Goal: Information Seeking & Learning: Learn about a topic

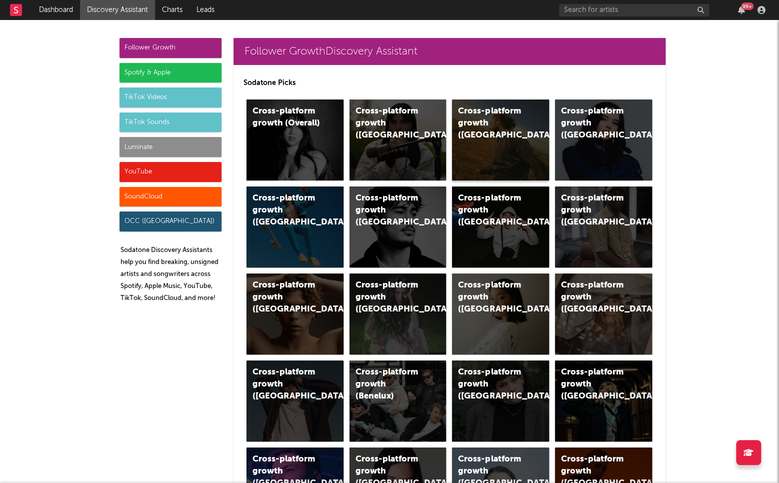
click at [479, 112] on div "Cross-platform growth ([GEOGRAPHIC_DATA])" at bounding box center [492, 123] width 68 height 36
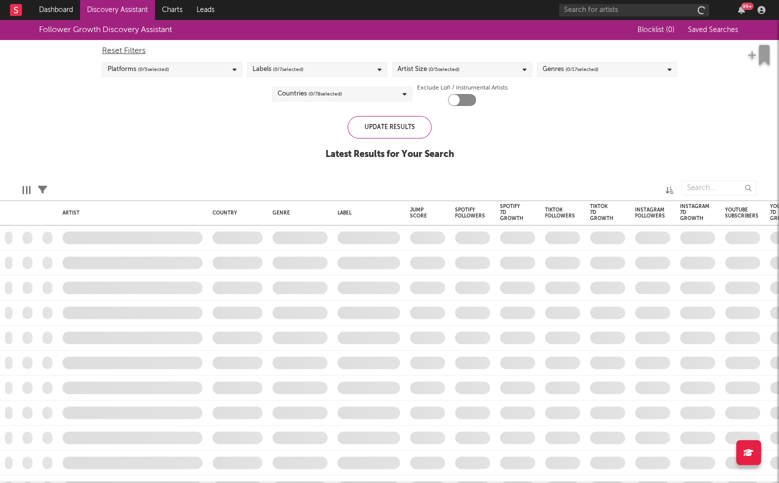
checkbox input "true"
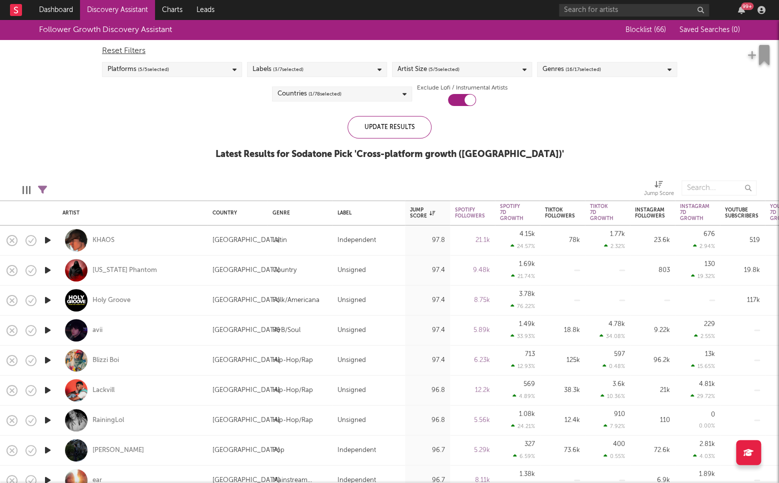
click at [520, 70] on div "Artist Size ( 5 / 5 selected)" at bounding box center [462, 69] width 140 height 15
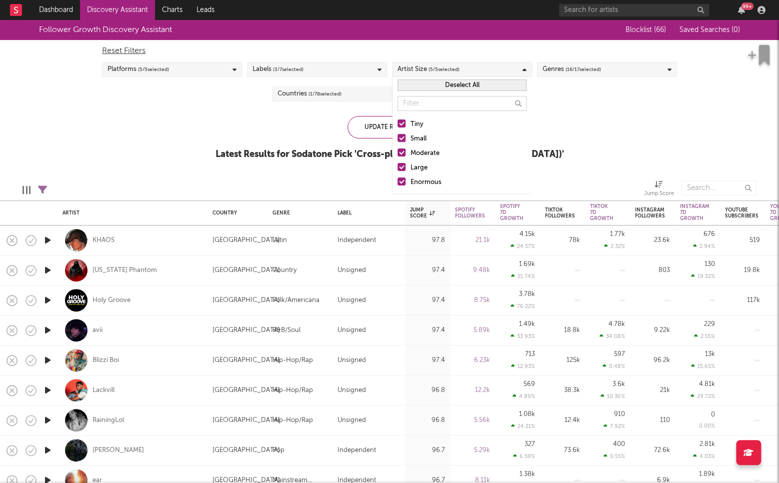
click at [419, 180] on div "Enormous" at bounding box center [468, 182] width 116 height 12
click at [397, 180] on input "Enormous" at bounding box center [397, 182] width 0 height 12
click at [421, 169] on div "Large" at bounding box center [468, 168] width 116 height 12
click at [397, 169] on input "Large" at bounding box center [397, 168] width 0 height 12
click at [430, 150] on div "Moderate" at bounding box center [468, 153] width 116 height 12
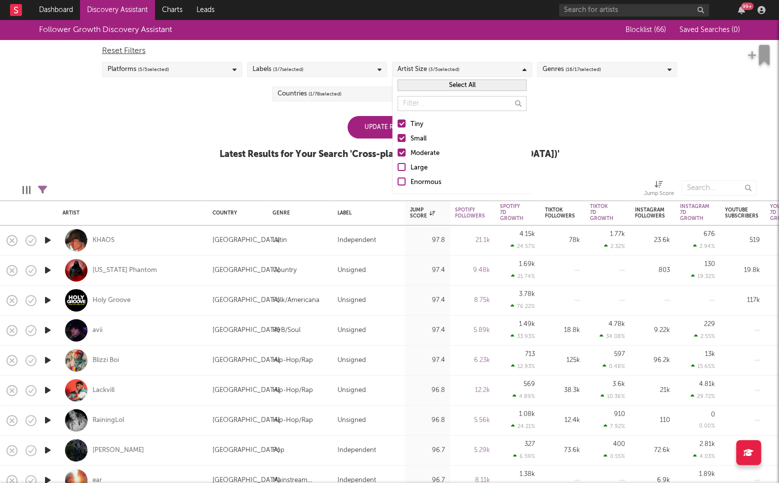
click at [397, 150] on input "Moderate" at bounding box center [397, 153] width 0 height 12
click at [417, 137] on div "Small" at bounding box center [468, 139] width 116 height 12
click at [397, 137] on input "Small" at bounding box center [397, 139] width 0 height 12
click at [585, 134] on div "Follower Growth Discovery Assistant Blocklist ( 66 ) Saved Searches ( 0 ) Reset…" at bounding box center [389, 95] width 779 height 150
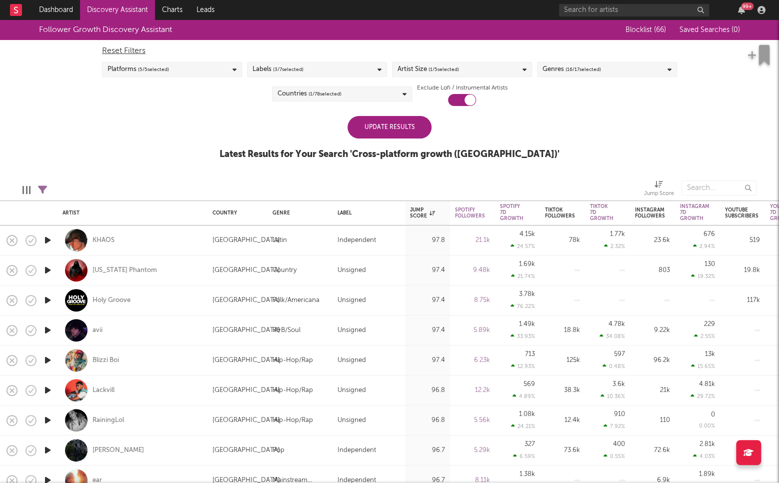
click at [374, 127] on div "Update Results" at bounding box center [389, 127] width 84 height 22
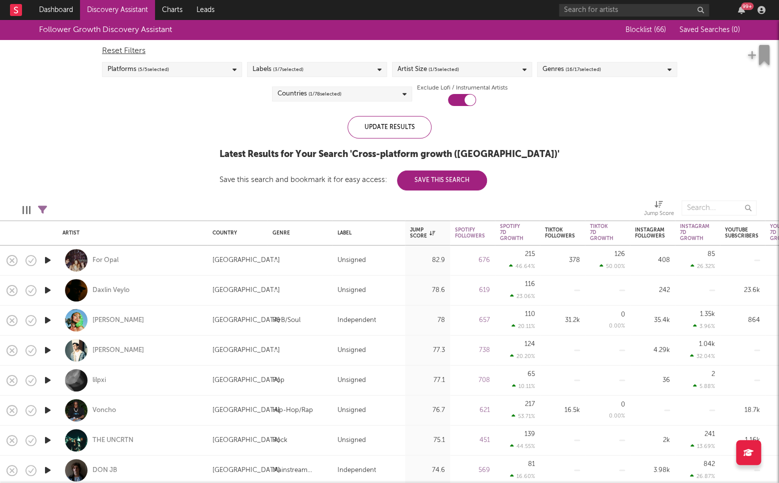
click at [382, 98] on div "Countries ( 1 / 78 selected)" at bounding box center [342, 93] width 140 height 15
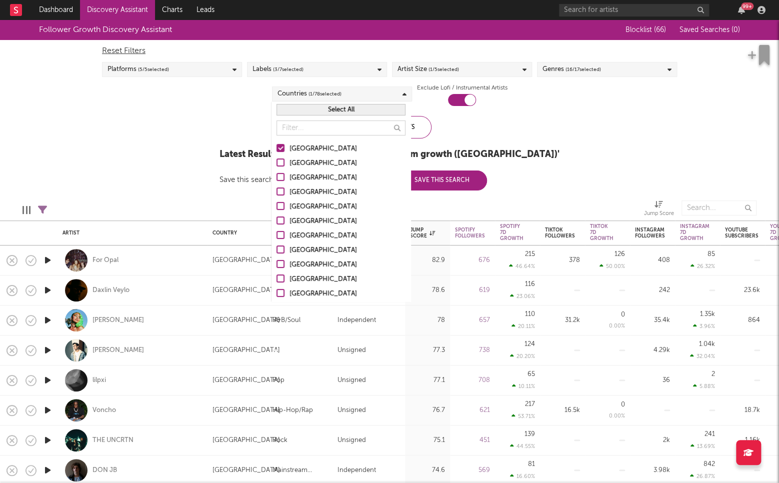
click at [298, 162] on div "Australia" at bounding box center [347, 163] width 116 height 12
click at [276, 162] on input "Australia" at bounding box center [276, 163] width 0 height 12
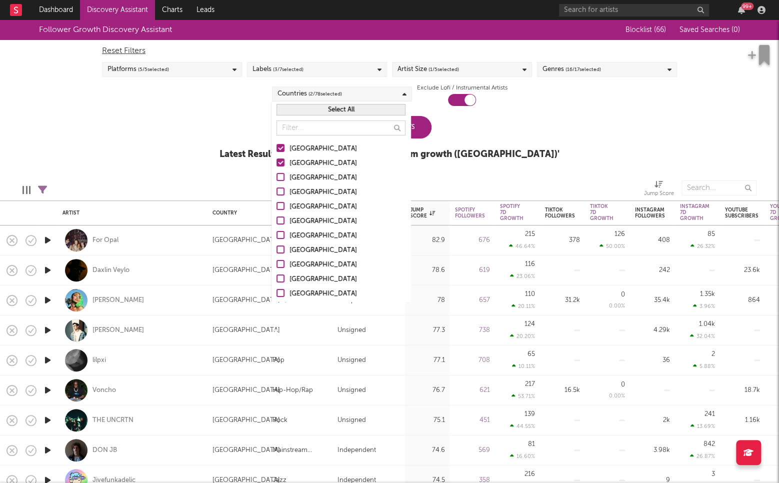
click at [297, 175] on div "Canada" at bounding box center [347, 178] width 116 height 12
click at [276, 175] on input "Canada" at bounding box center [276, 178] width 0 height 12
click at [300, 188] on div "[GEOGRAPHIC_DATA]" at bounding box center [347, 192] width 116 height 12
click at [276, 188] on input "[GEOGRAPHIC_DATA]" at bounding box center [276, 192] width 0 height 12
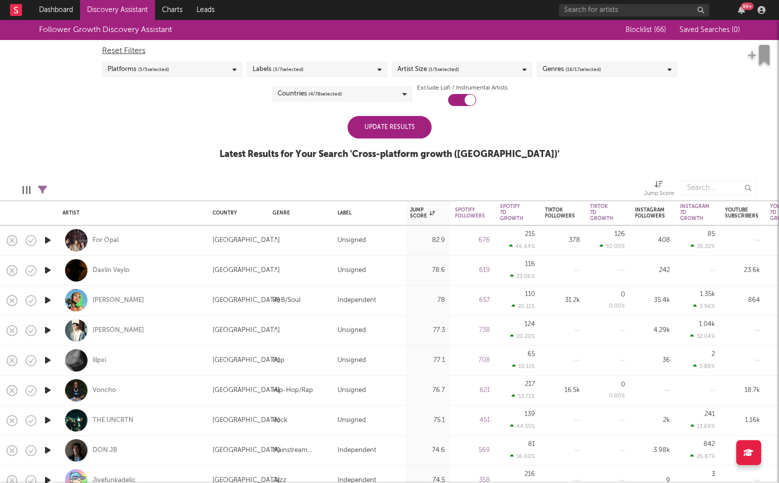
click at [538, 150] on div "Follower Growth Discovery Assistant Blocklist ( 66 ) Saved Searches ( 0 ) Reset…" at bounding box center [389, 95] width 779 height 150
click at [378, 128] on div "Update Results" at bounding box center [389, 127] width 84 height 22
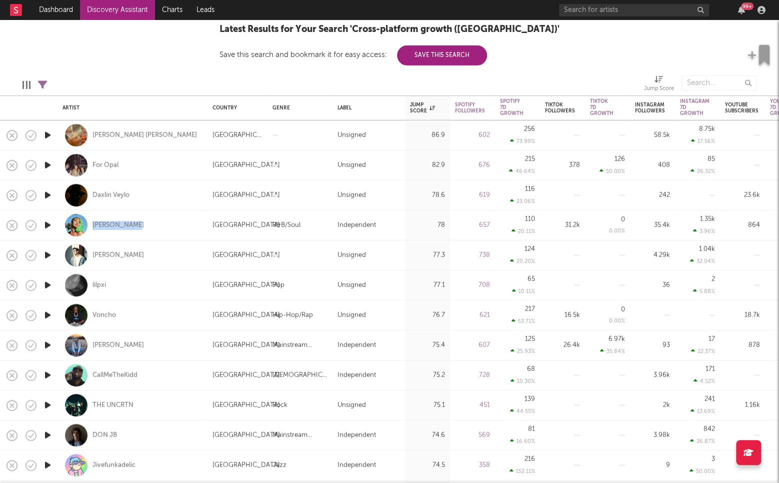
click at [47, 373] on icon "button" at bounding box center [47, 375] width 10 height 12
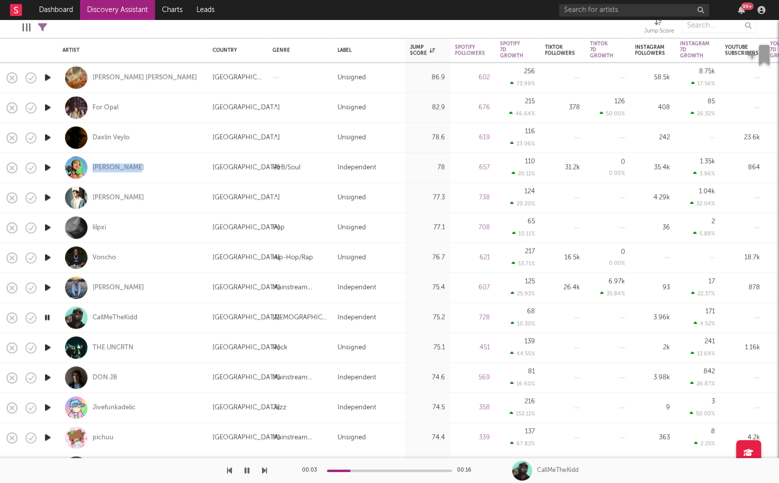
click at [47, 346] on icon "button" at bounding box center [47, 347] width 10 height 12
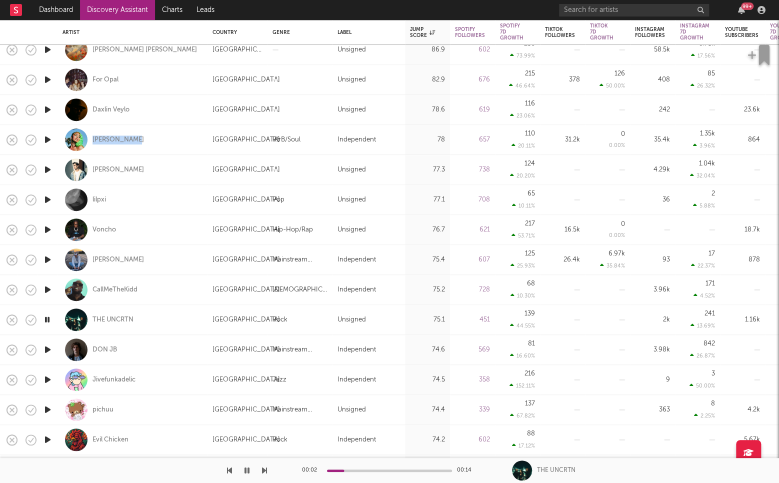
click at [46, 348] on icon "button" at bounding box center [47, 349] width 10 height 12
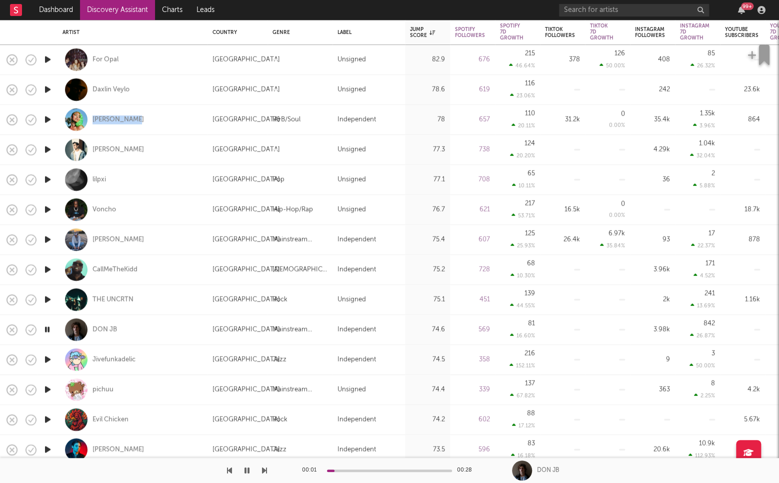
click at [47, 359] on icon "button" at bounding box center [47, 359] width 10 height 12
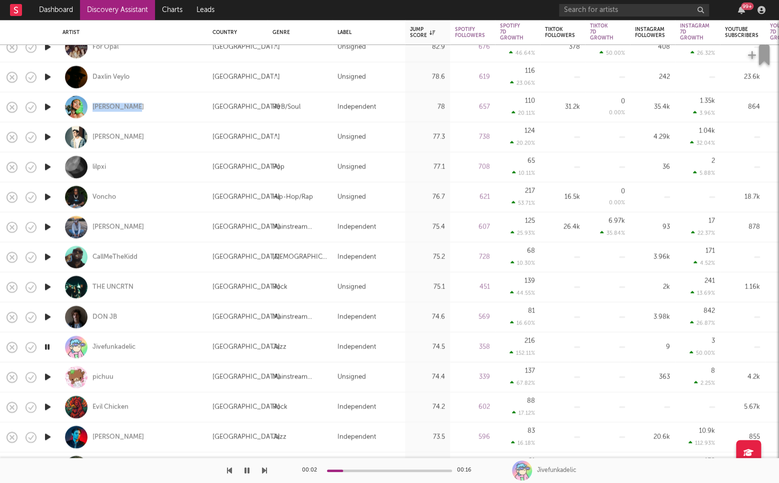
click at [48, 375] on icon "button" at bounding box center [47, 377] width 10 height 12
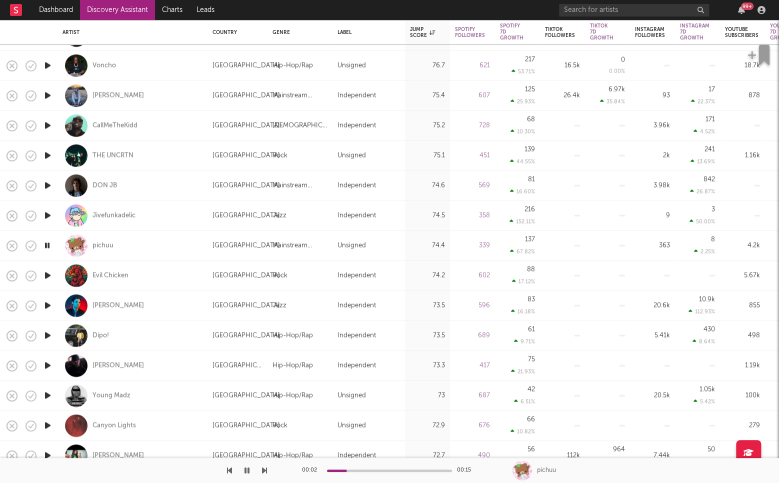
click at [47, 364] on icon "button" at bounding box center [47, 365] width 10 height 12
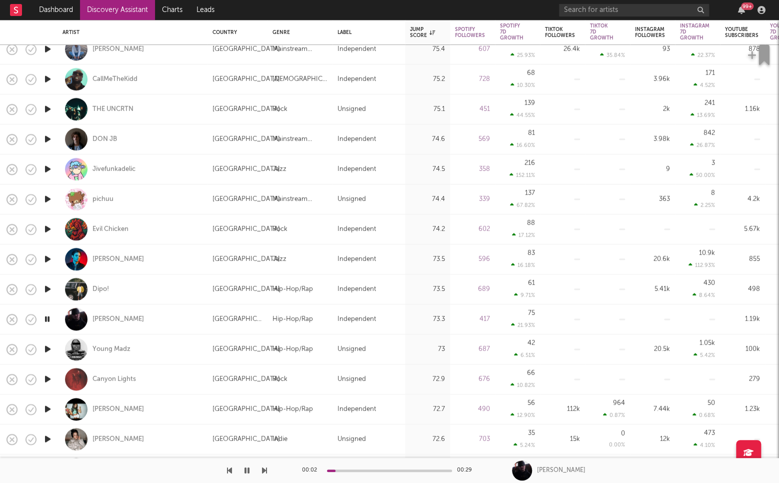
click at [49, 378] on icon "button" at bounding box center [47, 379] width 10 height 12
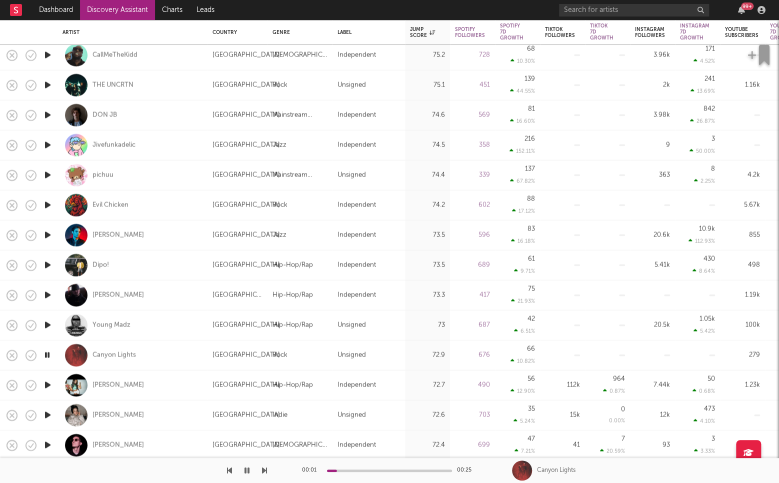
click at [48, 384] on icon "button" at bounding box center [47, 385] width 10 height 12
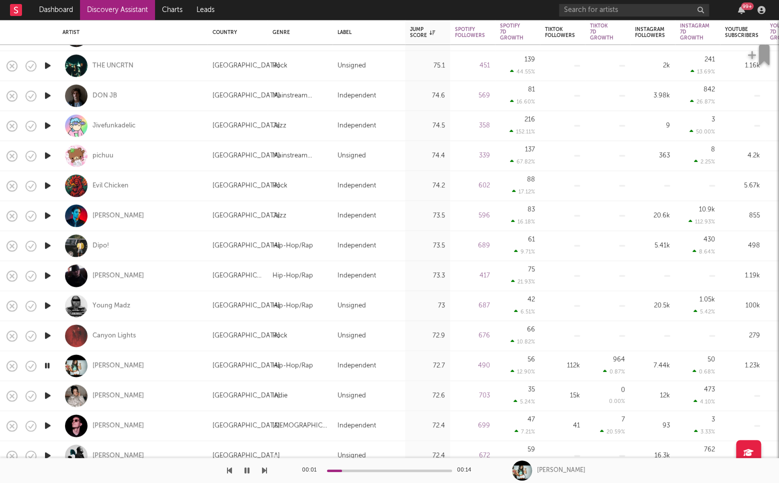
click at [46, 394] on icon "button" at bounding box center [47, 395] width 10 height 12
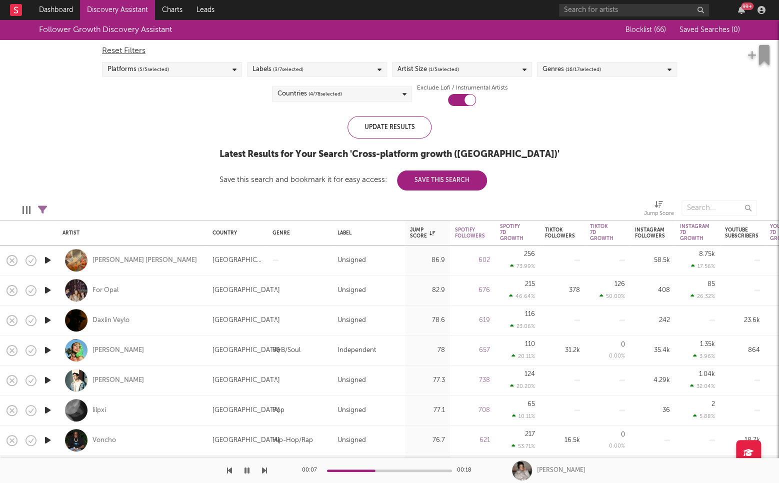
click at [386, 93] on div "Countries ( 4 / 78 selected)" at bounding box center [342, 93] width 140 height 15
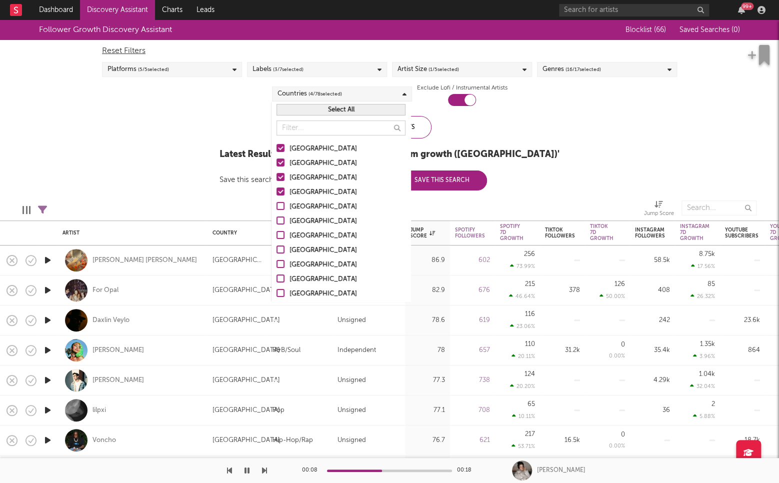
click at [340, 110] on button "Select All" at bounding box center [340, 109] width 129 height 11
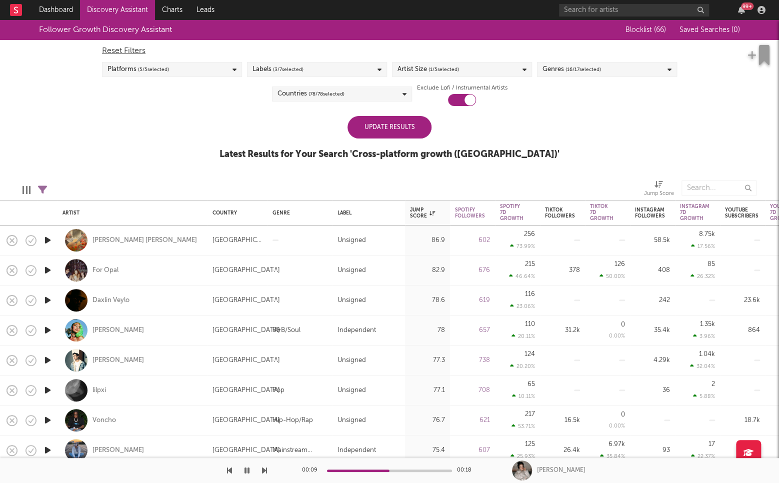
click at [415, 126] on div "Update Results" at bounding box center [389, 127] width 84 height 22
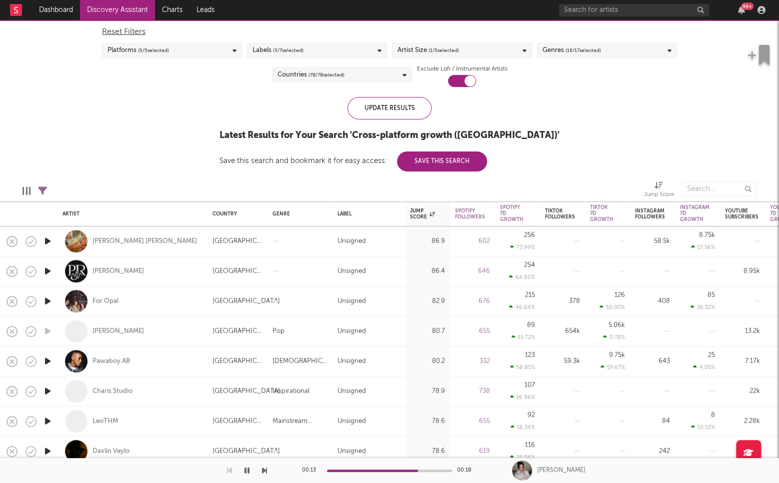
click at [48, 239] on icon "button" at bounding box center [47, 241] width 10 height 12
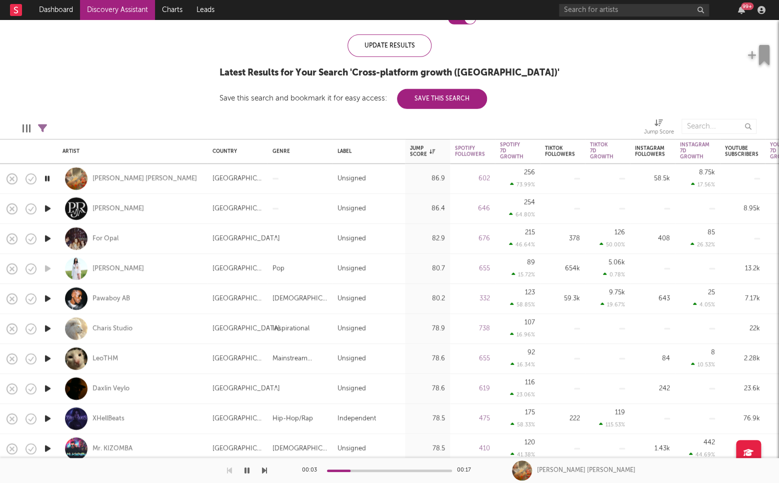
click at [47, 296] on icon "button" at bounding box center [47, 298] width 10 height 12
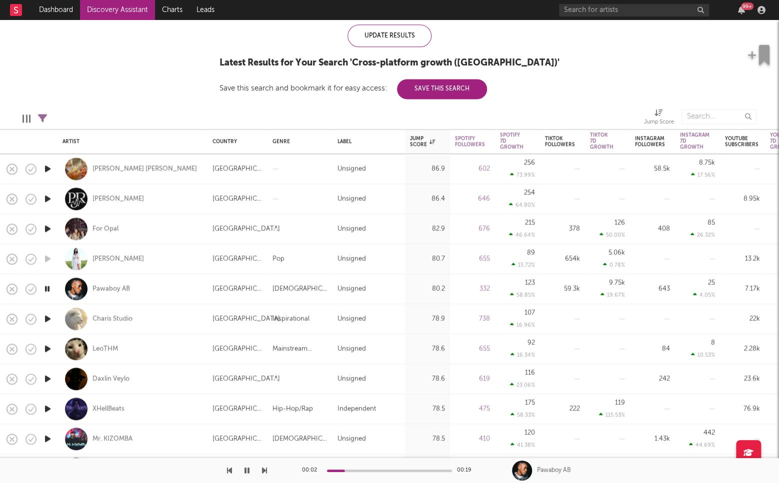
click at [47, 320] on icon "button" at bounding box center [47, 318] width 10 height 12
click at [47, 347] on icon "button" at bounding box center [47, 348] width 10 height 12
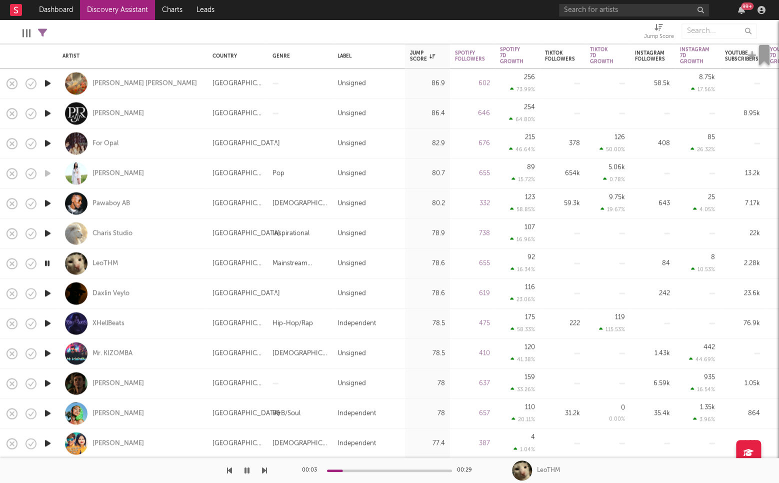
click at [47, 351] on icon "button" at bounding box center [47, 353] width 10 height 12
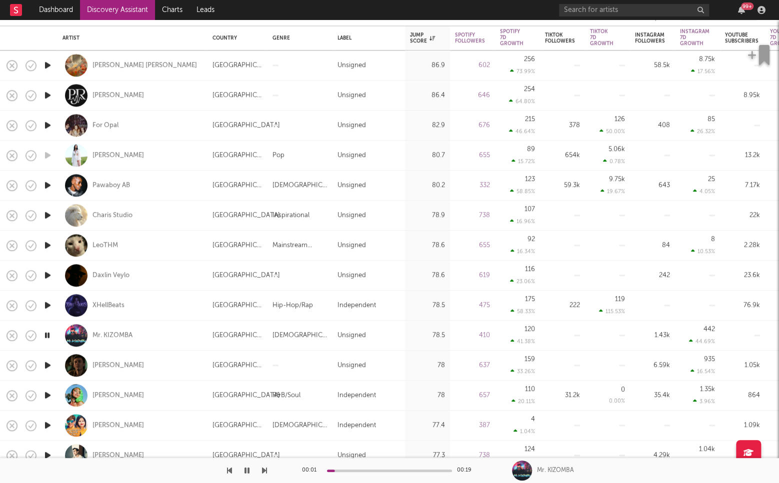
click at [47, 334] on icon "button" at bounding box center [46, 335] width 9 height 12
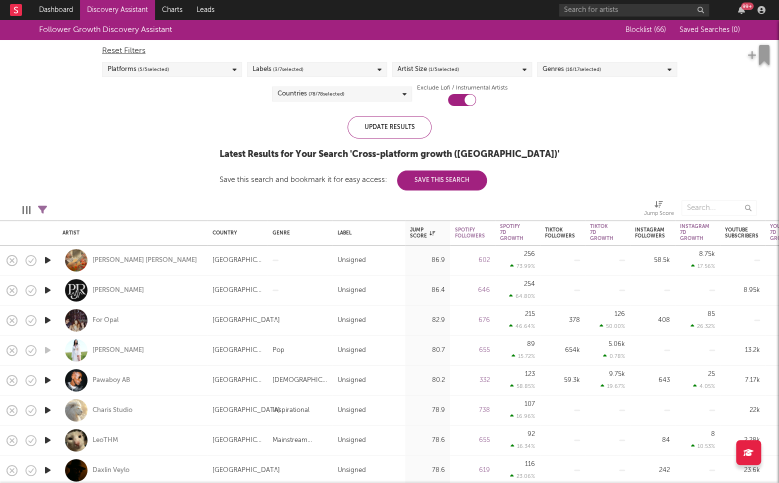
click at [486, 71] on div "Artist Size ( 1 / 5 selected)" at bounding box center [462, 69] width 140 height 15
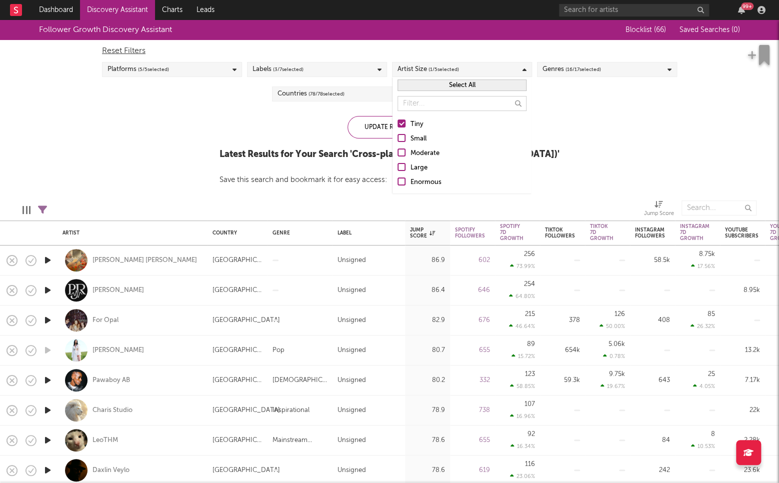
drag, startPoint x: 415, startPoint y: 137, endPoint x: 414, endPoint y: 128, distance: 9.5
click at [415, 137] on div "Small" at bounding box center [468, 139] width 116 height 12
click at [397, 137] on input "Small" at bounding box center [397, 139] width 0 height 12
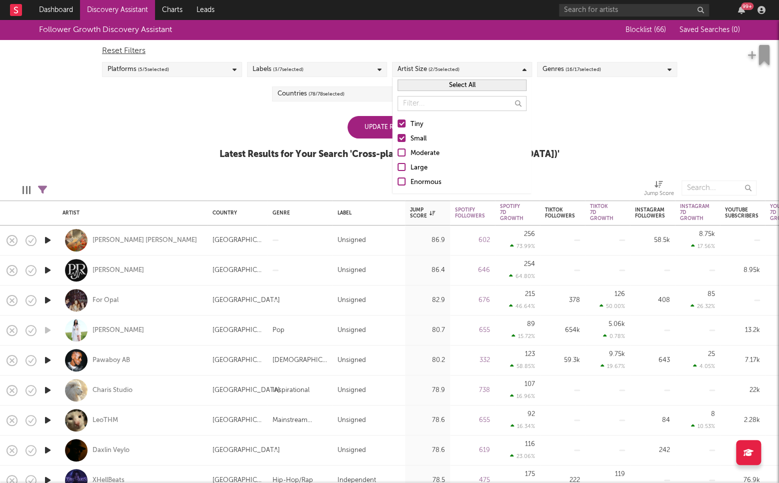
click at [416, 126] on div "Tiny" at bounding box center [468, 124] width 116 height 12
click at [397, 126] on input "Tiny" at bounding box center [397, 124] width 0 height 12
click at [366, 125] on div "Update Results" at bounding box center [389, 127] width 84 height 22
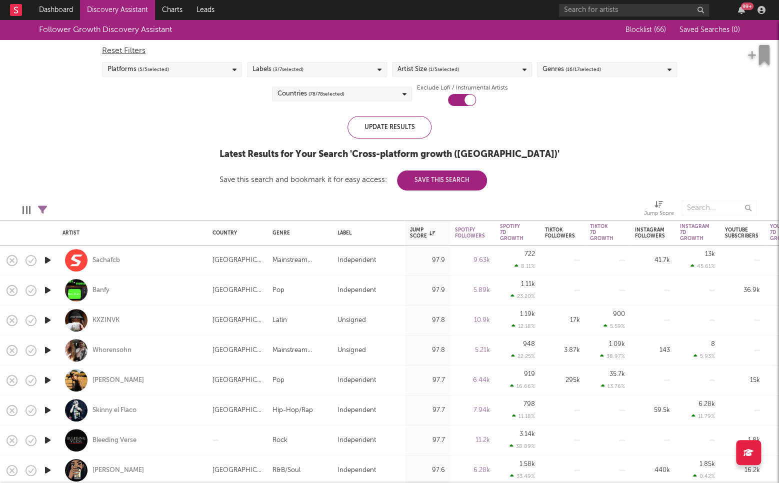
click at [45, 259] on icon "button" at bounding box center [47, 260] width 10 height 12
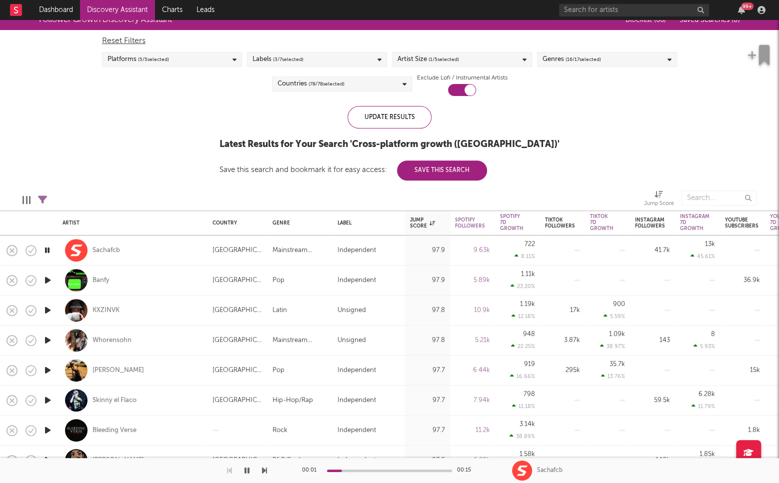
click at [47, 280] on icon "button" at bounding box center [47, 280] width 10 height 12
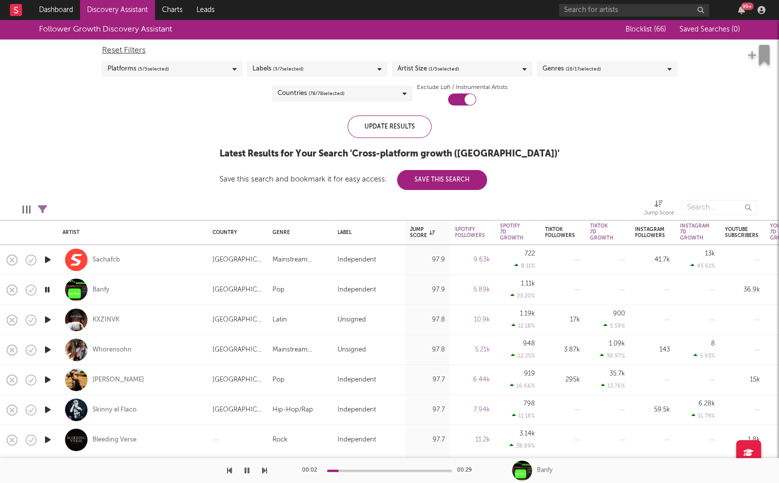
click at [46, 321] on icon "button" at bounding box center [47, 319] width 10 height 12
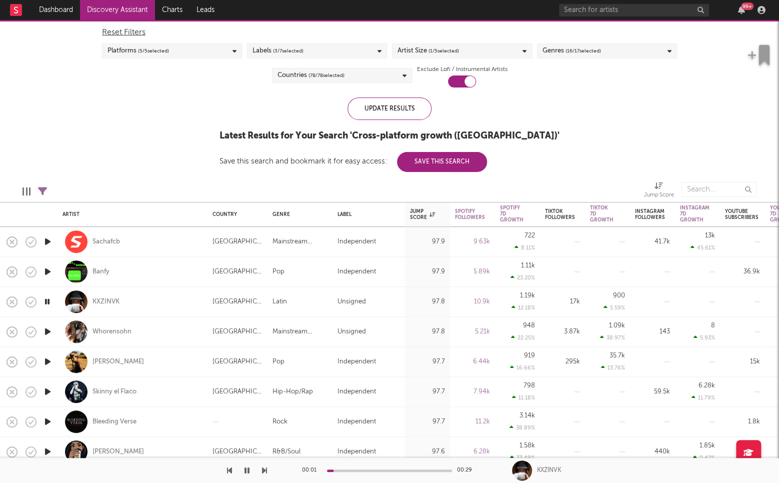
click at [49, 331] on icon "button" at bounding box center [47, 331] width 10 height 12
click at [47, 361] on icon "button" at bounding box center [47, 361] width 10 height 12
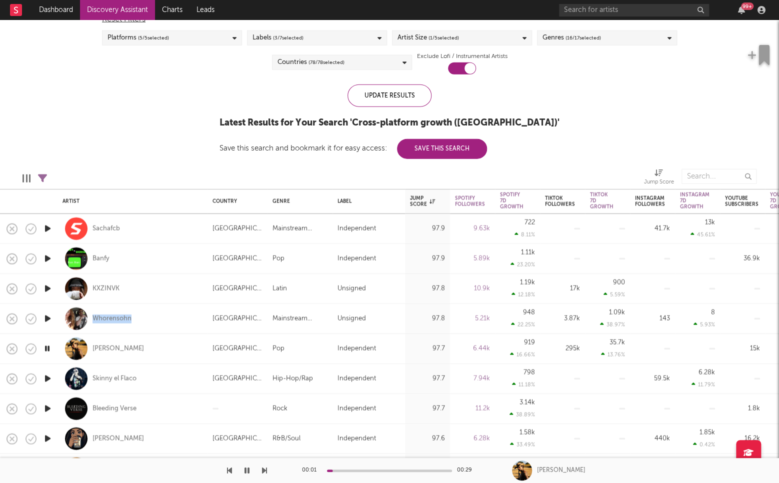
click at [49, 378] on icon "button" at bounding box center [47, 378] width 10 height 12
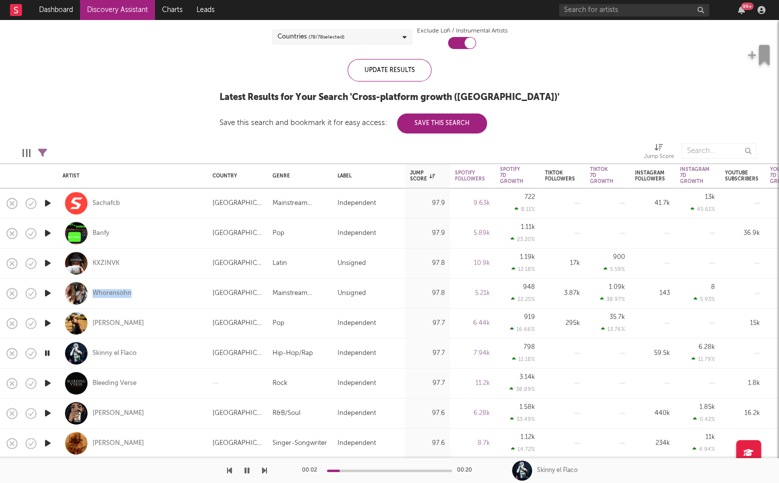
click at [47, 381] on icon "button" at bounding box center [47, 383] width 10 height 12
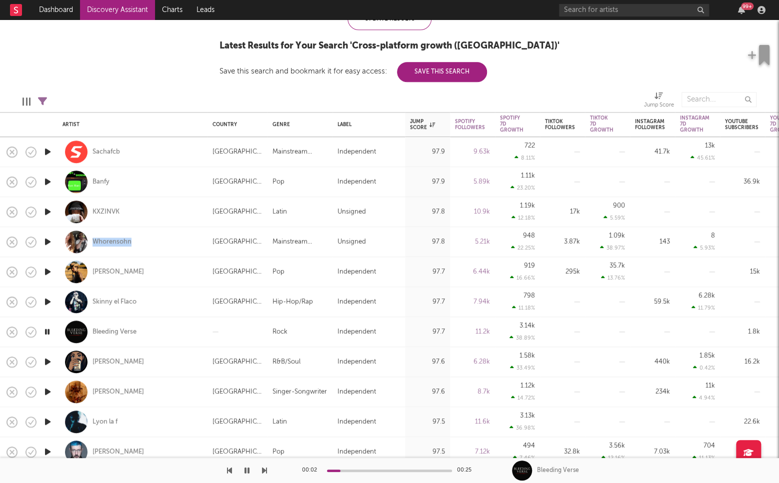
click at [47, 390] on icon "button" at bounding box center [47, 391] width 10 height 12
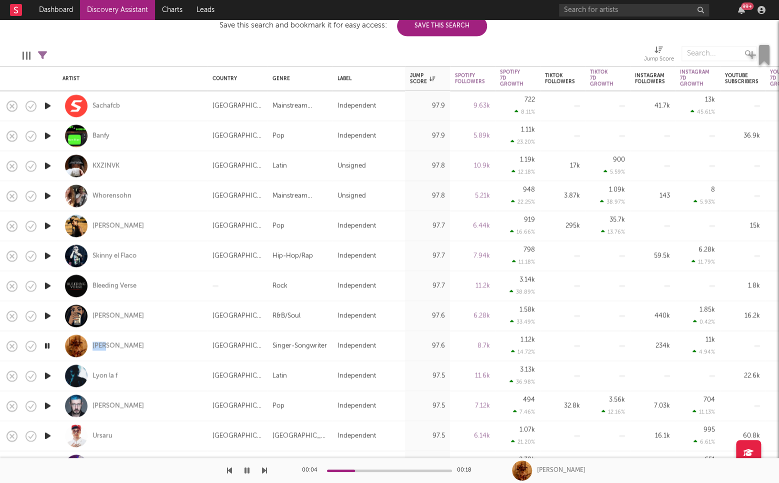
click at [47, 374] on icon "button" at bounding box center [47, 375] width 10 height 12
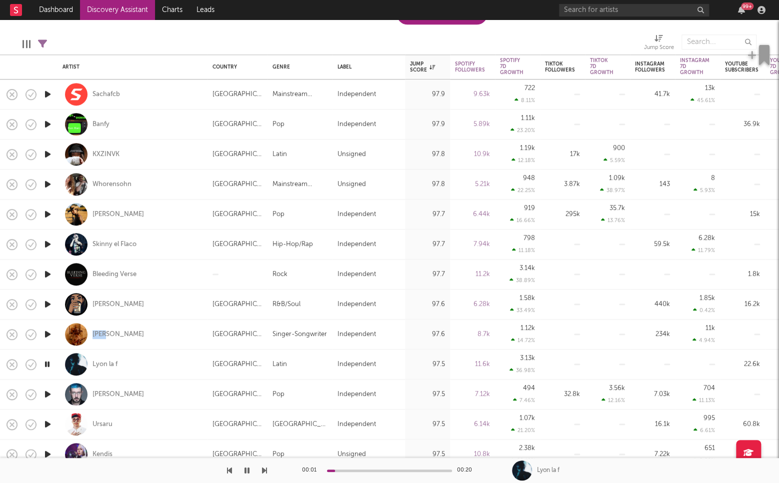
click at [47, 394] on icon "button" at bounding box center [47, 394] width 10 height 12
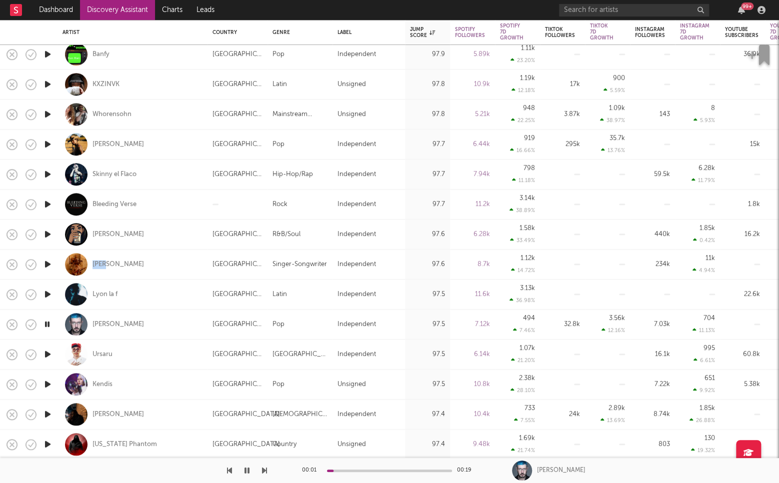
click at [47, 354] on icon "button" at bounding box center [47, 354] width 10 height 12
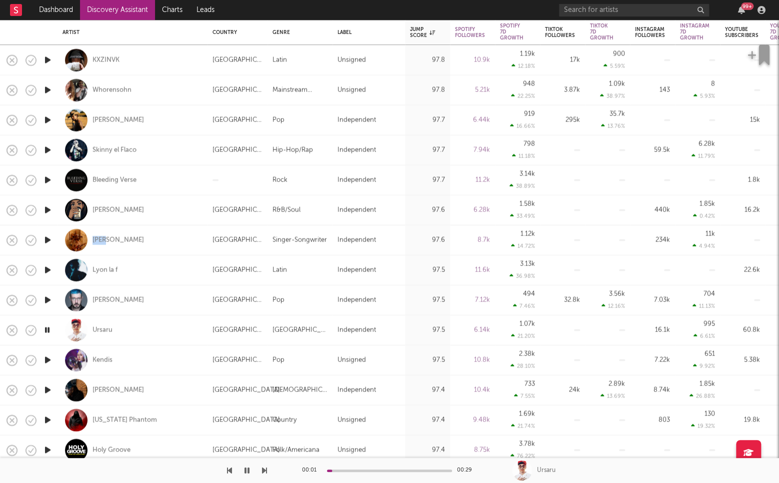
click at [47, 359] on icon "button" at bounding box center [47, 360] width 10 height 12
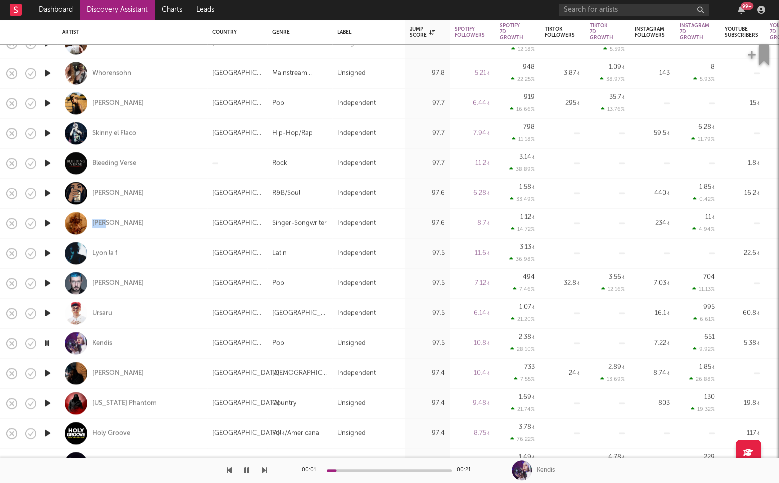
click at [46, 373] on icon "button" at bounding box center [47, 373] width 10 height 12
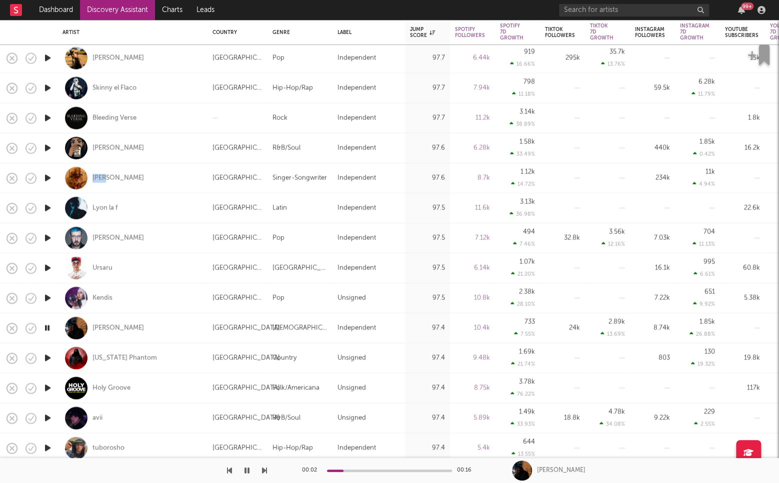
click at [48, 387] on icon "button" at bounding box center [47, 388] width 10 height 12
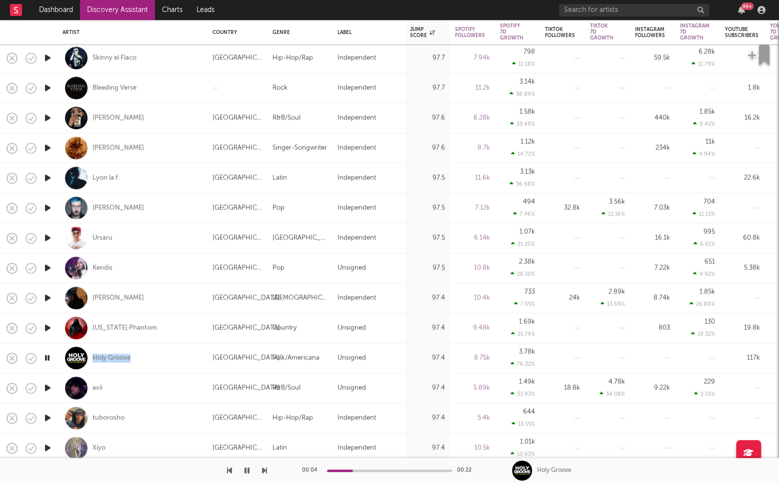
click at [47, 386] on icon "button" at bounding box center [47, 388] width 10 height 12
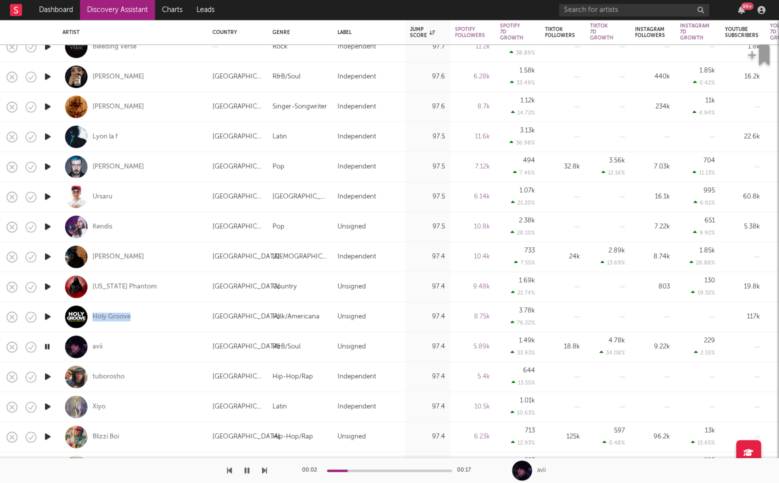
click at [48, 376] on icon "button" at bounding box center [47, 376] width 10 height 12
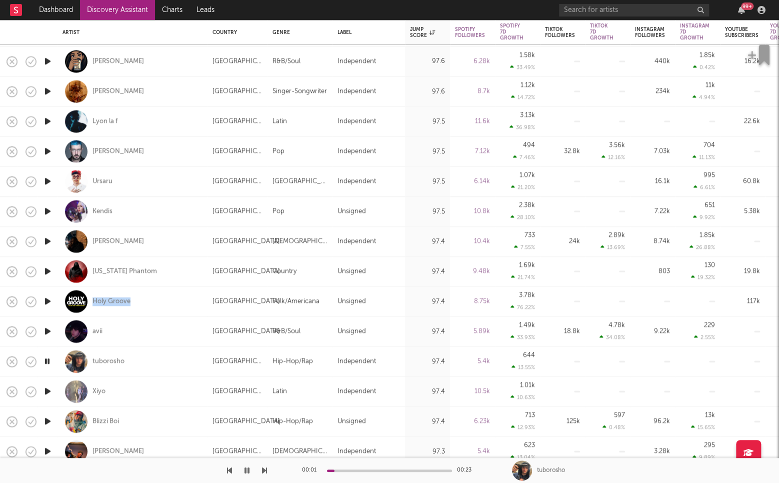
click at [48, 389] on icon "button" at bounding box center [47, 391] width 10 height 12
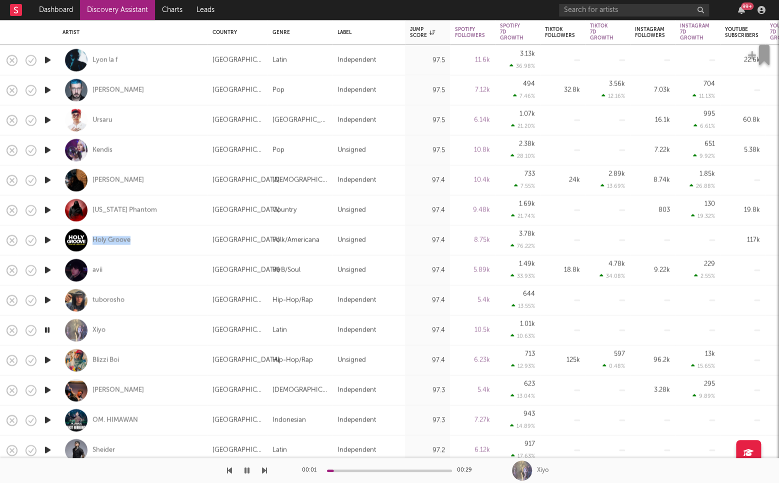
click at [47, 389] on icon "button" at bounding box center [47, 390] width 10 height 12
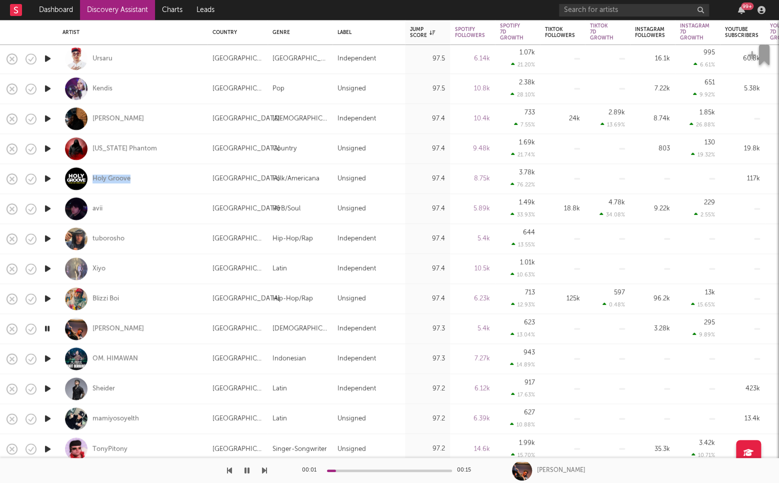
click at [48, 356] on icon "button" at bounding box center [47, 358] width 10 height 12
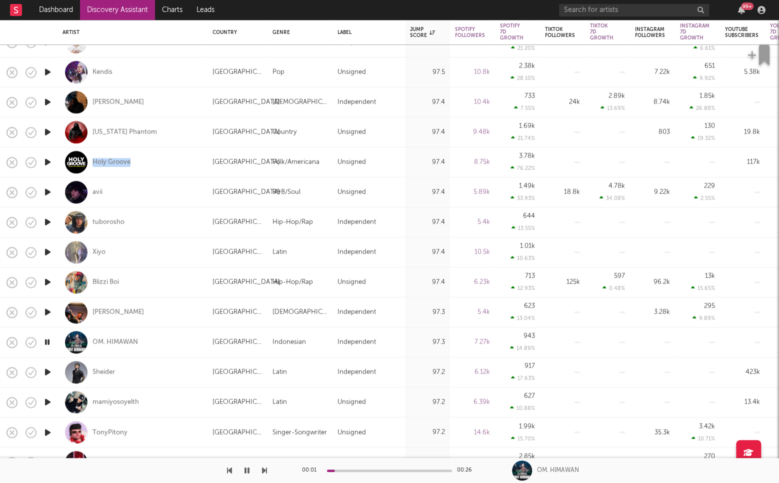
click at [48, 370] on icon "button" at bounding box center [47, 372] width 10 height 12
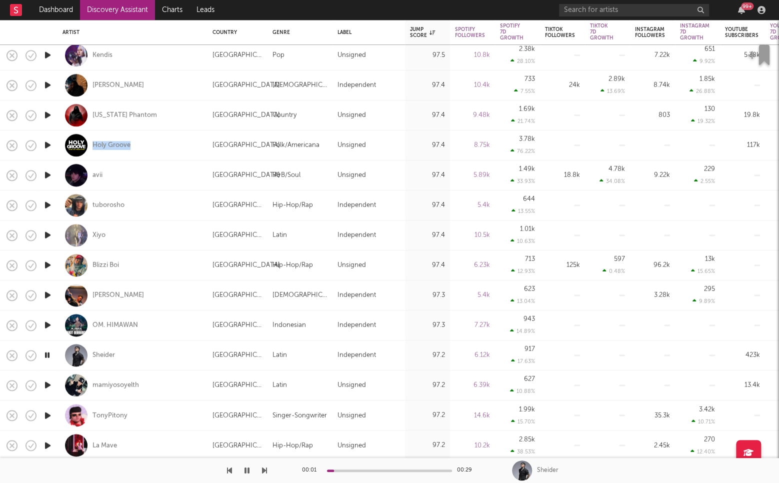
click at [47, 382] on icon "button" at bounding box center [47, 385] width 10 height 12
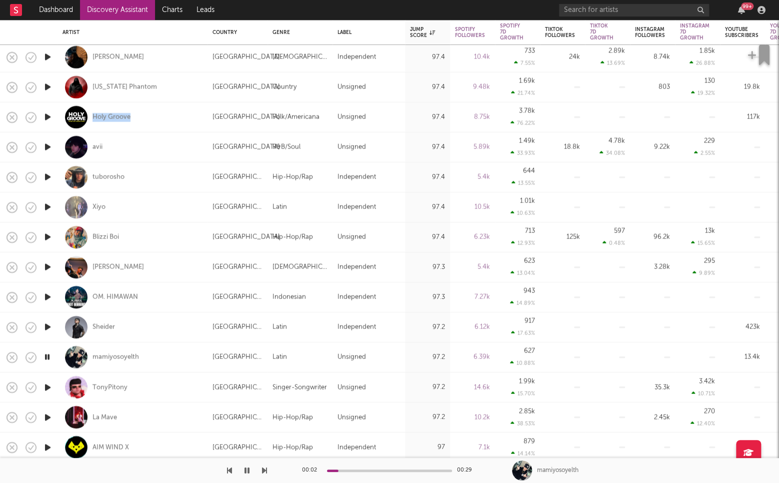
click at [47, 386] on icon "button" at bounding box center [47, 387] width 10 height 12
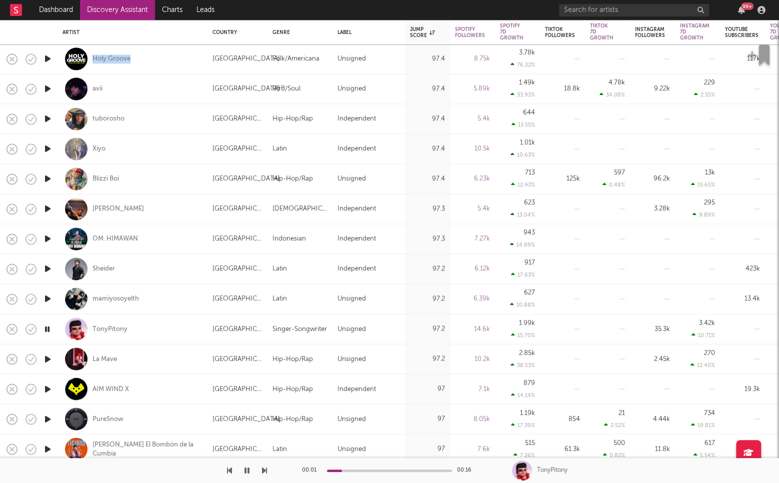
click at [47, 358] on icon "button" at bounding box center [47, 358] width 10 height 12
click at [46, 388] on icon "button" at bounding box center [47, 388] width 10 height 12
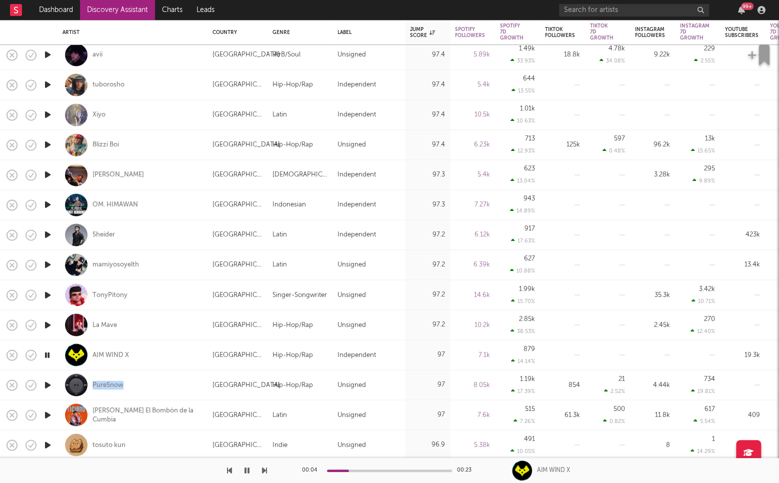
click at [49, 413] on icon "button" at bounding box center [47, 414] width 10 height 12
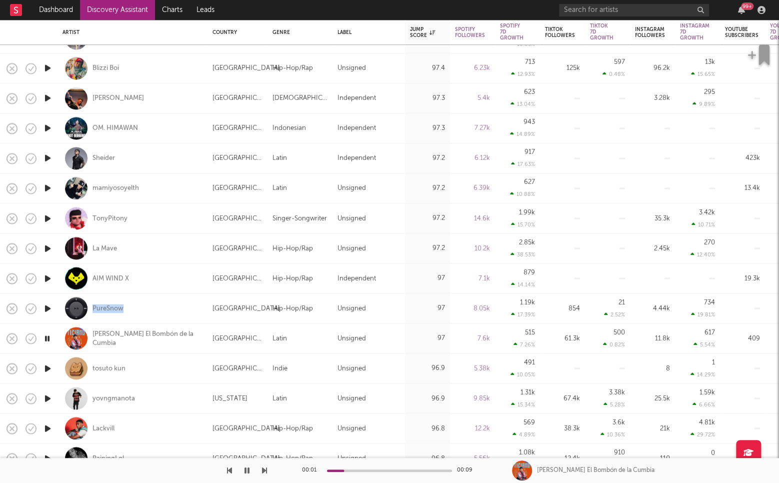
click at [48, 365] on icon "button" at bounding box center [47, 368] width 10 height 12
click at [46, 395] on icon "button" at bounding box center [47, 398] width 10 height 12
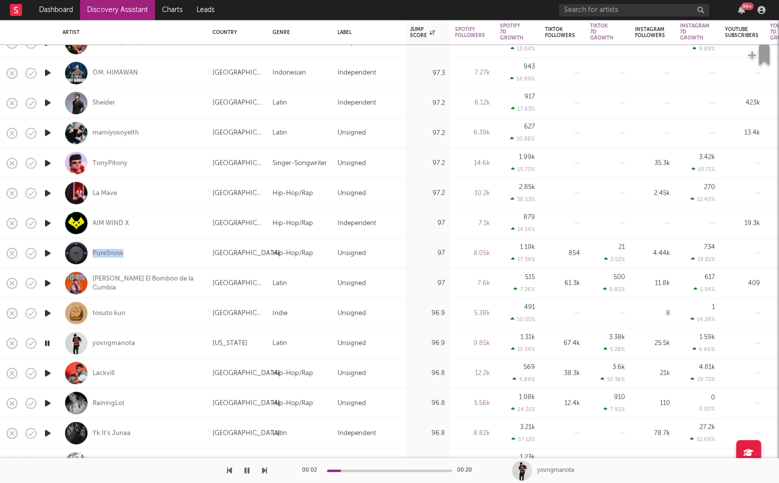
click at [48, 372] on icon "button" at bounding box center [47, 373] width 10 height 12
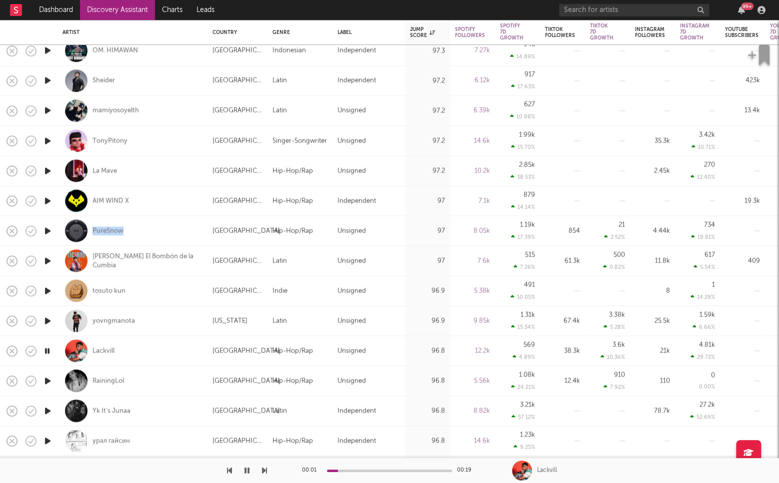
click at [47, 378] on icon "button" at bounding box center [47, 380] width 10 height 12
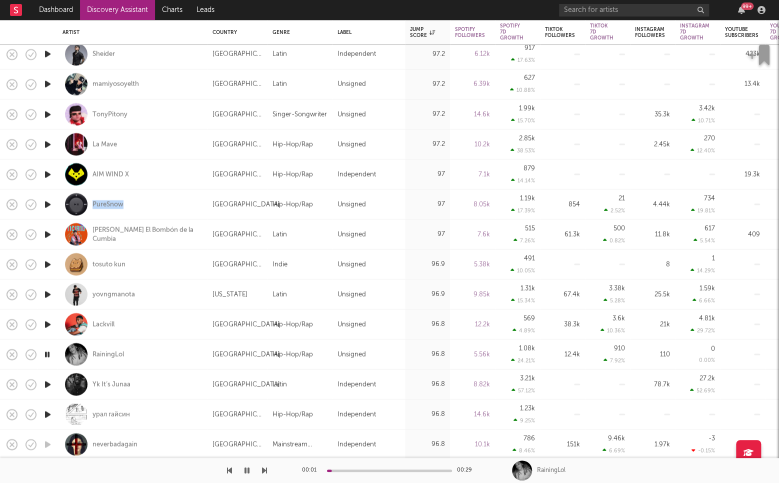
click at [47, 383] on icon "button" at bounding box center [47, 384] width 10 height 12
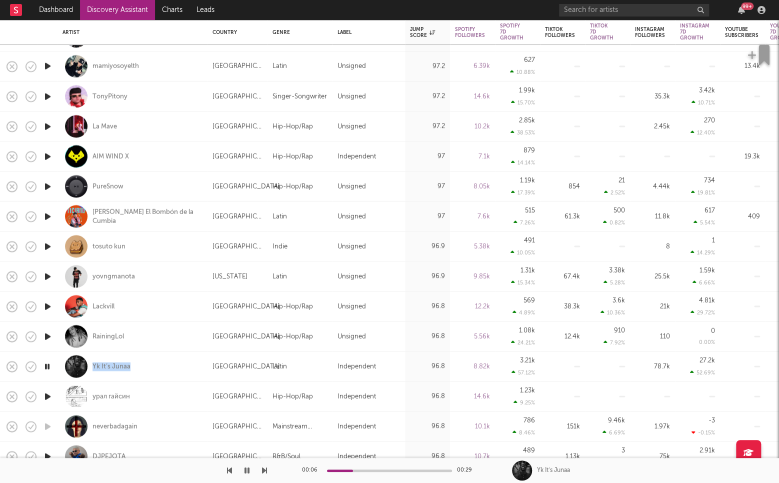
click at [47, 394] on icon "button" at bounding box center [47, 396] width 10 height 12
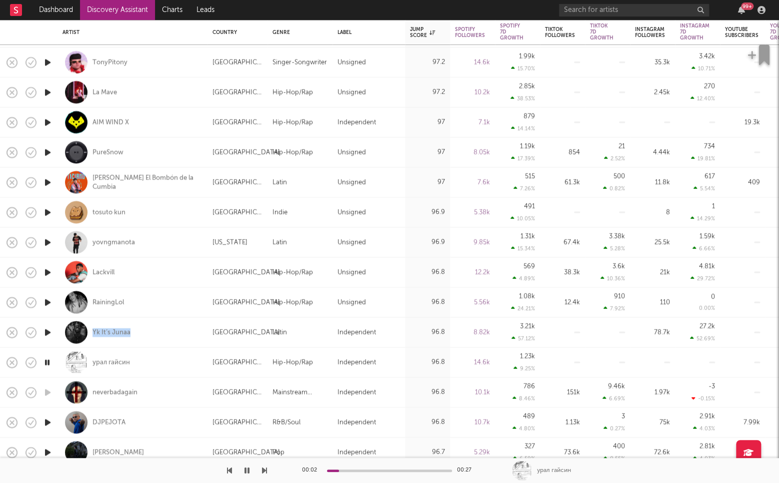
click at [50, 421] on icon "button" at bounding box center [47, 422] width 10 height 12
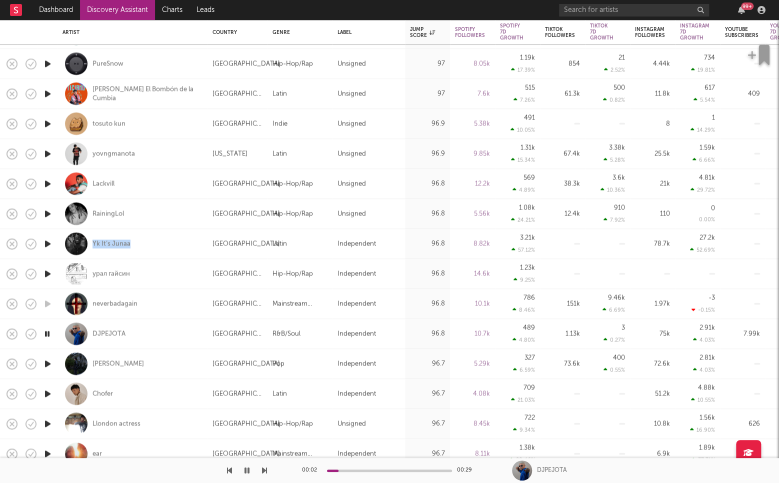
click at [48, 361] on icon "button" at bounding box center [47, 363] width 10 height 12
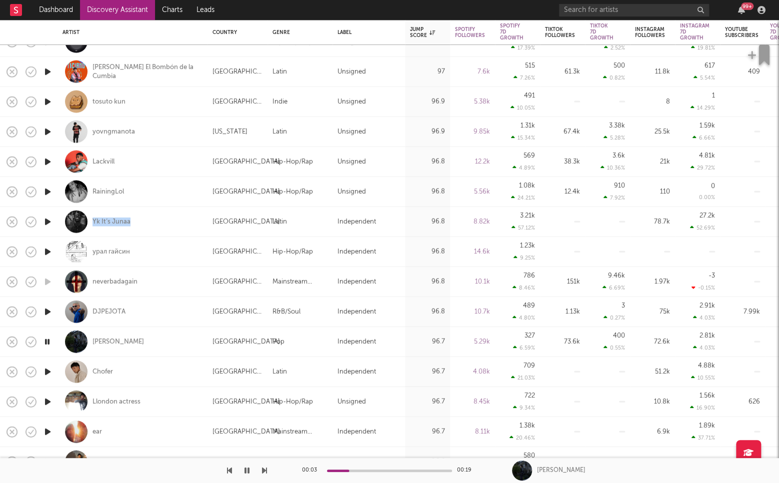
click at [47, 370] on icon "button" at bounding box center [47, 371] width 10 height 12
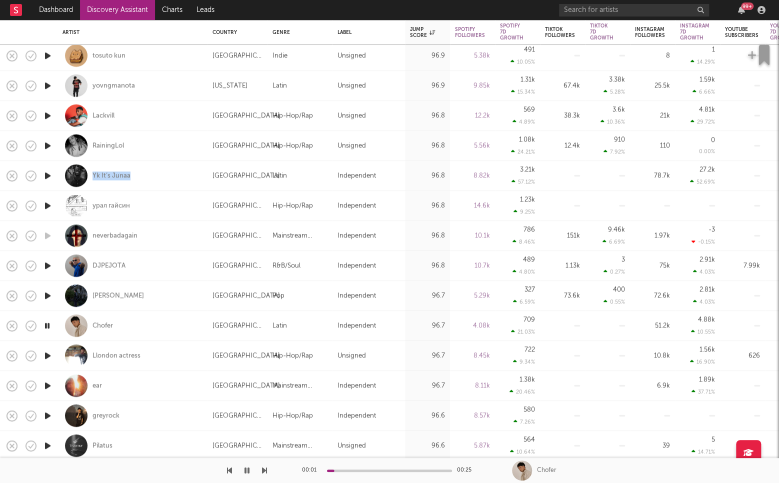
click at [46, 353] on icon "button" at bounding box center [47, 355] width 10 height 12
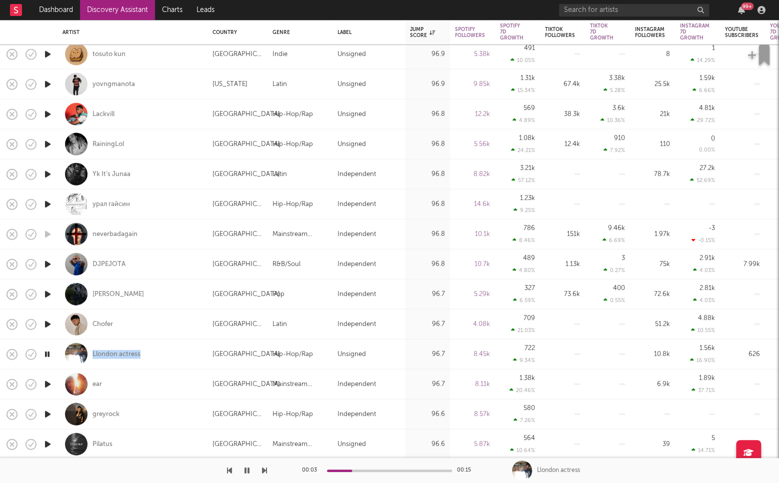
click at [47, 383] on icon "button" at bounding box center [47, 384] width 10 height 12
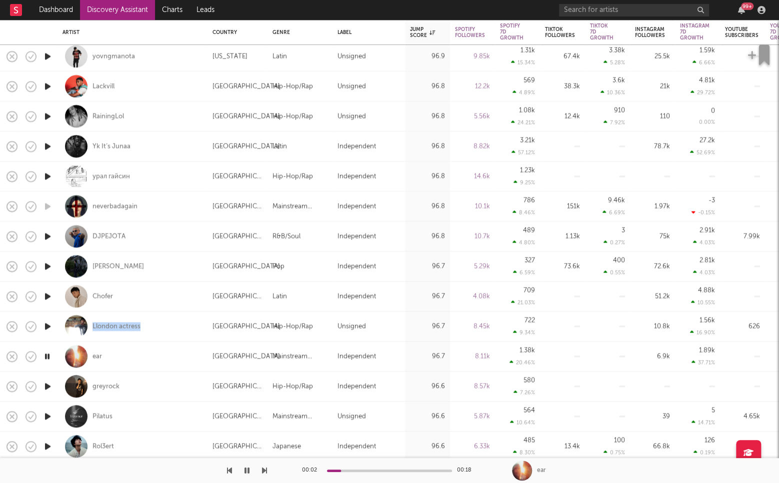
click at [47, 385] on icon "button" at bounding box center [47, 386] width 10 height 12
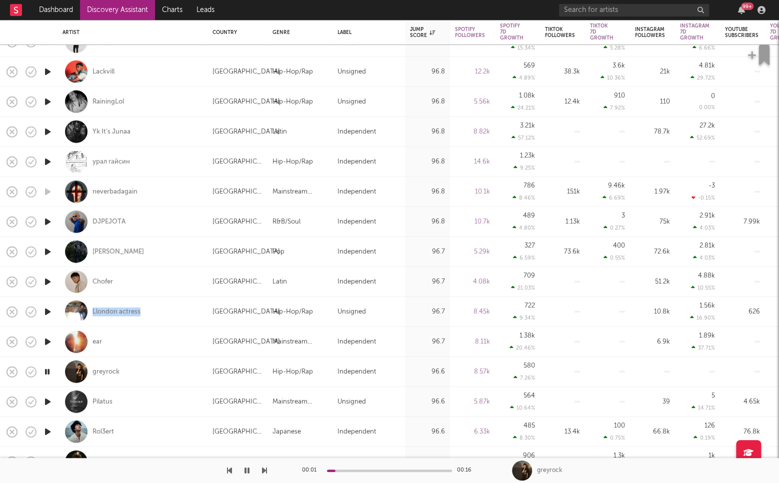
click at [47, 402] on icon "button" at bounding box center [47, 401] width 10 height 12
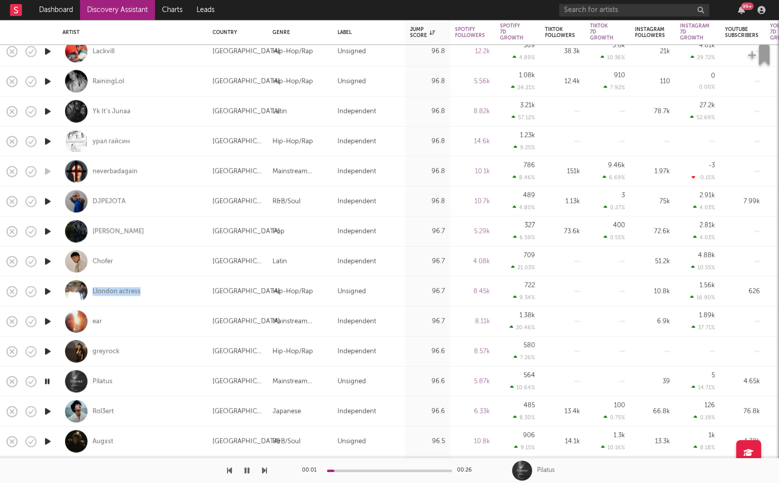
click at [48, 408] on icon "button" at bounding box center [47, 411] width 10 height 12
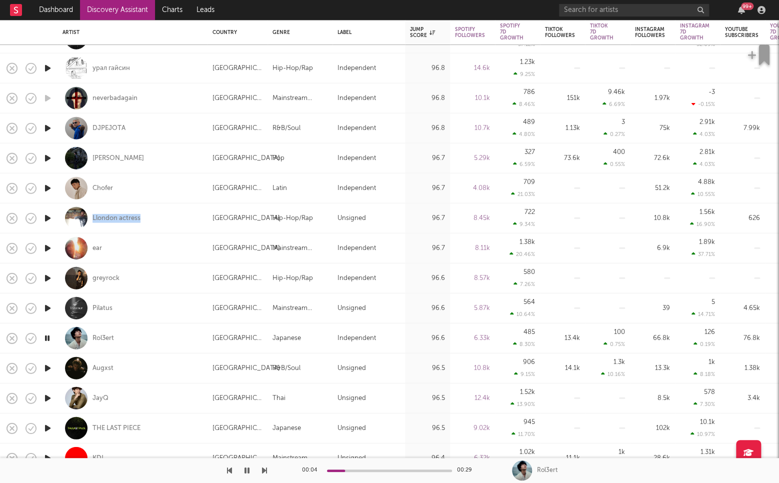
click at [45, 395] on icon "button" at bounding box center [47, 398] width 10 height 12
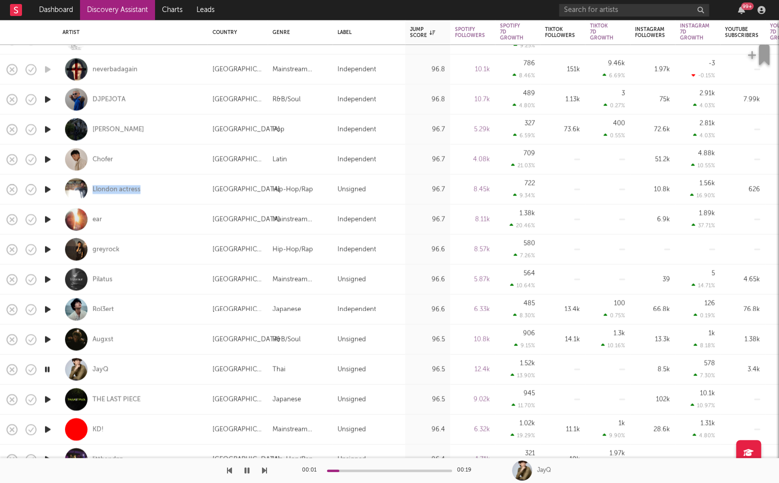
click at [48, 398] on icon "button" at bounding box center [47, 399] width 10 height 12
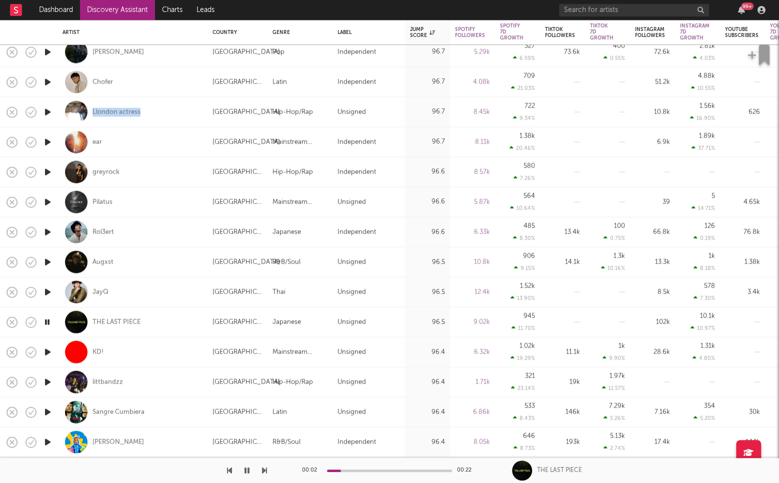
click at [47, 351] on icon "button" at bounding box center [47, 351] width 10 height 12
click at [48, 381] on icon "button" at bounding box center [47, 381] width 10 height 12
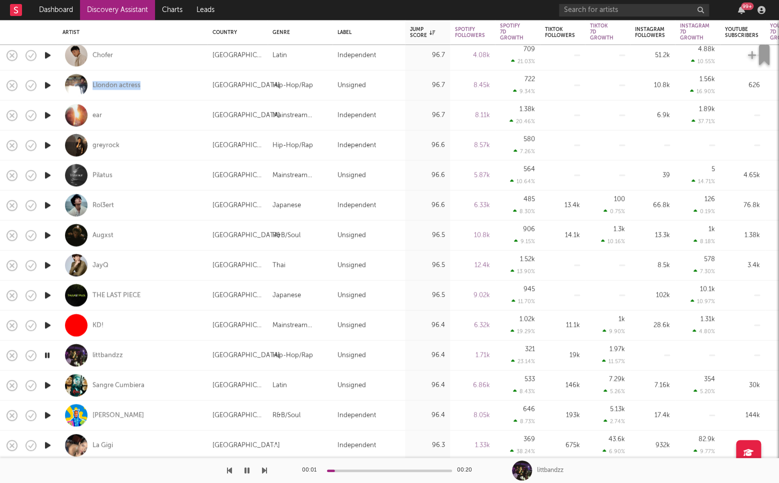
click at [47, 383] on icon "button" at bounding box center [47, 385] width 10 height 12
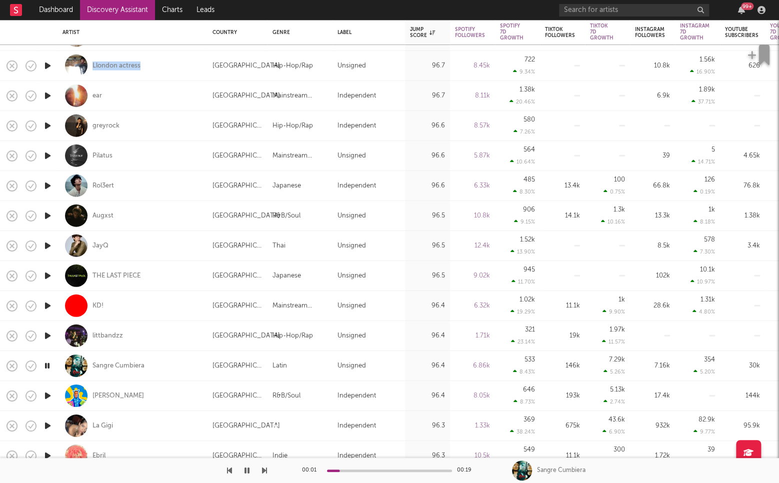
click at [48, 393] on icon "button" at bounding box center [47, 395] width 10 height 12
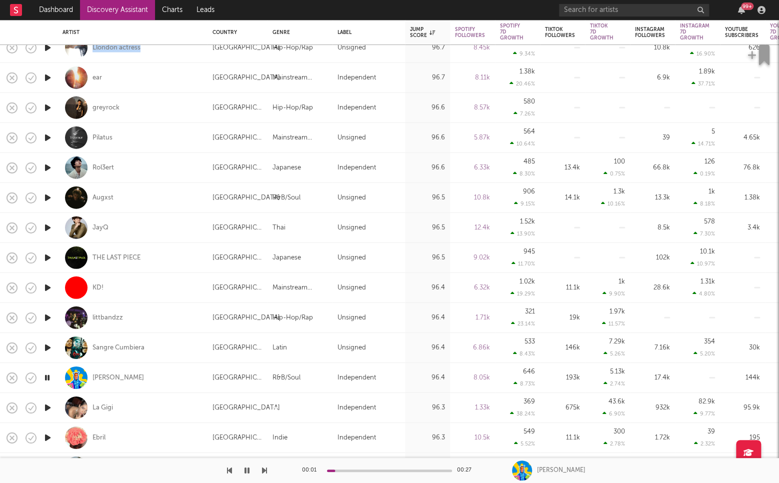
click at [46, 408] on icon "button" at bounding box center [47, 407] width 10 height 12
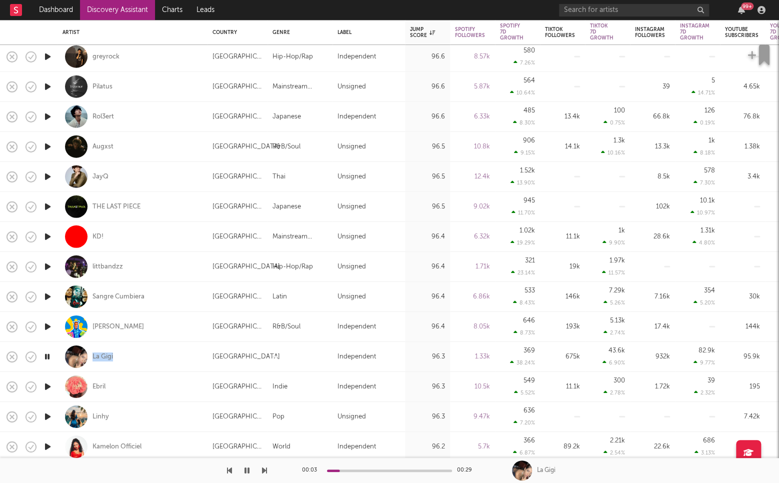
click at [48, 384] on icon "button" at bounding box center [47, 386] width 10 height 12
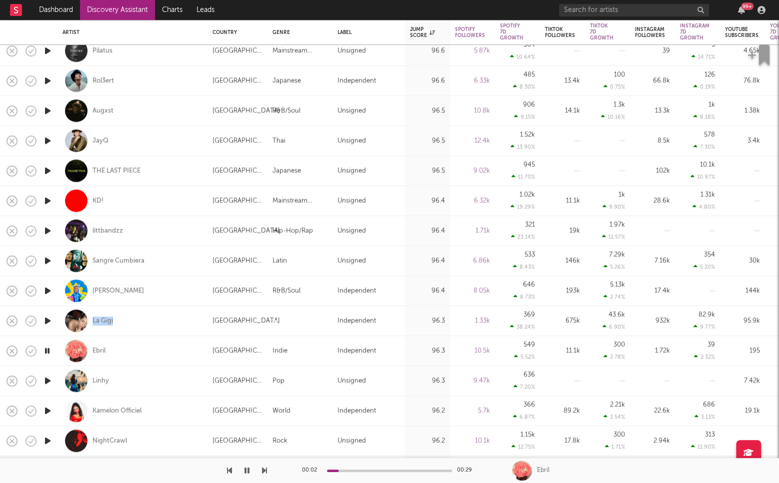
click at [47, 408] on icon "button" at bounding box center [47, 410] width 10 height 12
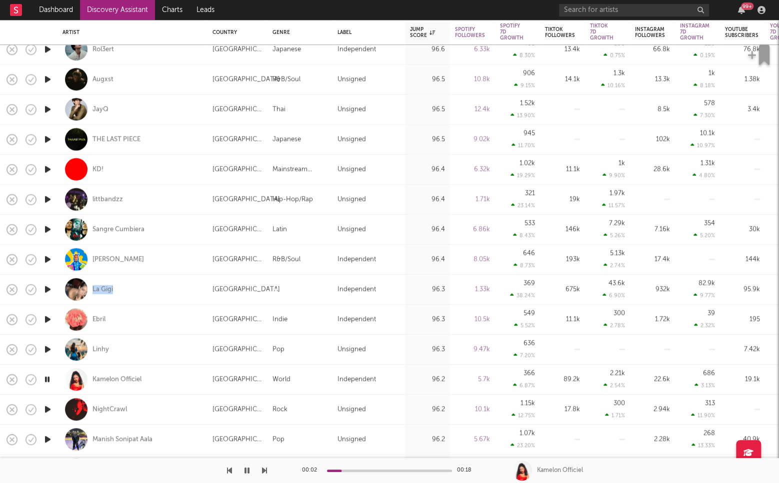
click at [47, 407] on icon "button" at bounding box center [47, 409] width 10 height 12
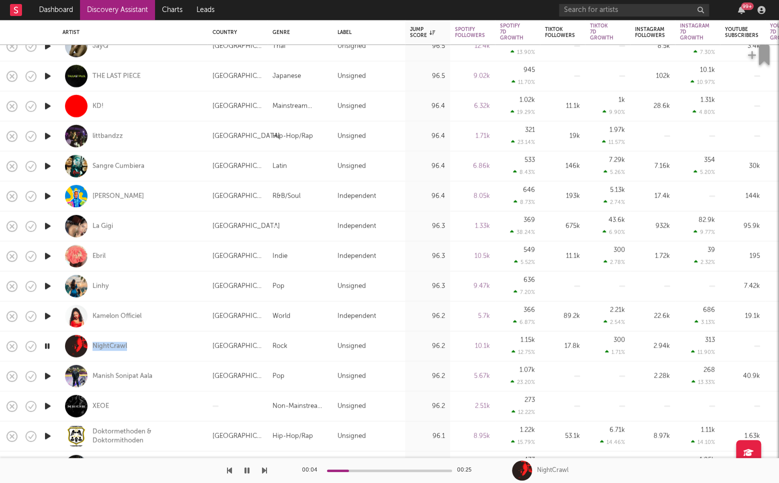
click at [45, 375] on icon "button" at bounding box center [47, 376] width 10 height 12
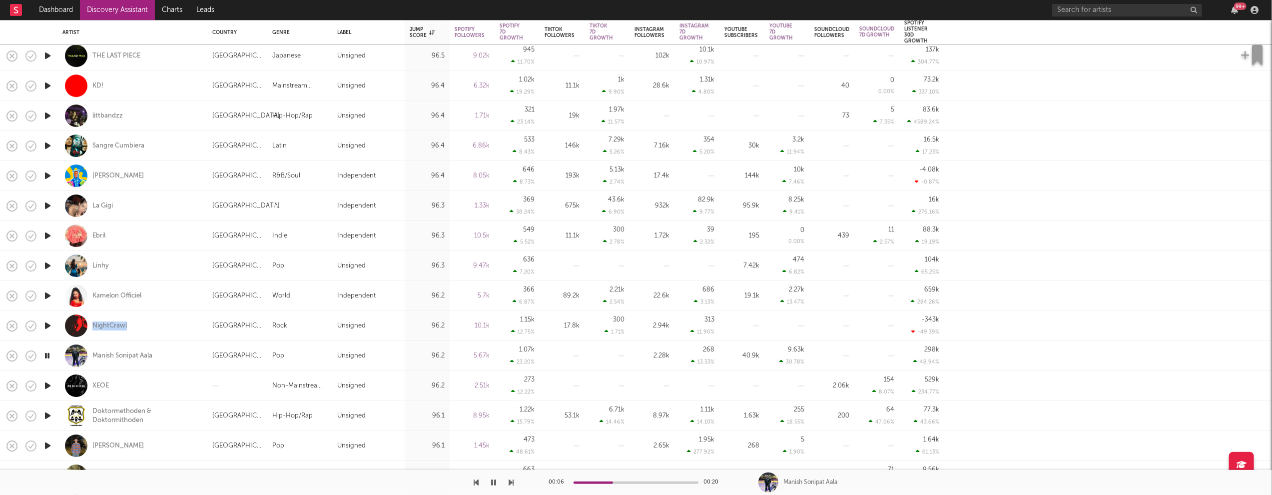
click at [46, 383] on icon "button" at bounding box center [47, 385] width 10 height 12
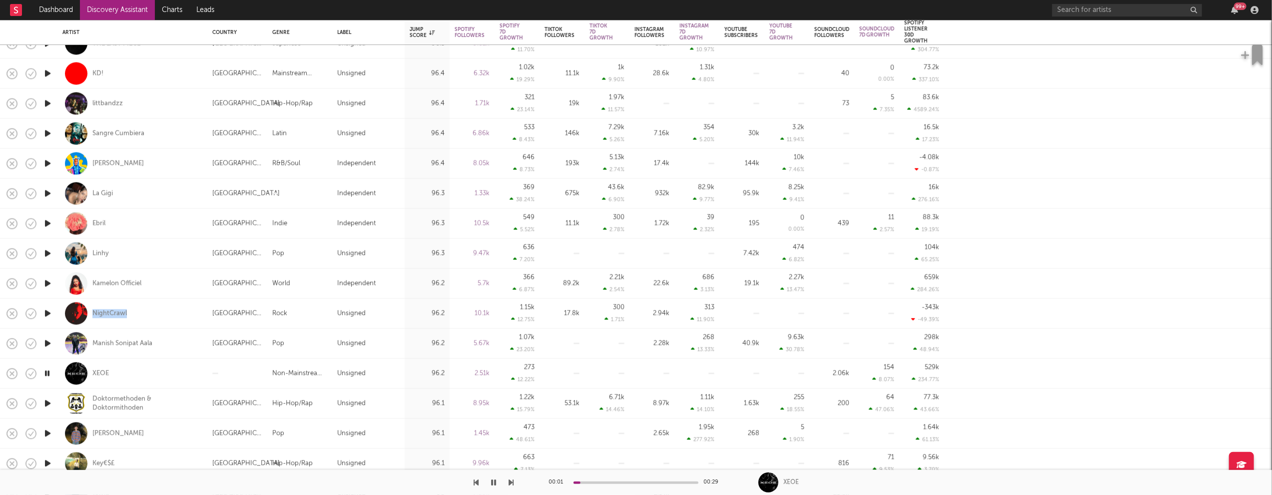
click at [48, 401] on icon "button" at bounding box center [47, 403] width 10 height 12
click at [46, 431] on icon "button" at bounding box center [47, 433] width 10 height 12
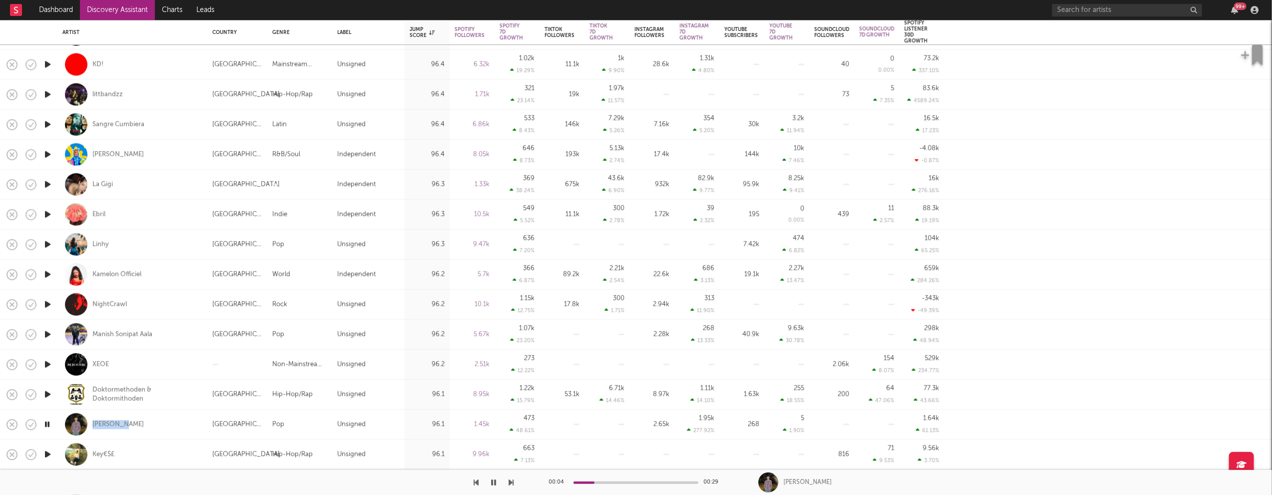
click at [48, 423] on icon "button" at bounding box center [46, 424] width 9 height 12
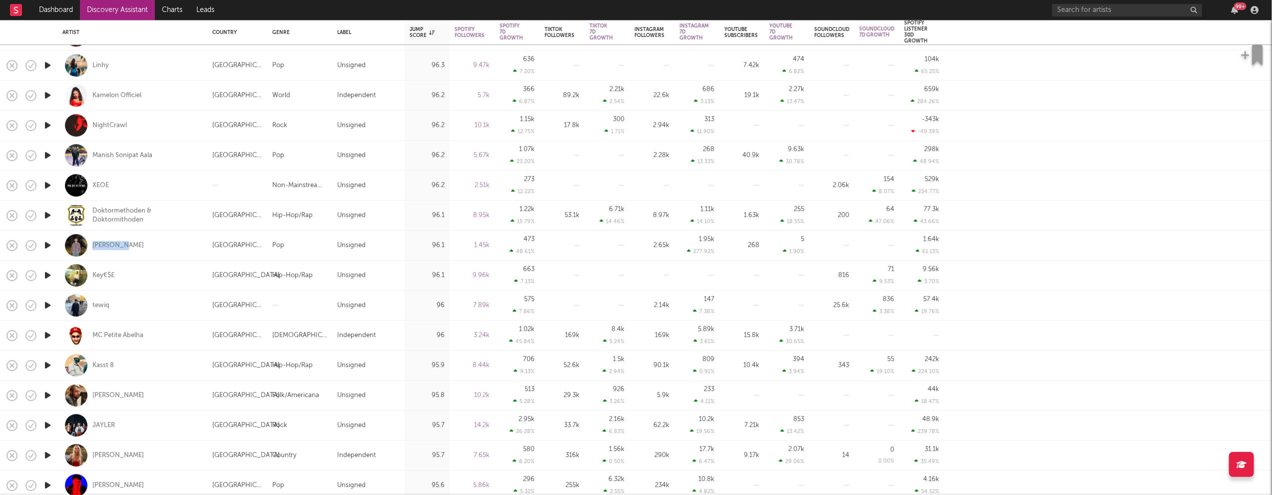
click at [45, 304] on icon "button" at bounding box center [47, 305] width 10 height 12
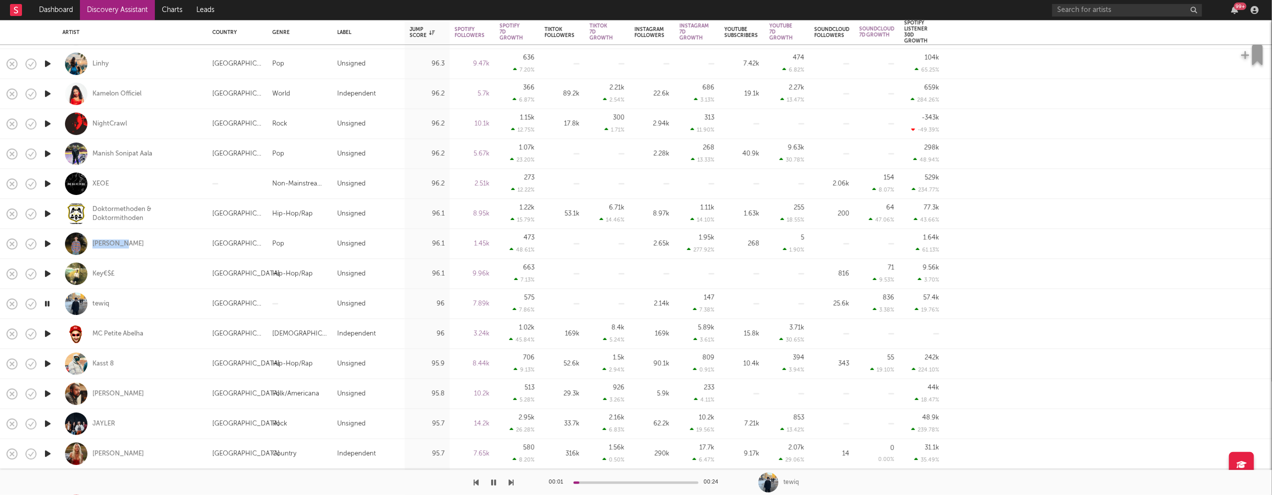
click at [46, 331] on icon "button" at bounding box center [47, 333] width 10 height 12
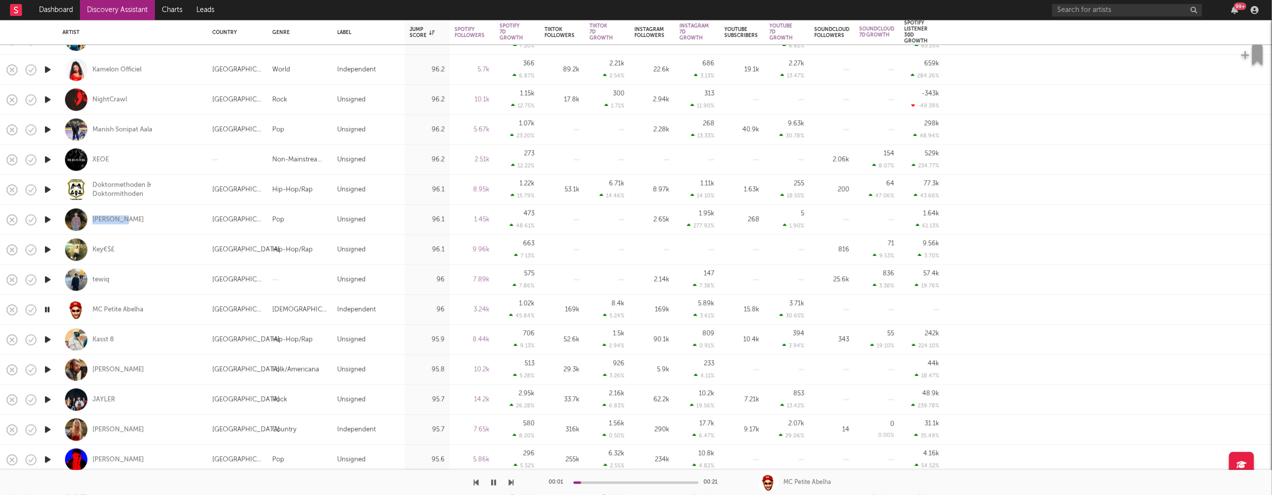
click at [46, 341] on icon "button" at bounding box center [47, 339] width 10 height 12
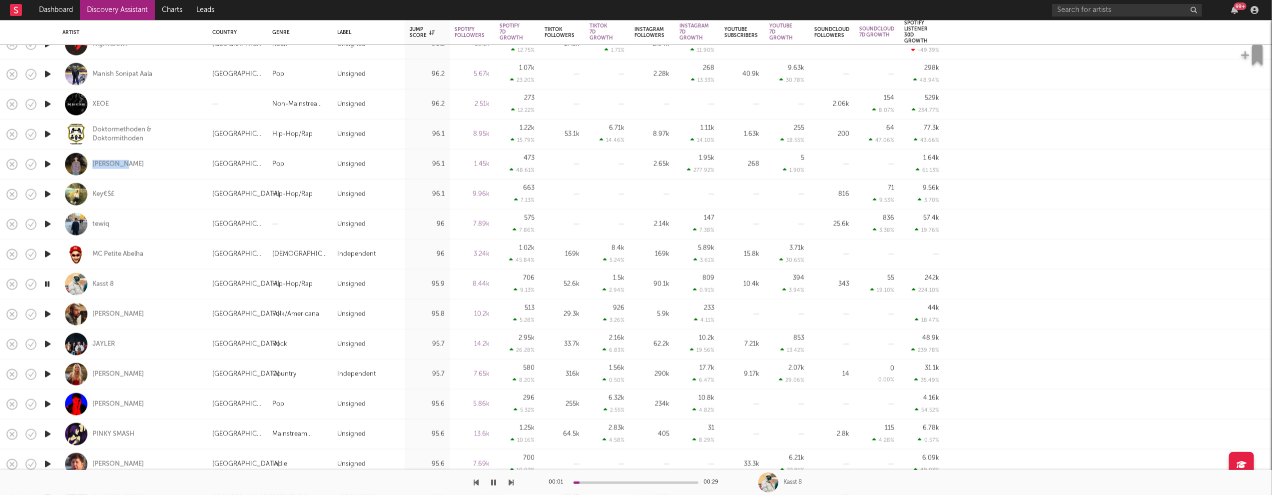
click at [49, 313] on icon "button" at bounding box center [47, 314] width 10 height 12
click at [47, 343] on icon "button" at bounding box center [47, 344] width 10 height 12
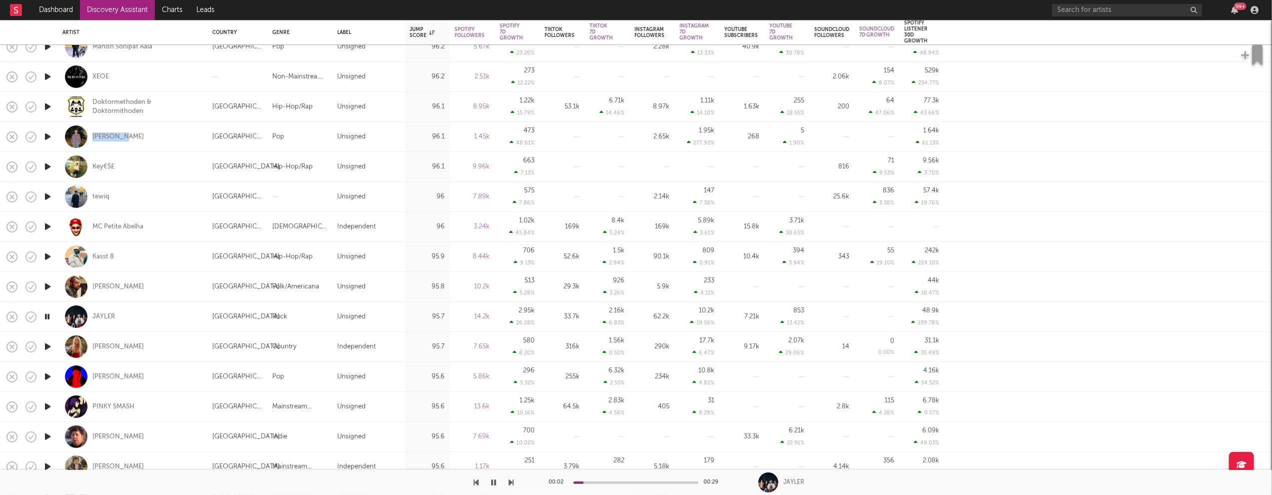
click at [49, 374] on icon "button" at bounding box center [47, 376] width 10 height 12
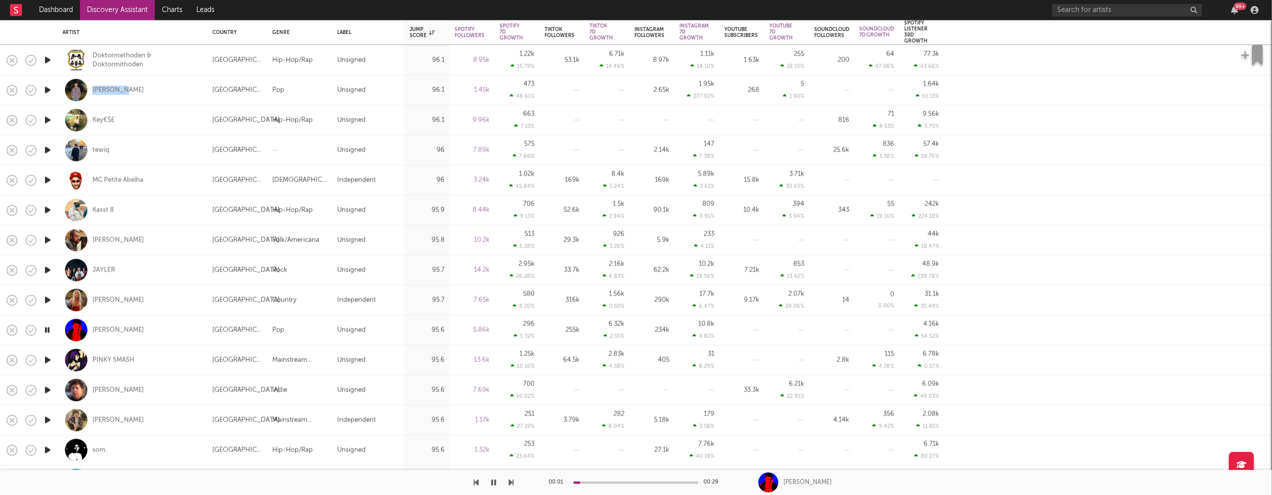
click at [46, 359] on icon "button" at bounding box center [47, 360] width 10 height 12
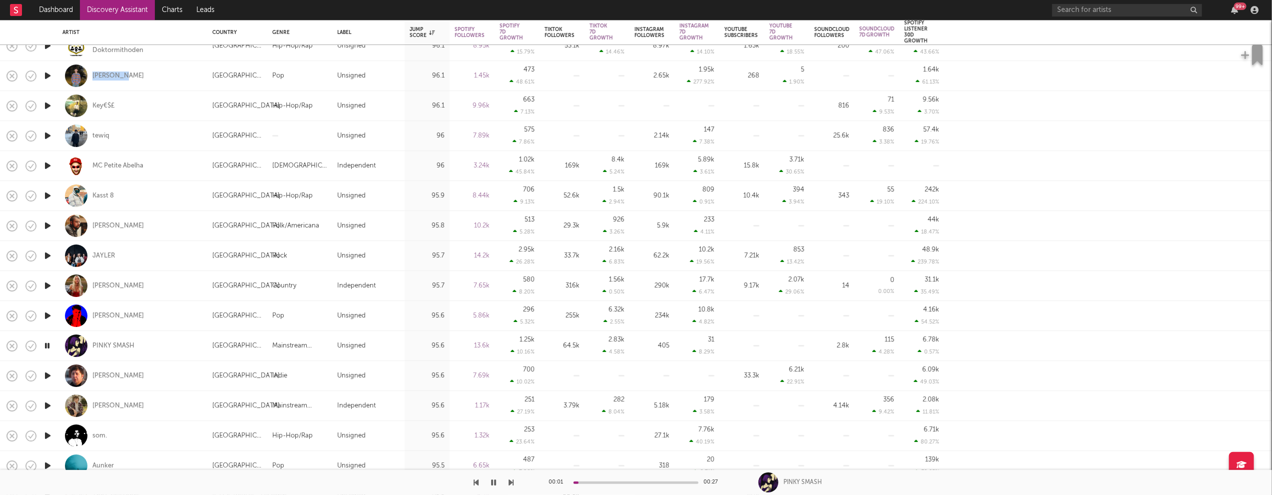
click at [45, 375] on icon "button" at bounding box center [47, 375] width 10 height 12
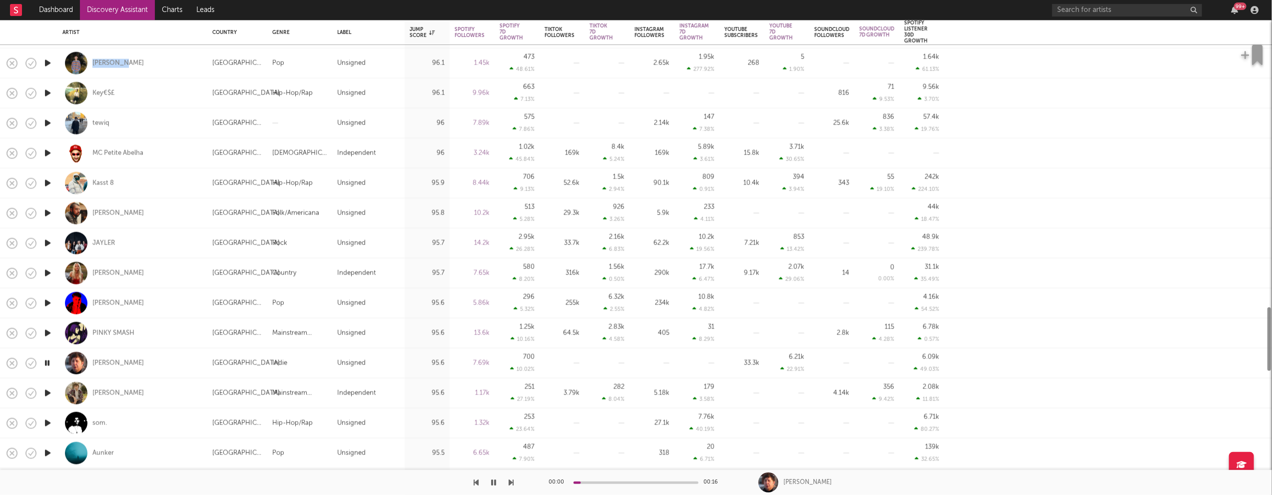
click at [49, 389] on icon "button" at bounding box center [47, 393] width 10 height 12
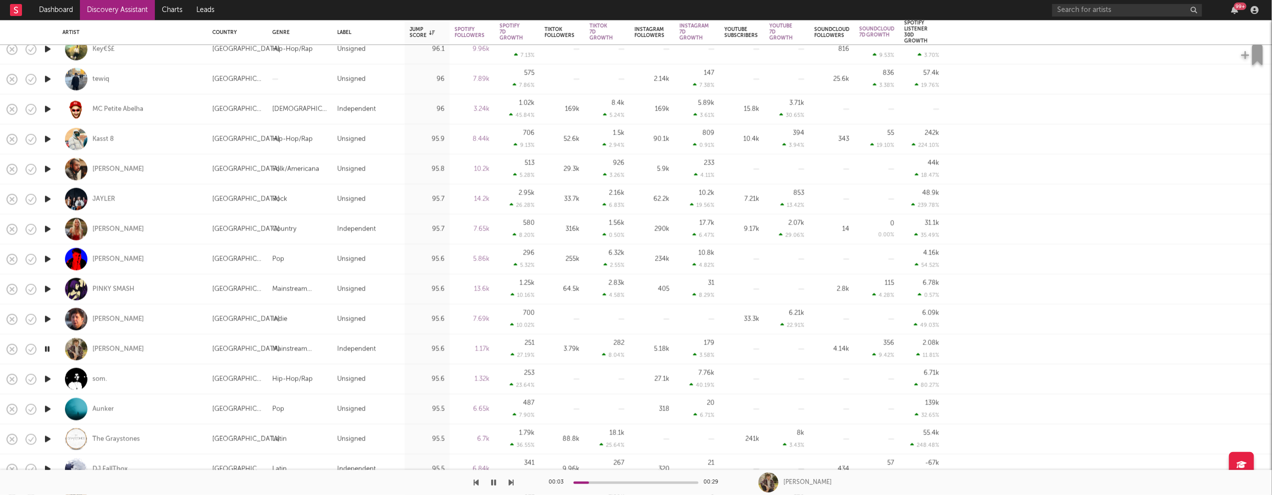
click at [47, 379] on icon "button" at bounding box center [47, 379] width 10 height 12
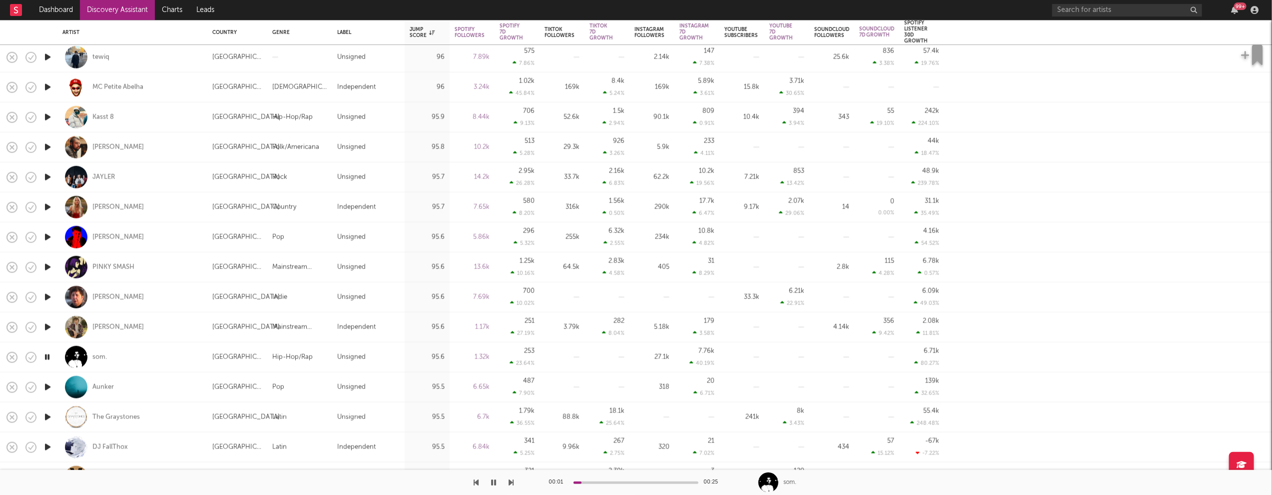
click at [47, 385] on icon "button" at bounding box center [47, 387] width 10 height 12
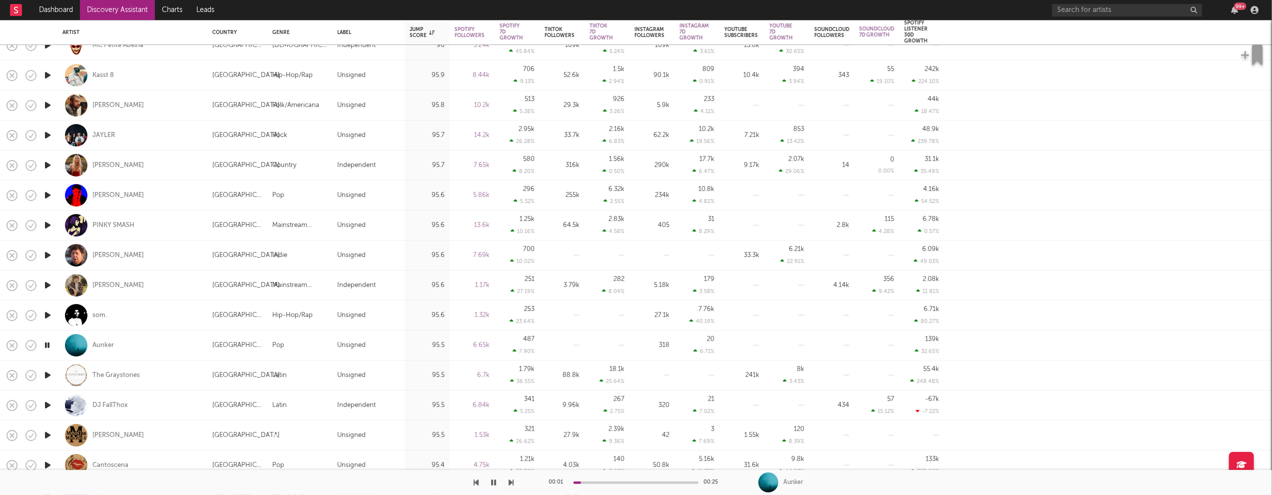
click at [47, 375] on icon "button" at bounding box center [47, 375] width 10 height 12
click at [48, 404] on icon "button" at bounding box center [47, 405] width 10 height 12
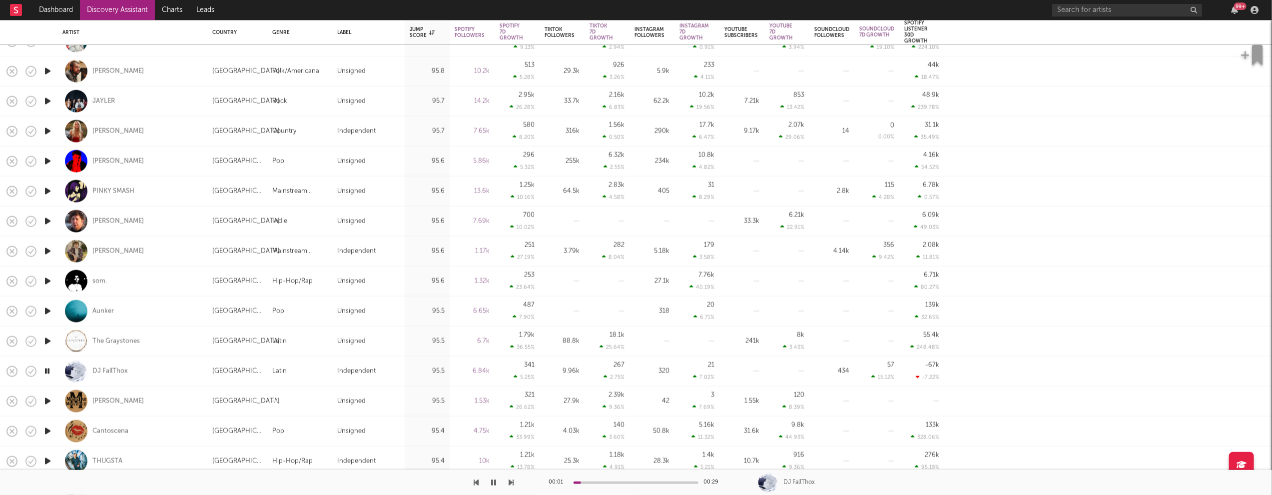
click at [49, 402] on icon "button" at bounding box center [47, 401] width 10 height 12
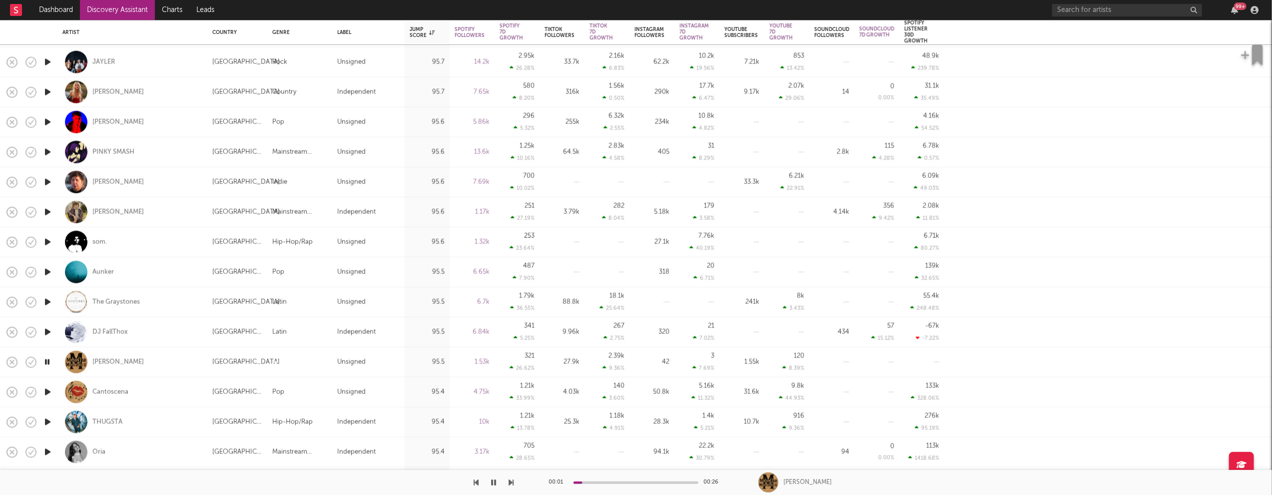
click at [47, 394] on icon "button" at bounding box center [47, 392] width 10 height 12
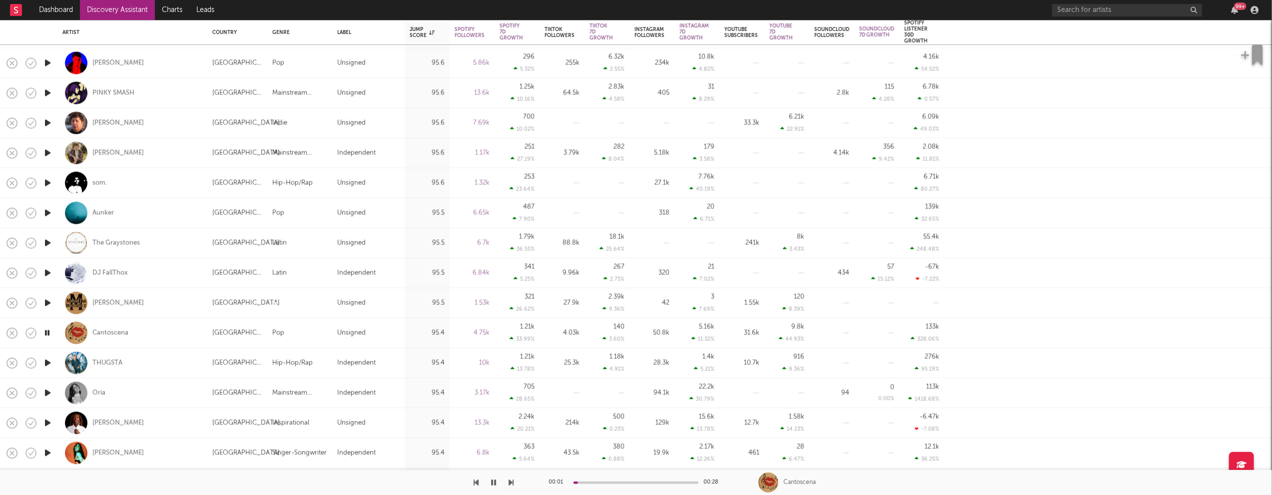
click at [47, 394] on icon "button" at bounding box center [47, 392] width 10 height 12
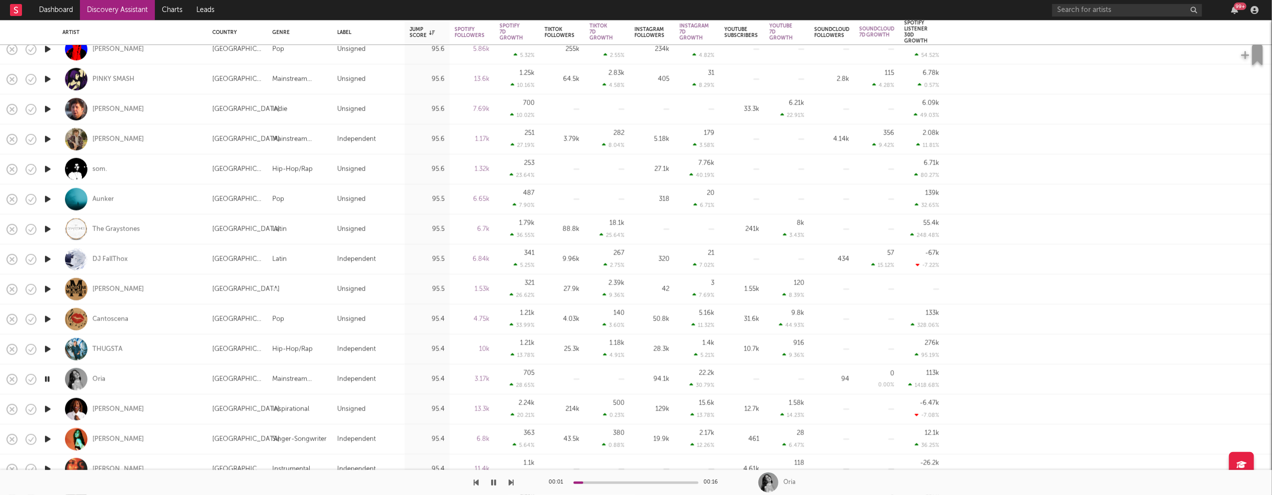
click at [47, 407] on icon "button" at bounding box center [47, 409] width 10 height 12
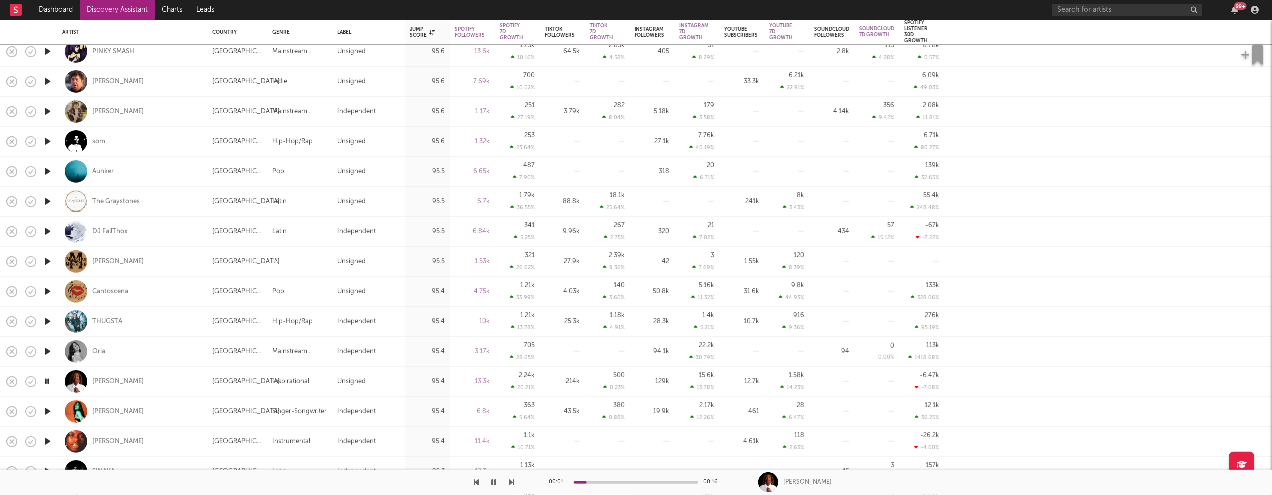
click at [49, 407] on icon "button" at bounding box center [47, 411] width 10 height 12
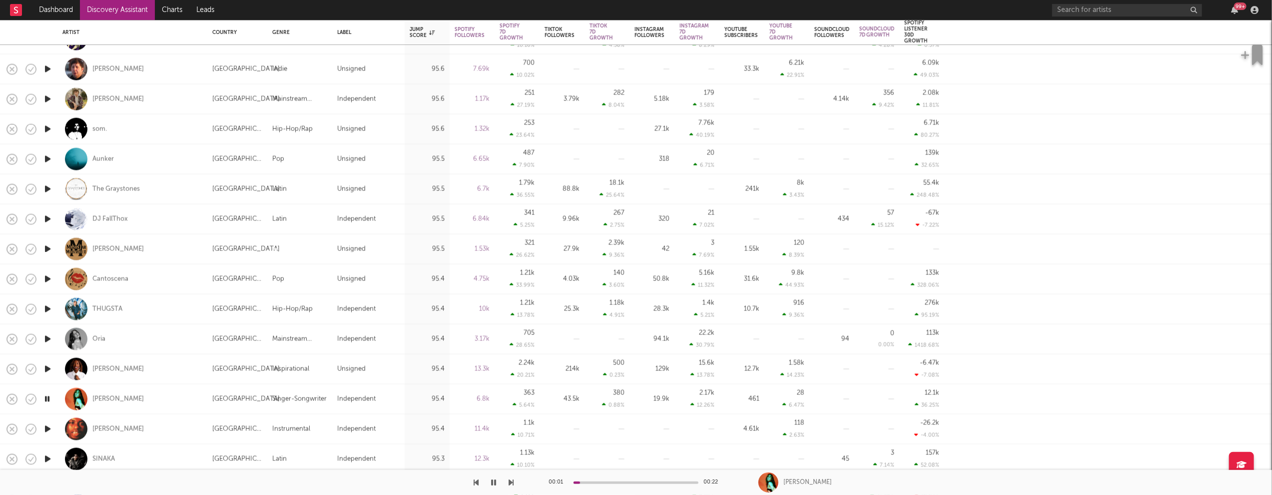
click at [48, 426] on icon "button" at bounding box center [47, 428] width 10 height 12
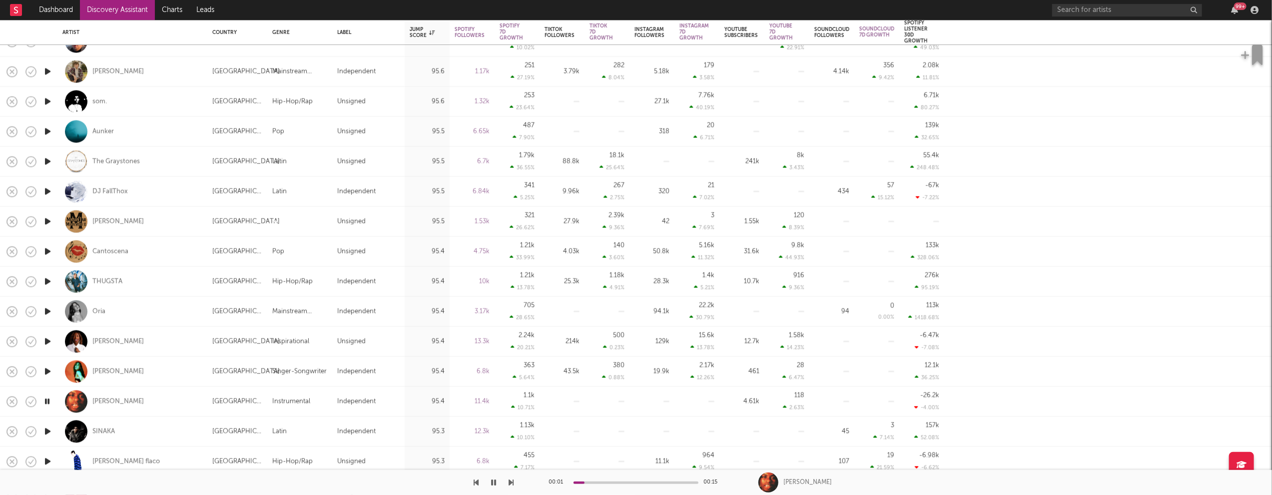
click at [49, 431] on icon "button" at bounding box center [47, 431] width 10 height 12
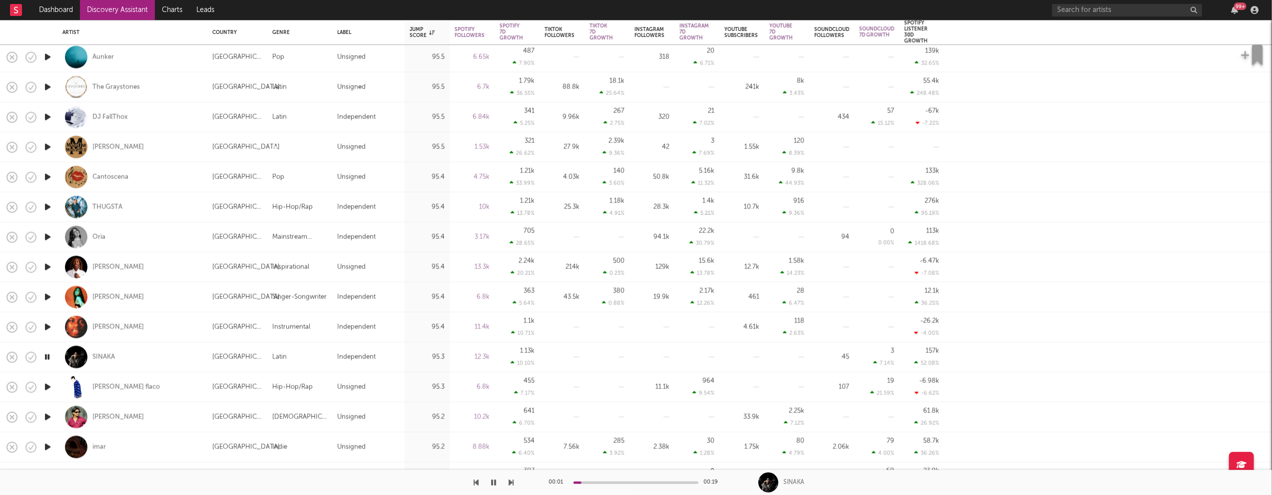
click at [49, 415] on icon "button" at bounding box center [47, 417] width 10 height 12
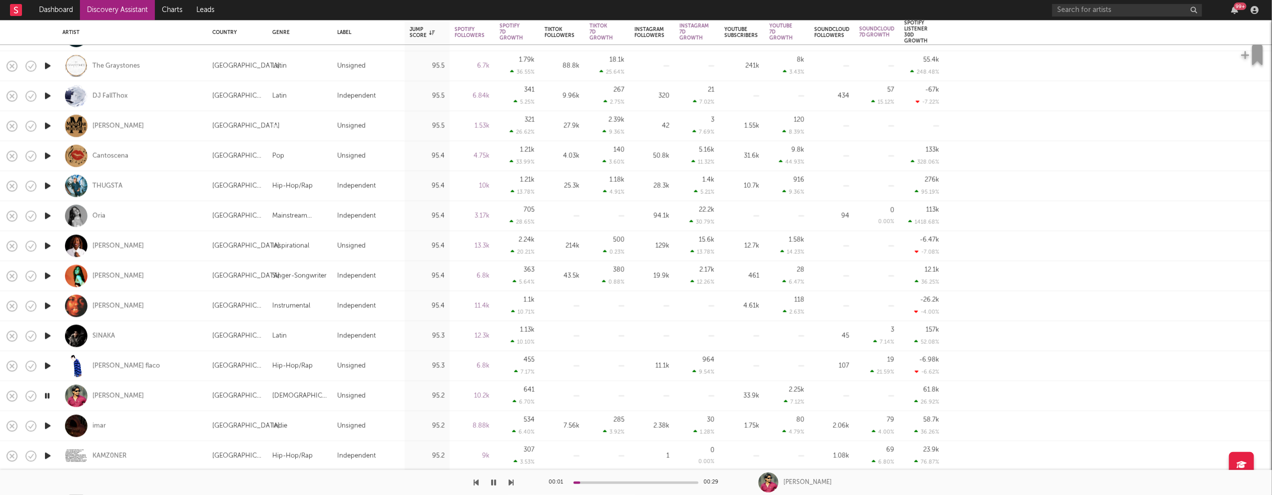
click at [47, 423] on icon "button" at bounding box center [47, 425] width 10 height 12
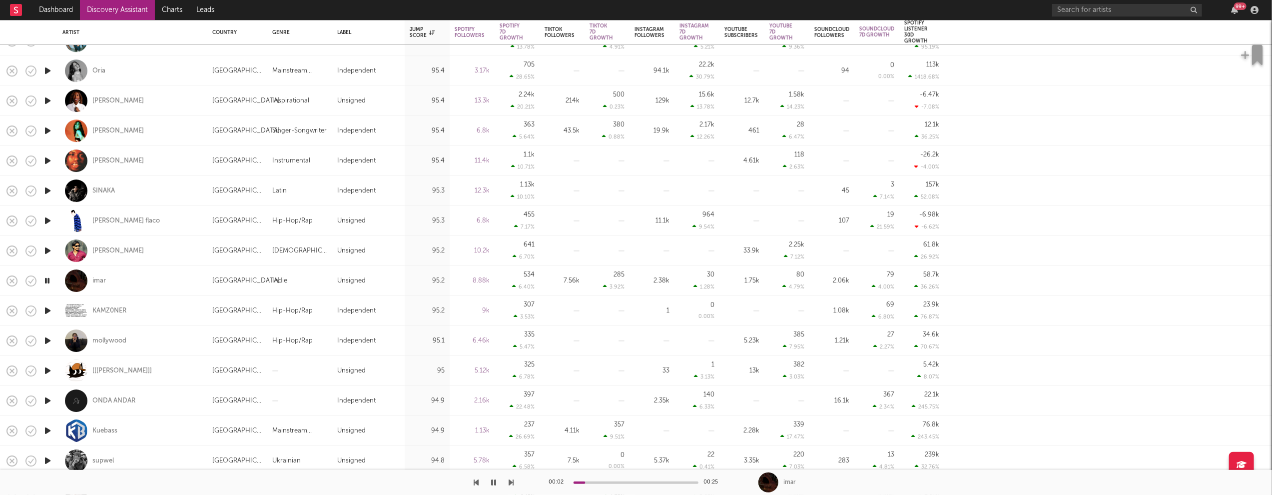
click at [47, 339] on icon "button" at bounding box center [47, 340] width 10 height 12
click at [46, 368] on icon "button" at bounding box center [47, 370] width 10 height 12
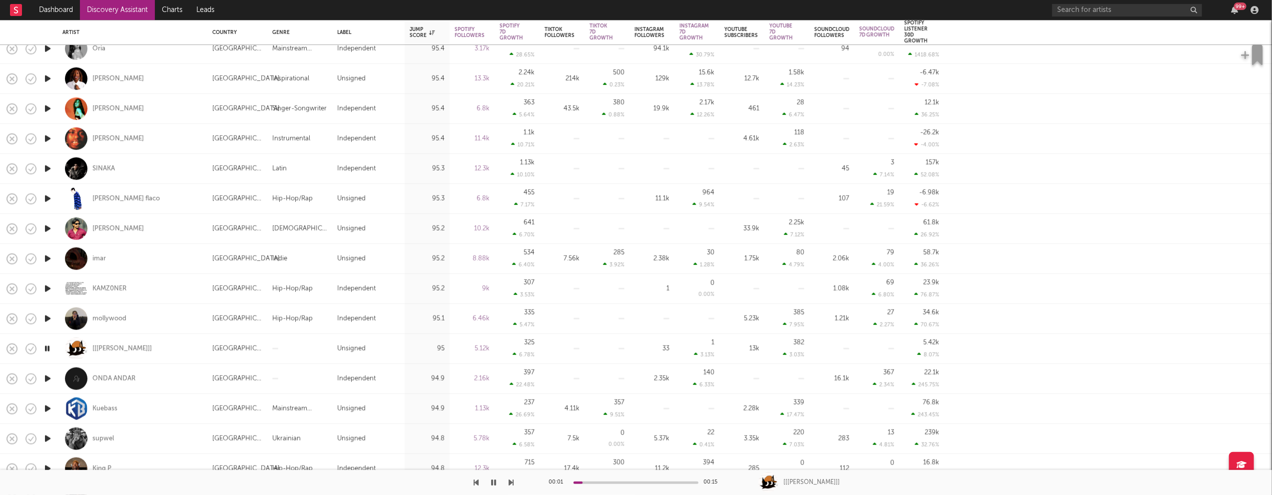
click at [47, 376] on icon "button" at bounding box center [47, 378] width 10 height 12
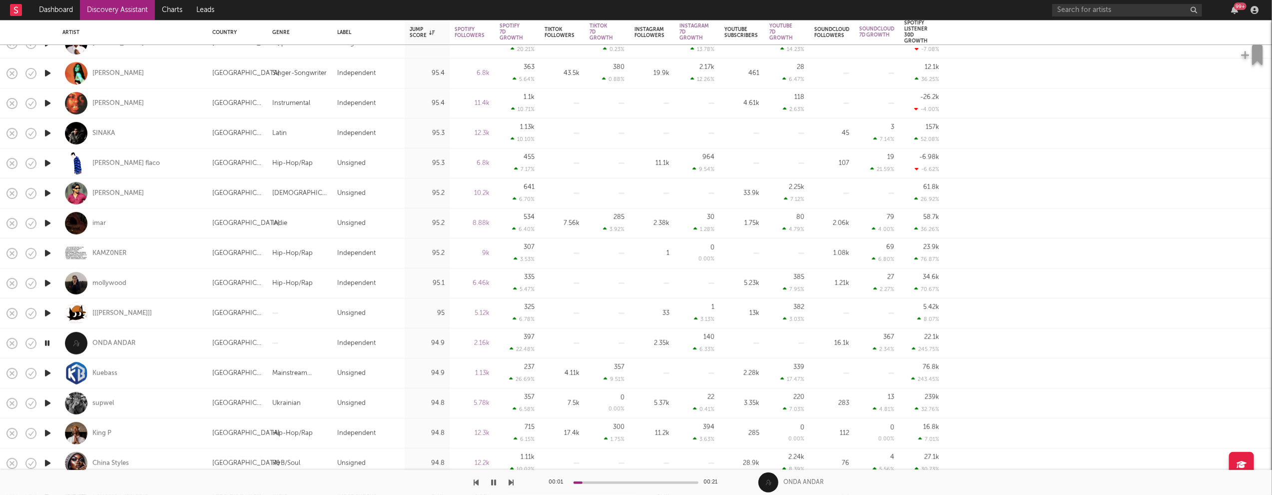
click at [48, 374] on icon "button" at bounding box center [47, 373] width 10 height 12
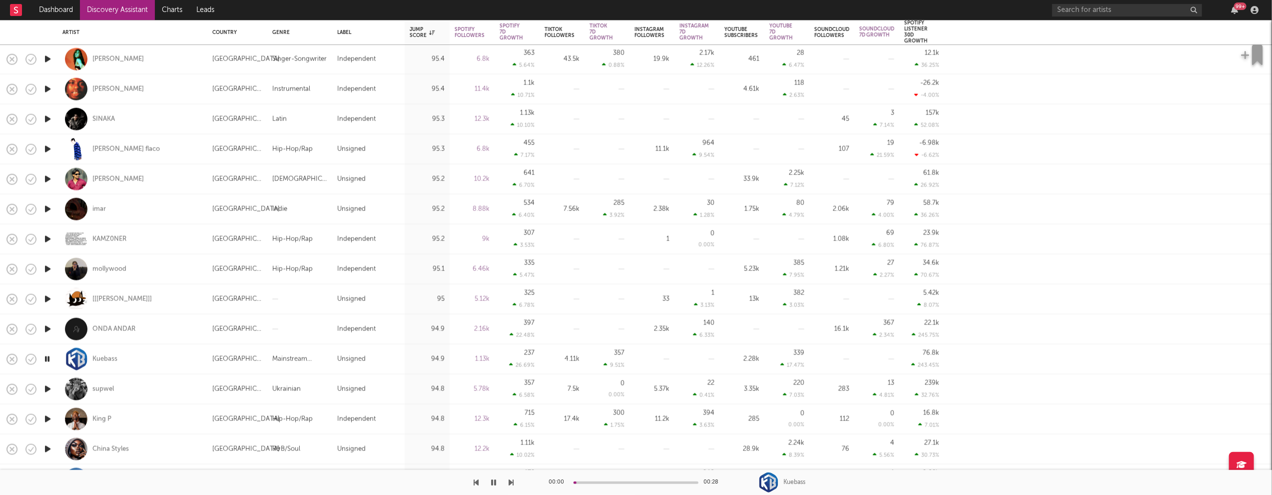
click at [46, 388] on icon "button" at bounding box center [47, 389] width 10 height 12
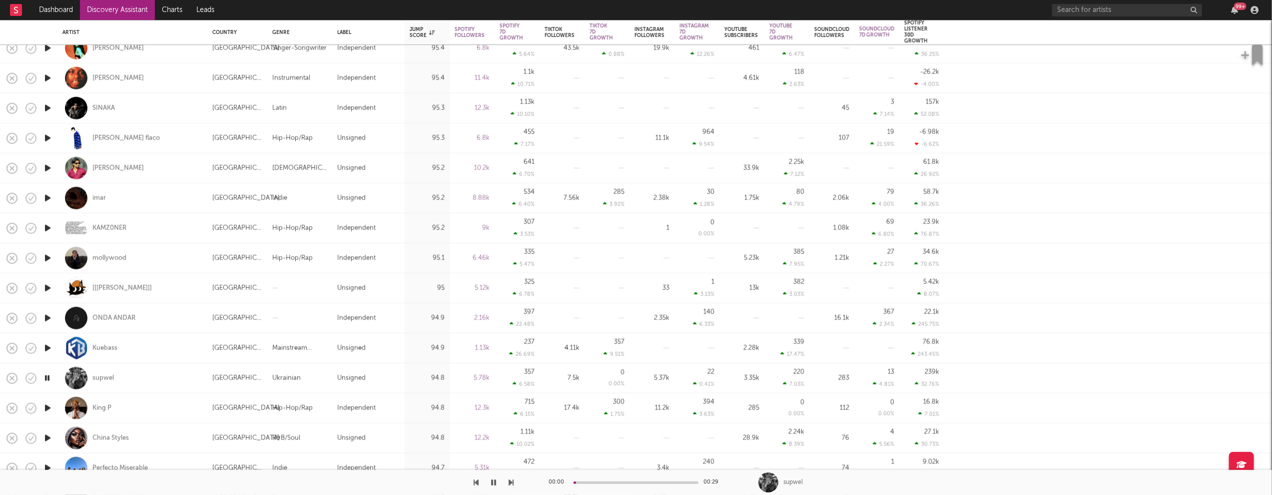
click at [46, 407] on icon "button" at bounding box center [47, 408] width 10 height 12
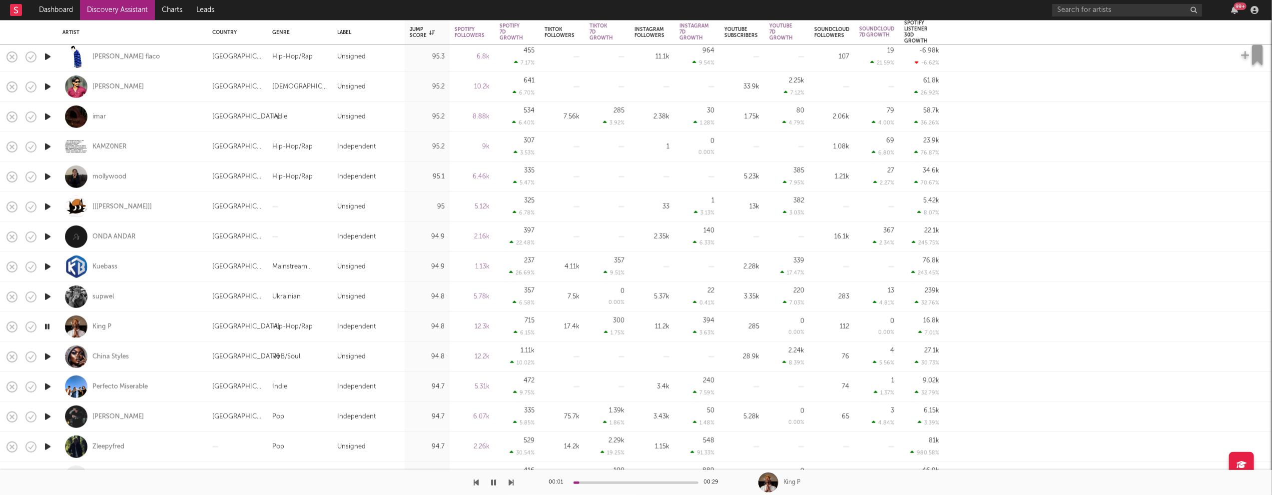
click at [48, 385] on icon "button" at bounding box center [47, 386] width 10 height 12
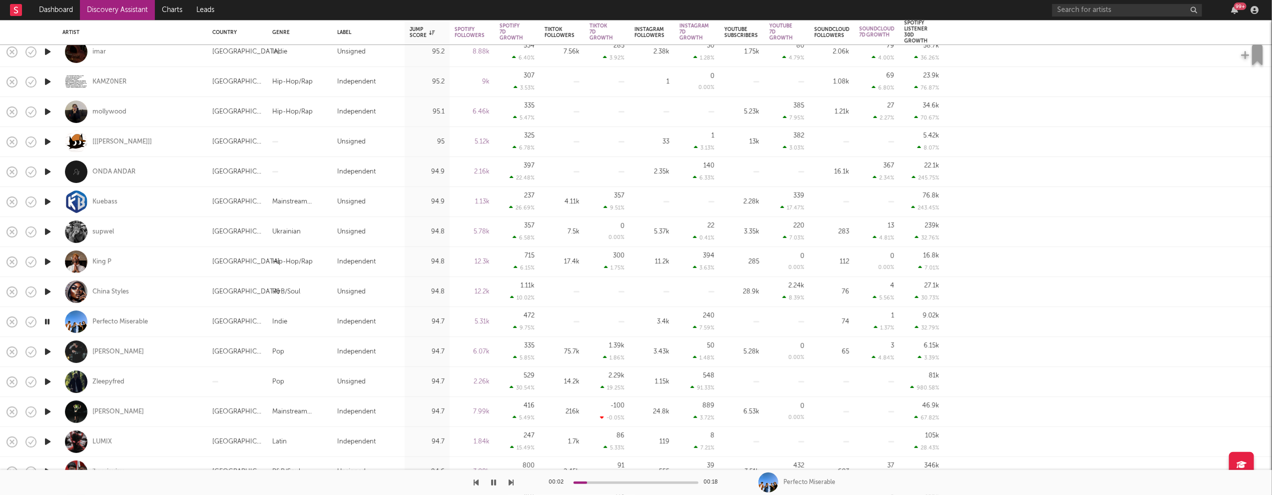
click at [47, 349] on icon "button" at bounding box center [47, 351] width 10 height 12
click at [47, 382] on icon "button" at bounding box center [47, 381] width 10 height 12
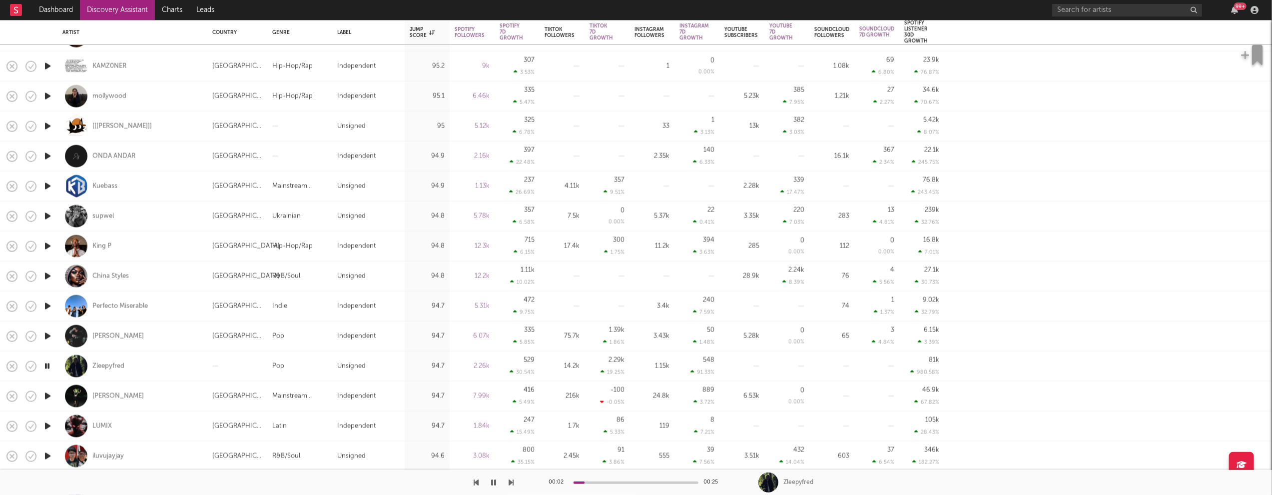
click at [49, 394] on icon "button" at bounding box center [47, 396] width 10 height 12
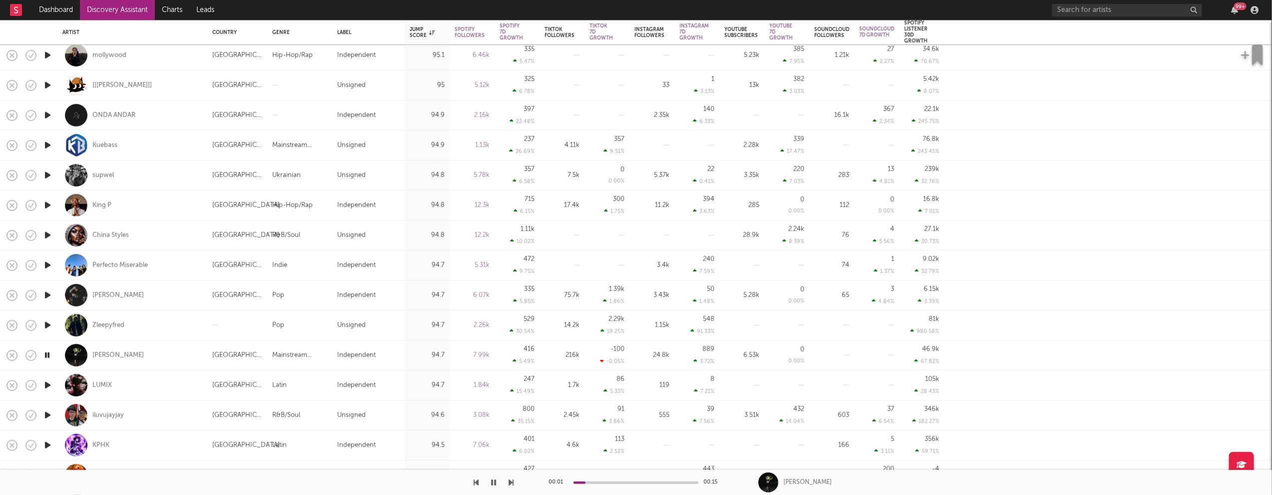
click at [48, 386] on icon "button" at bounding box center [47, 385] width 10 height 12
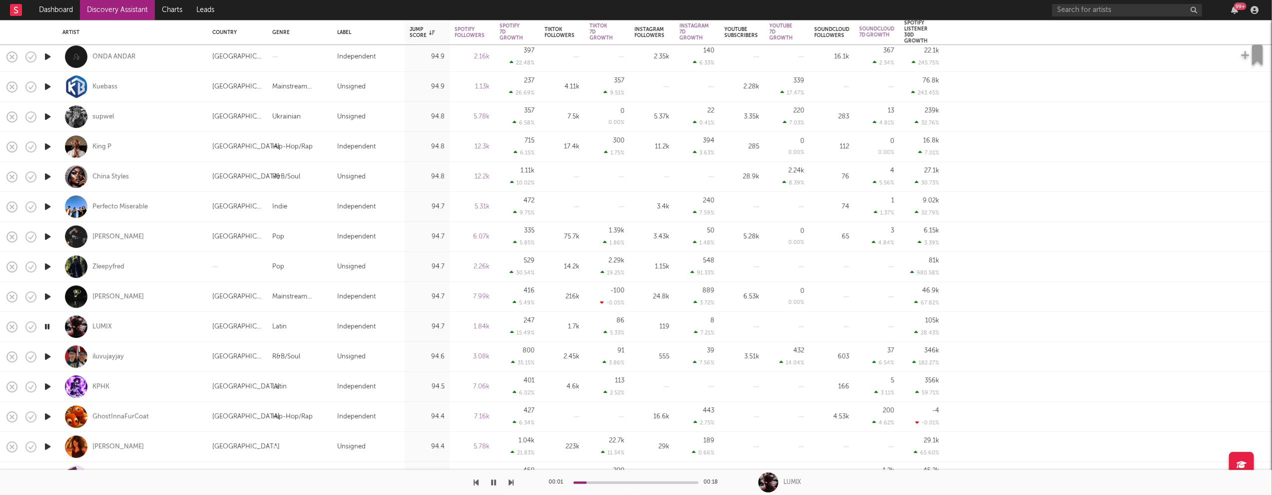
click at [49, 415] on icon "button" at bounding box center [47, 416] width 10 height 12
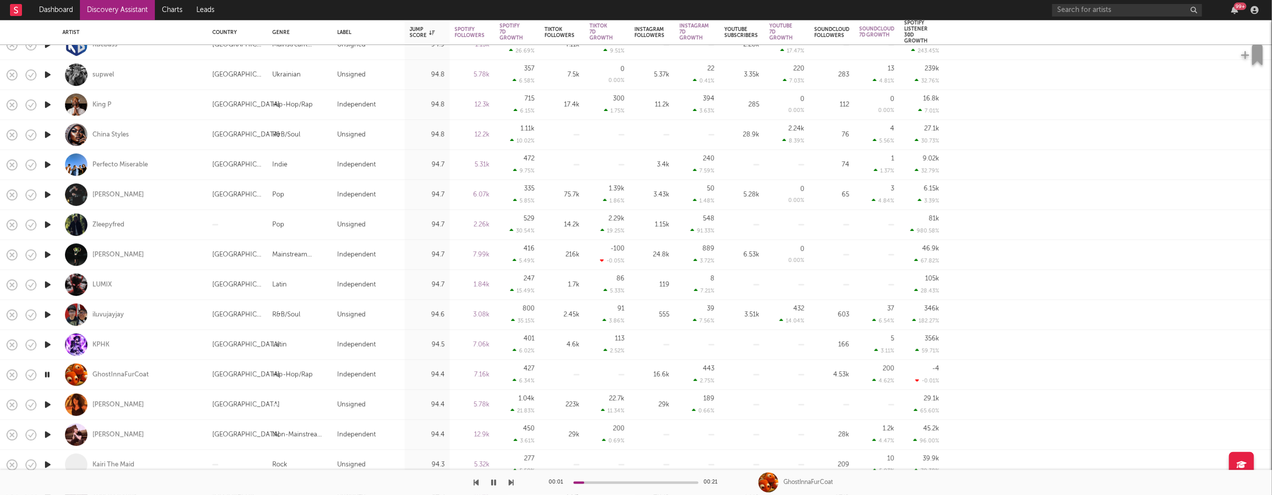
click at [48, 401] on icon "button" at bounding box center [47, 404] width 10 height 12
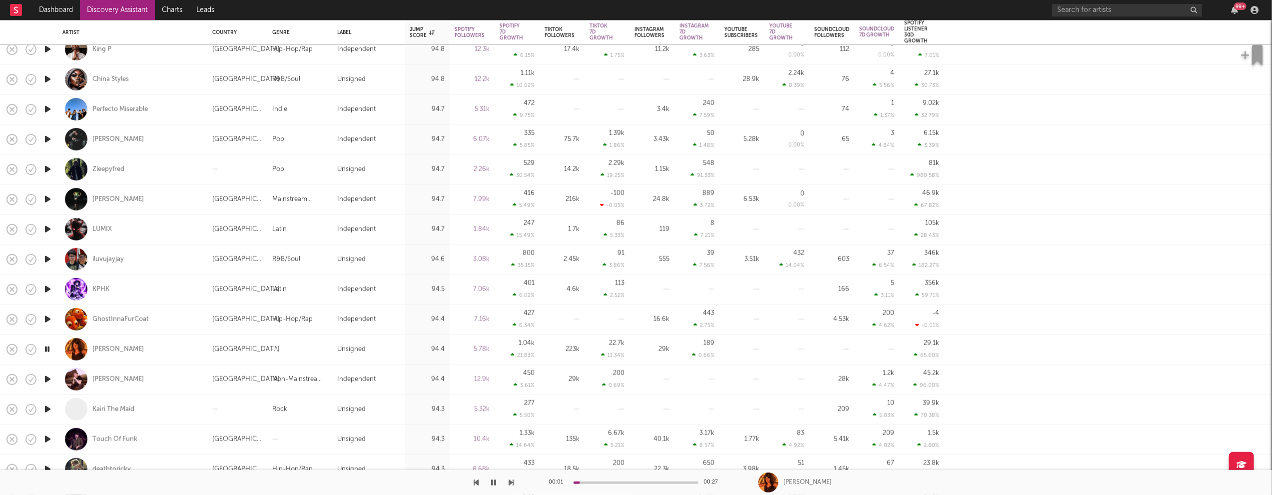
click at [46, 378] on icon "button" at bounding box center [47, 379] width 10 height 12
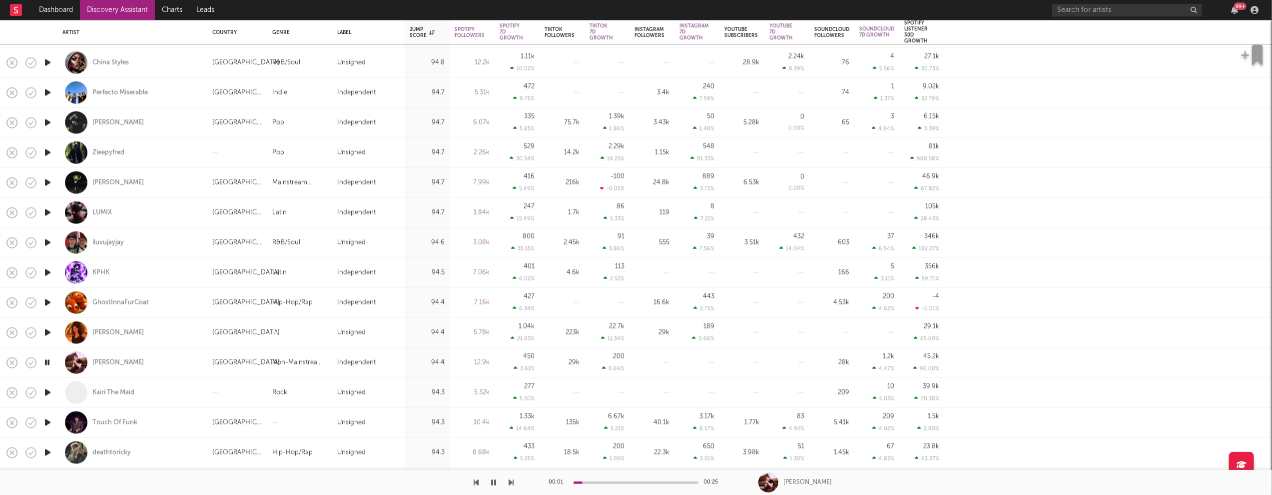
click at [49, 420] on icon "button" at bounding box center [47, 422] width 10 height 12
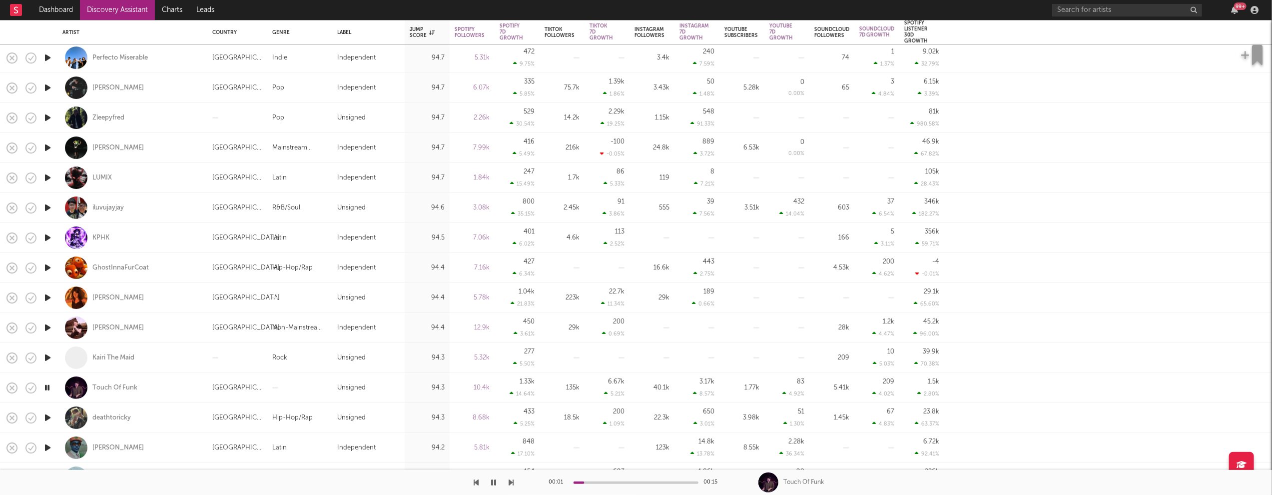
click at [46, 416] on icon "button" at bounding box center [47, 417] width 10 height 12
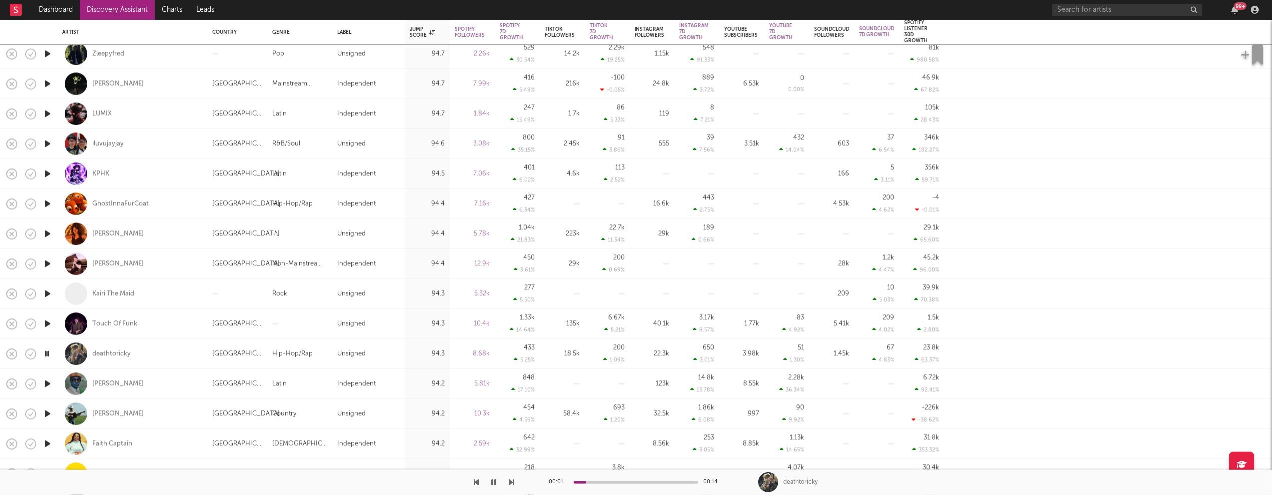
click at [47, 383] on icon "button" at bounding box center [47, 384] width 10 height 12
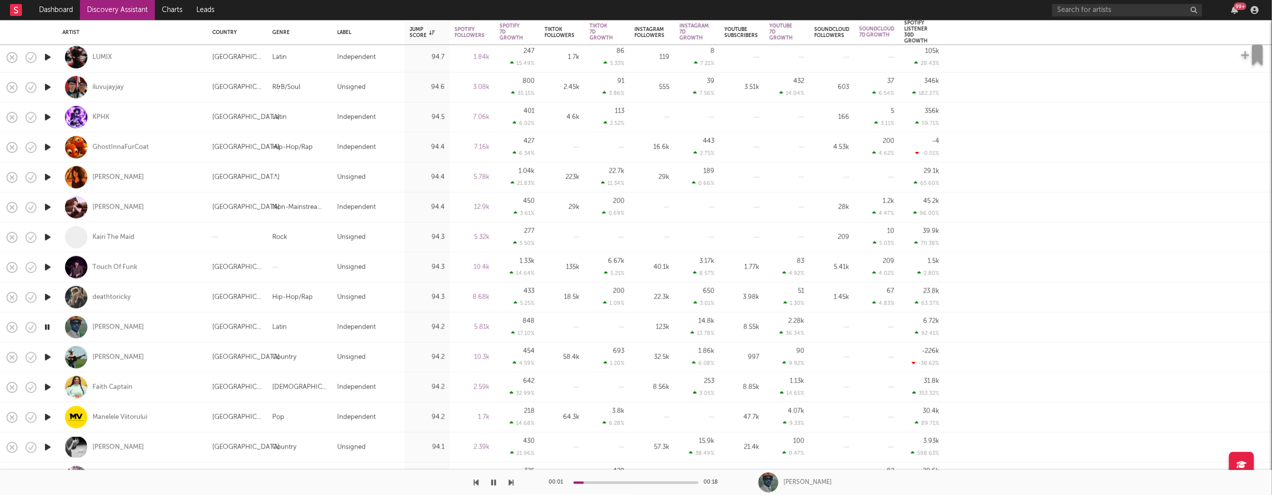
click at [47, 358] on icon "button" at bounding box center [47, 357] width 10 height 12
click at [47, 386] on icon "button" at bounding box center [47, 387] width 10 height 12
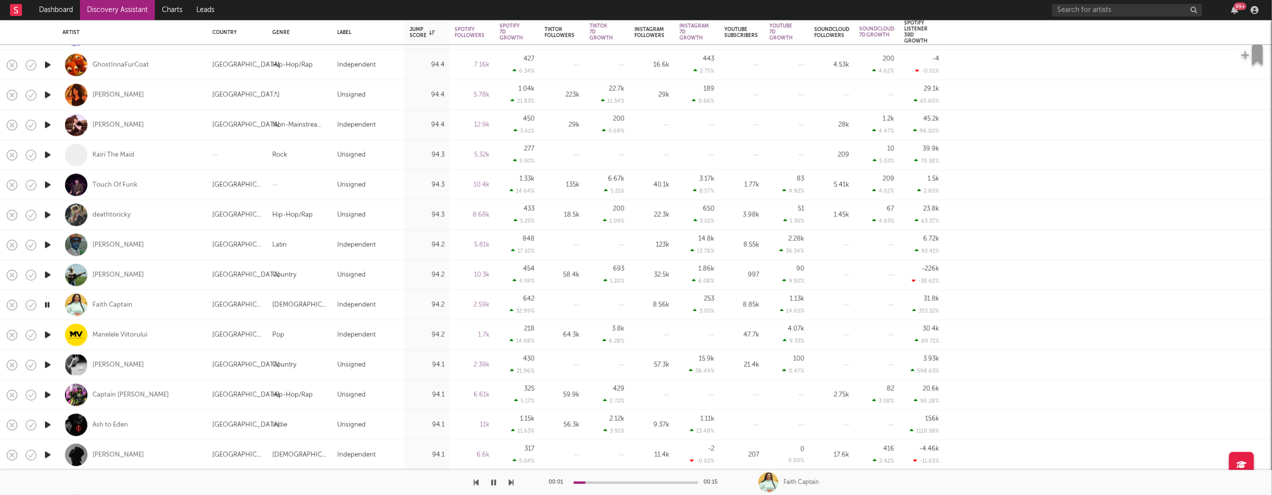
click at [47, 395] on icon "button" at bounding box center [47, 394] width 10 height 12
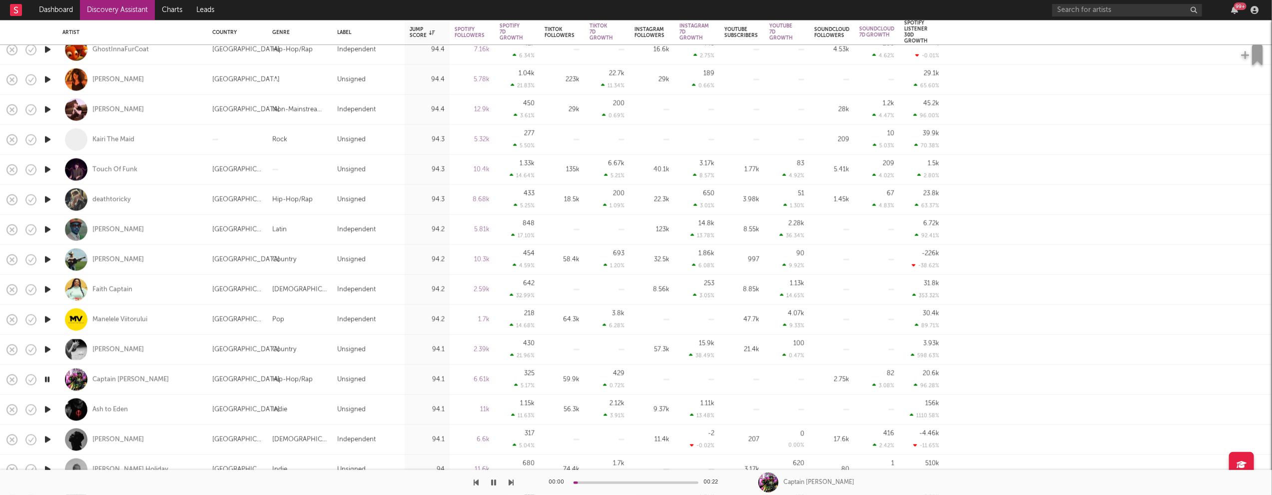
click at [47, 408] on icon "button" at bounding box center [47, 409] width 10 height 12
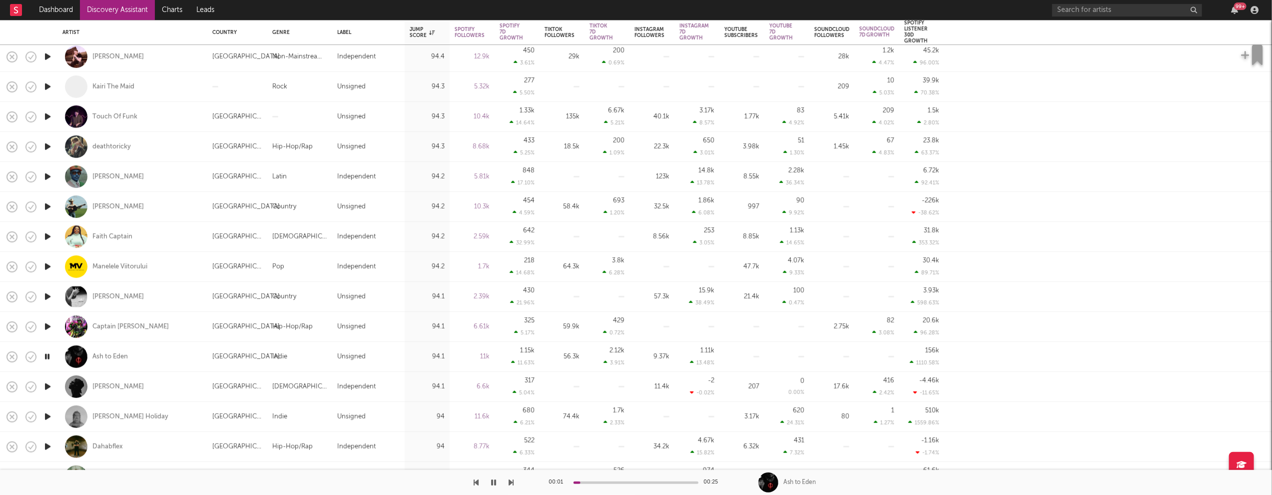
click at [46, 385] on icon "button" at bounding box center [47, 386] width 10 height 12
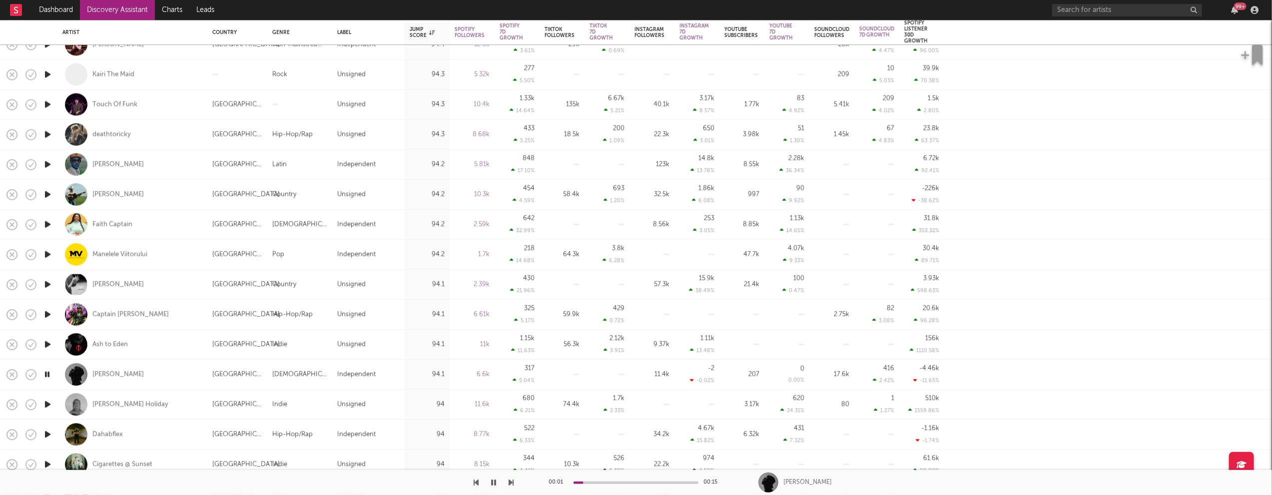
click at [48, 406] on icon "button" at bounding box center [47, 404] width 10 height 12
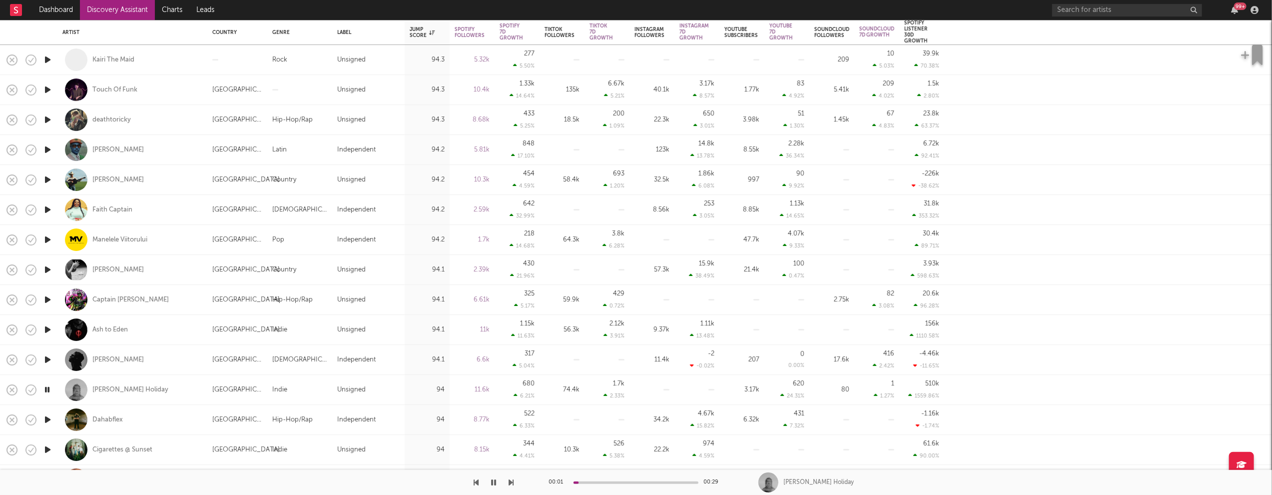
click at [47, 417] on icon "button" at bounding box center [47, 419] width 10 height 12
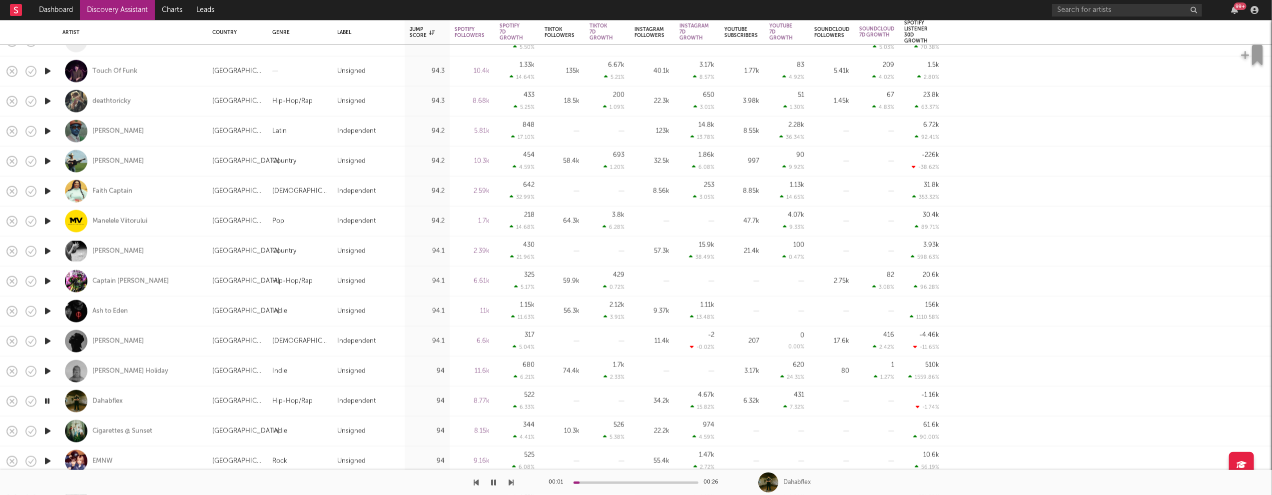
click at [47, 427] on icon "button" at bounding box center [47, 431] width 10 height 12
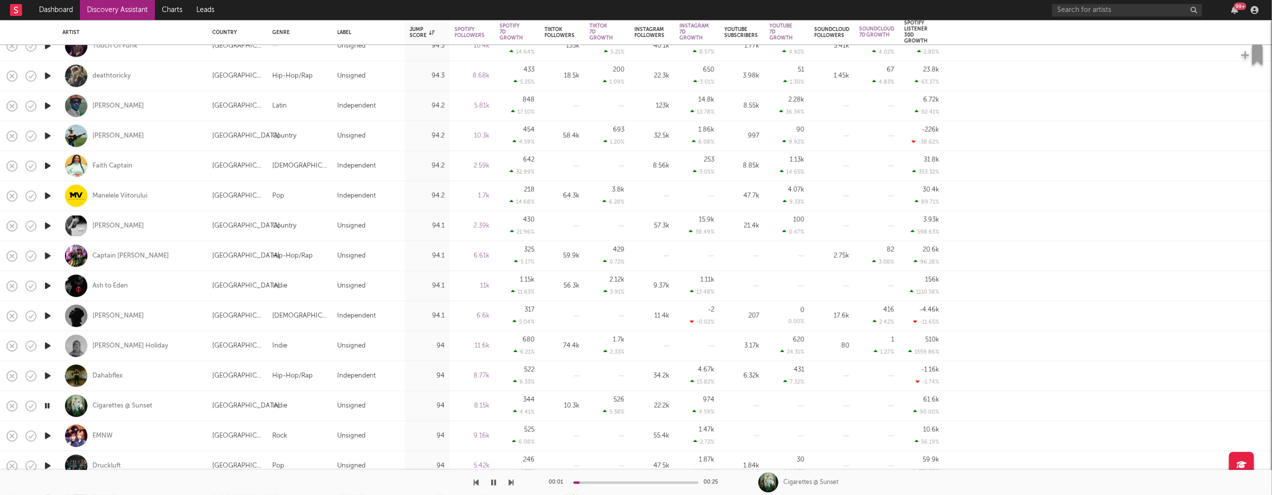
click at [48, 433] on icon "button" at bounding box center [47, 435] width 10 height 12
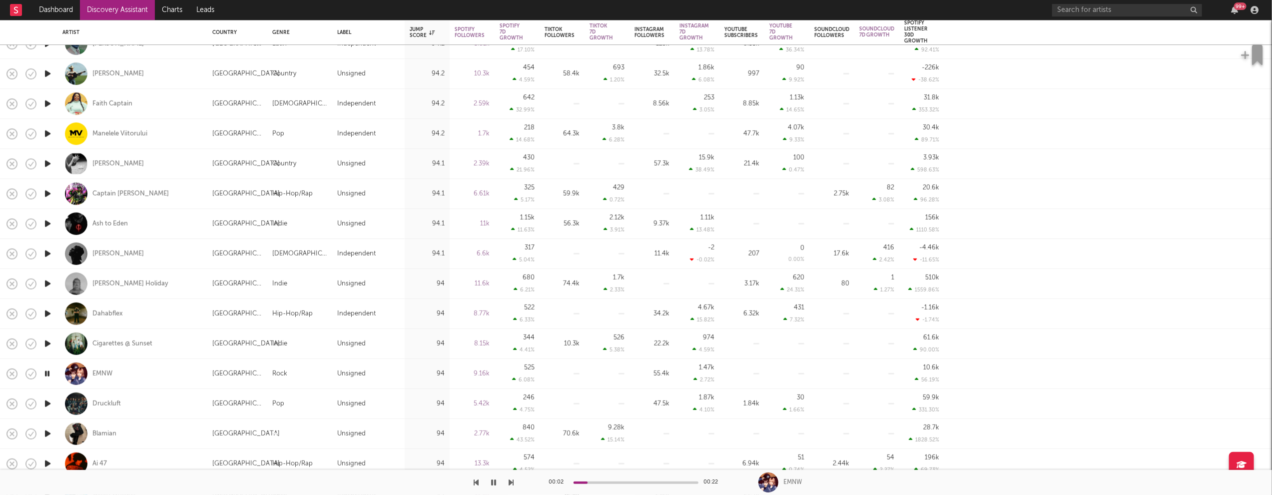
click at [47, 403] on icon "button" at bounding box center [47, 403] width 10 height 12
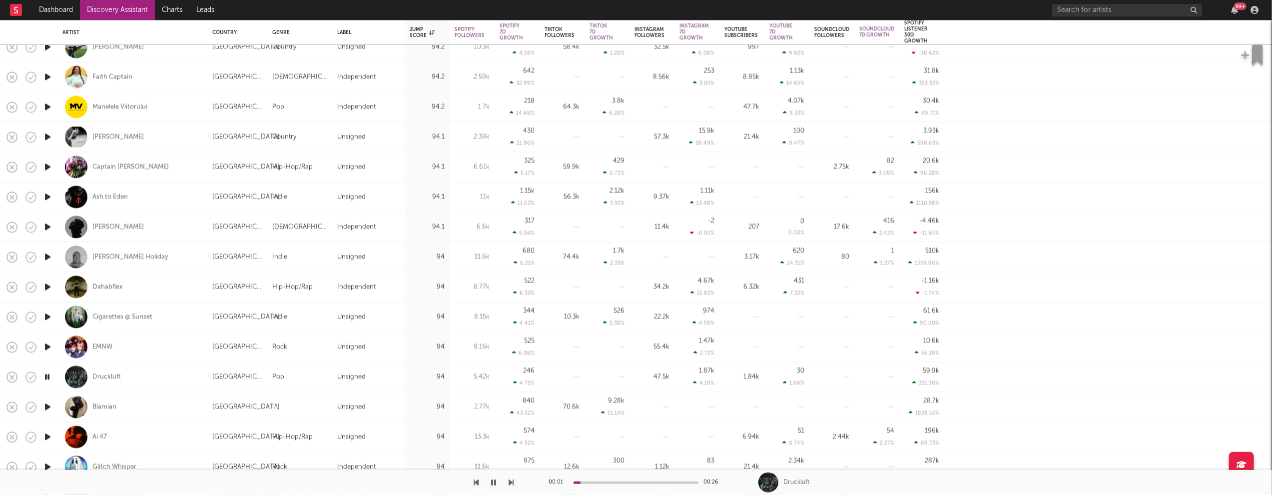
click at [48, 406] on icon "button" at bounding box center [47, 406] width 10 height 12
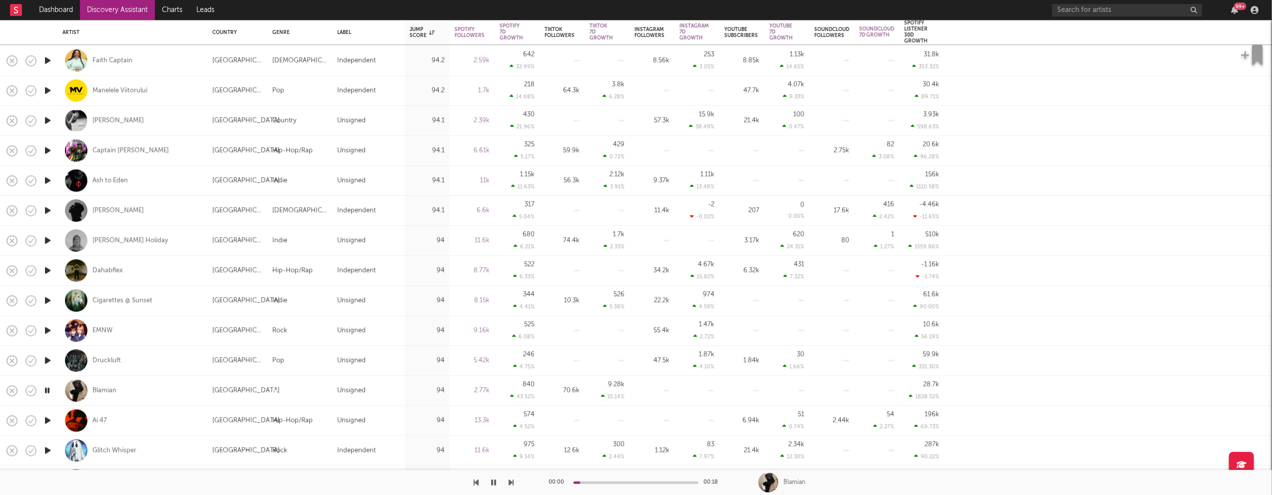
click at [46, 420] on icon "button" at bounding box center [47, 420] width 10 height 12
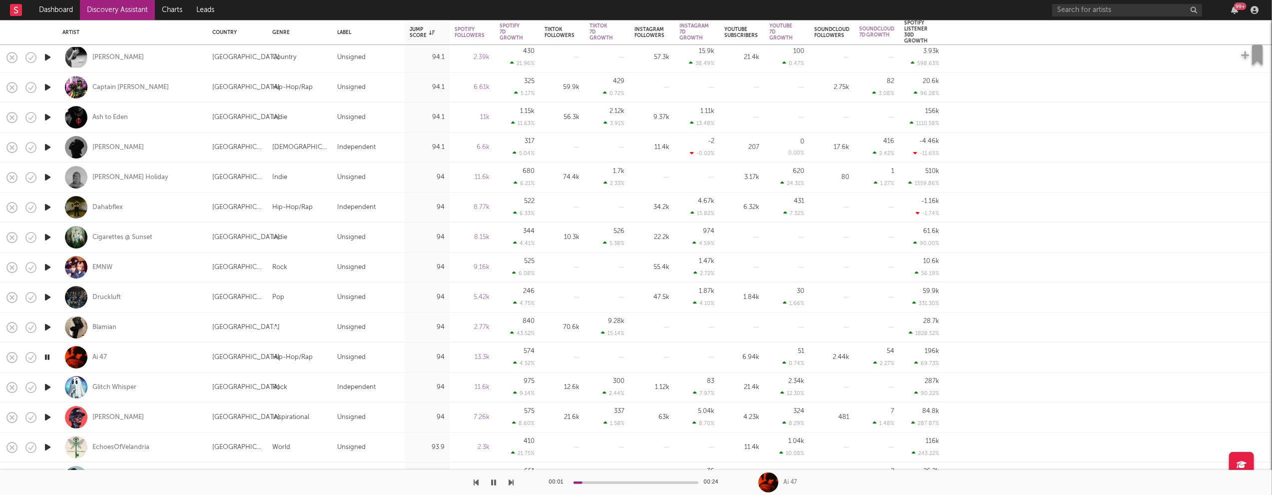
click at [48, 414] on icon "button" at bounding box center [47, 417] width 10 height 12
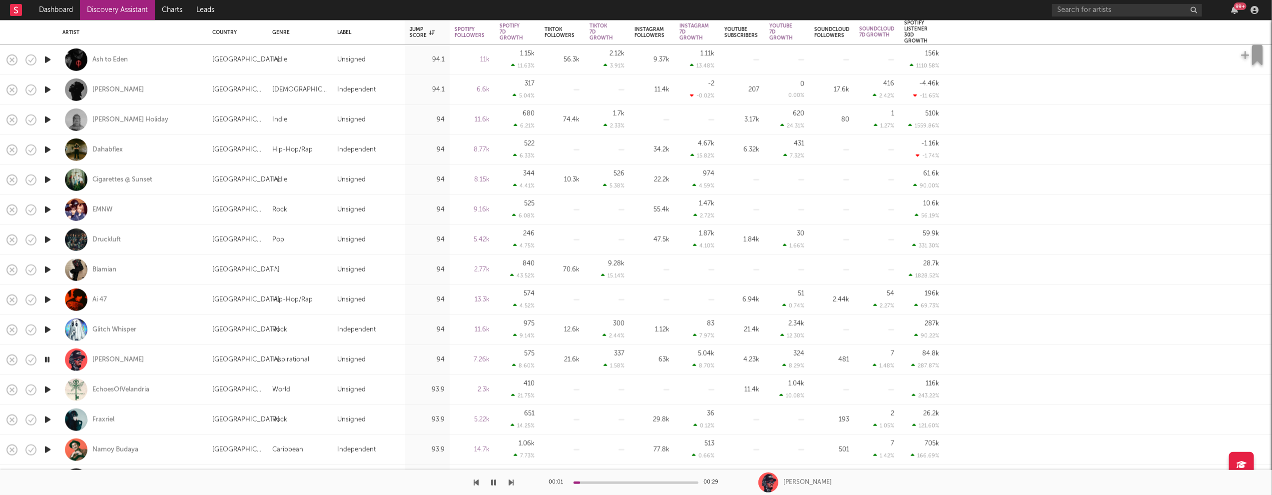
click at [48, 420] on icon "button" at bounding box center [47, 419] width 10 height 12
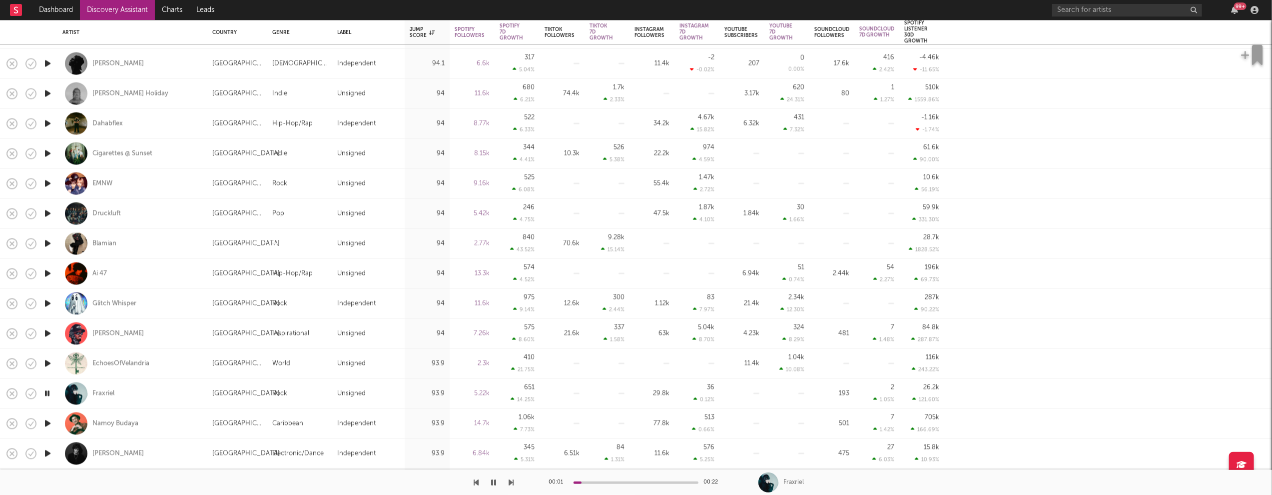
click at [47, 422] on icon "button" at bounding box center [47, 423] width 10 height 12
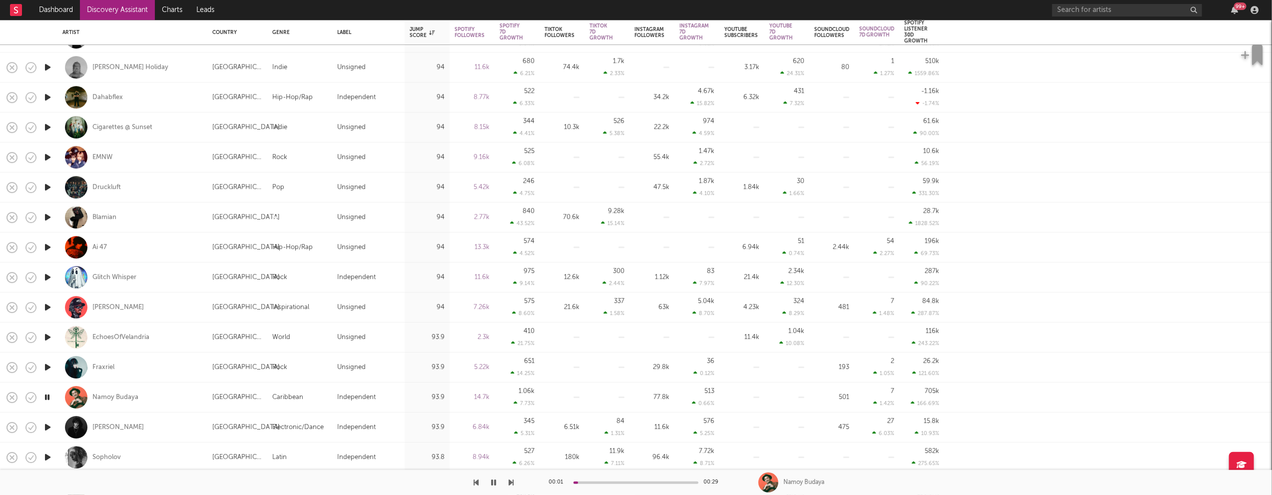
click at [47, 425] on icon "button" at bounding box center [47, 427] width 10 height 12
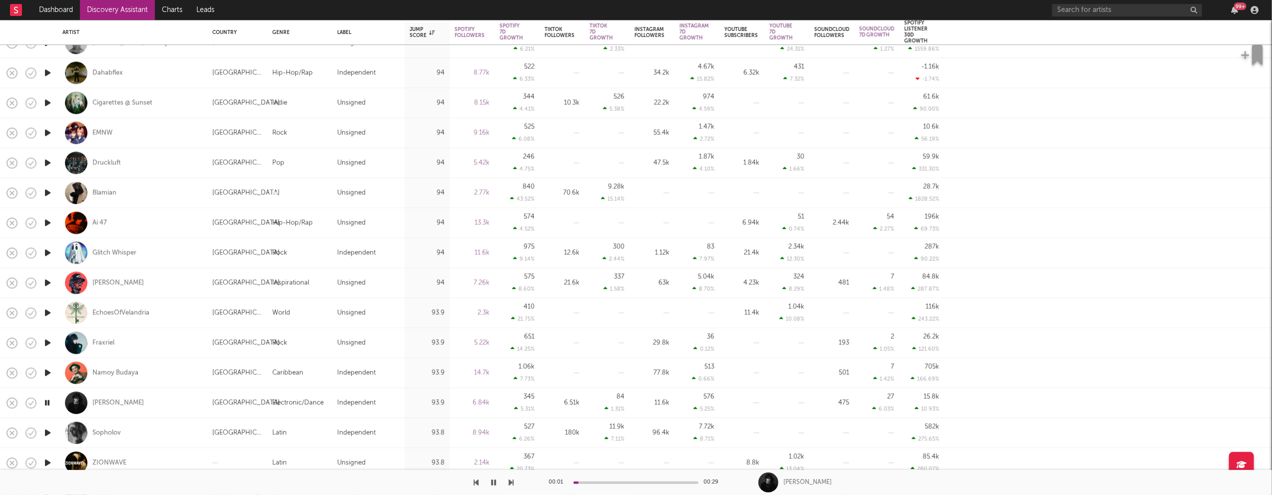
click at [48, 431] on icon "button" at bounding box center [47, 432] width 10 height 12
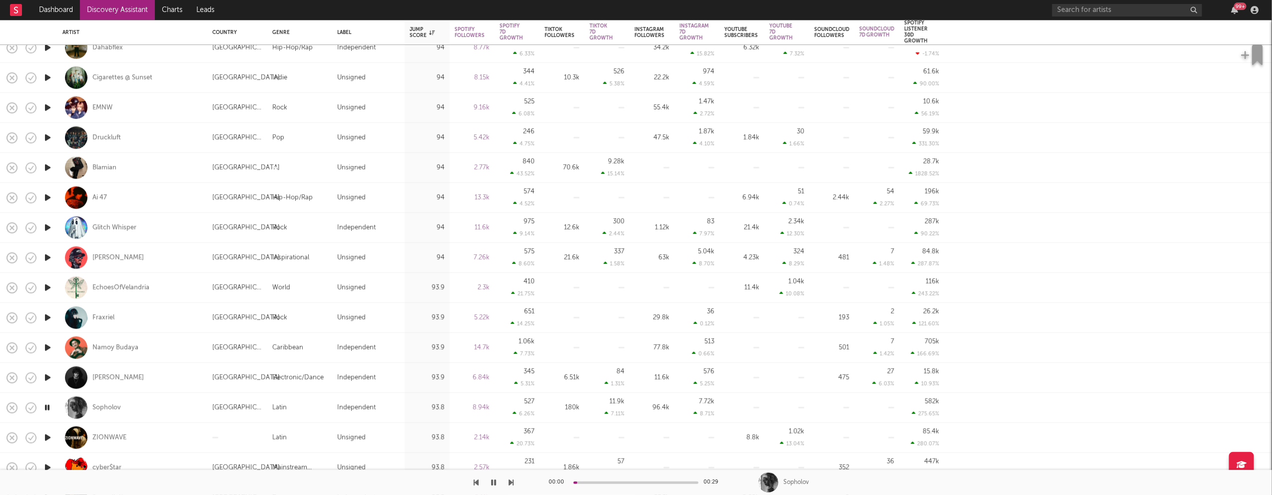
click at [47, 433] on icon "button" at bounding box center [47, 437] width 10 height 12
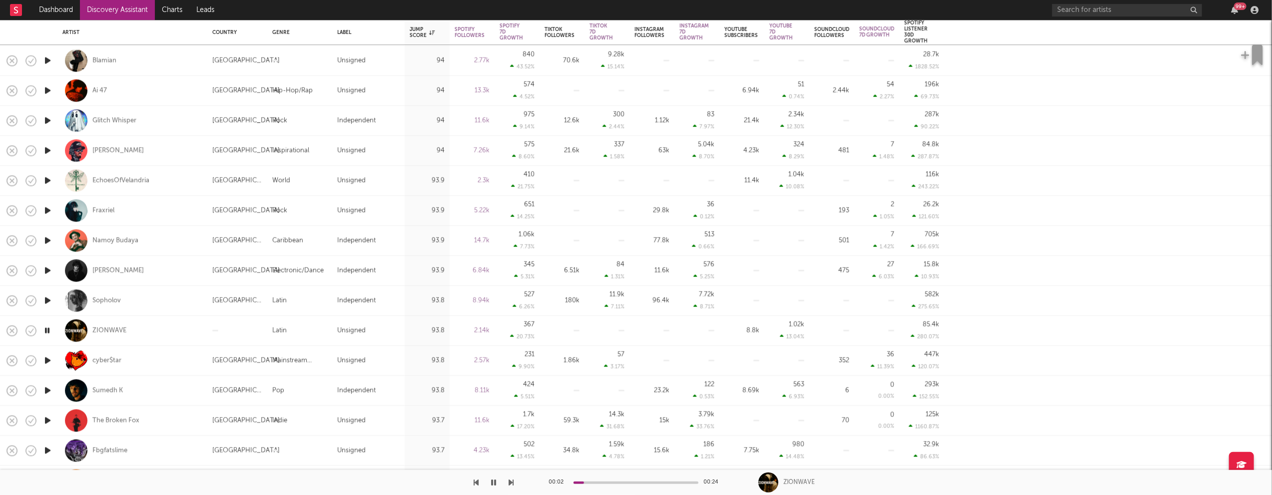
click at [47, 420] on icon "button" at bounding box center [47, 420] width 10 height 12
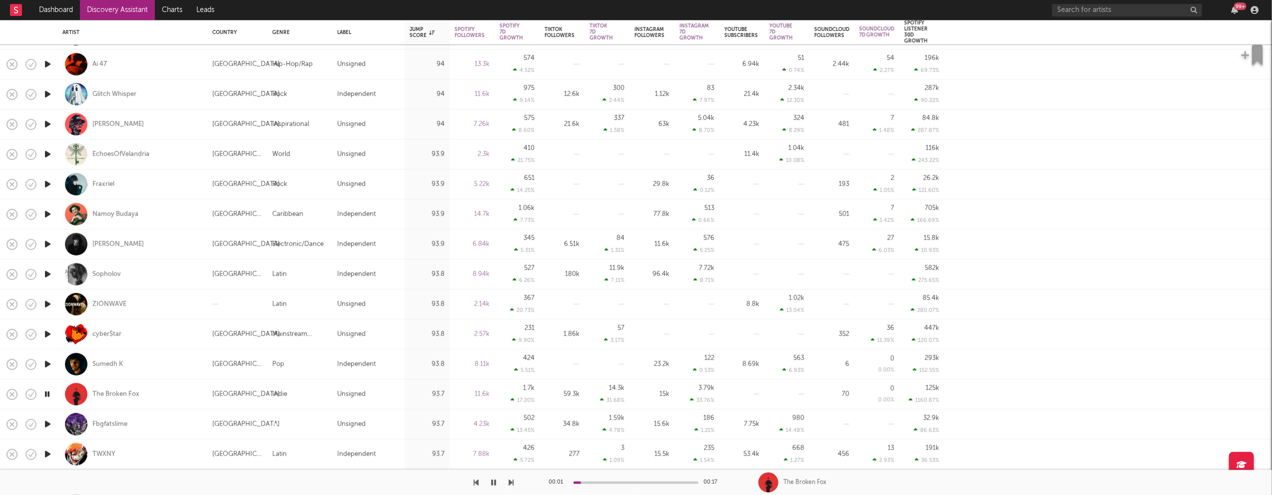
click at [47, 424] on icon "button" at bounding box center [47, 424] width 10 height 12
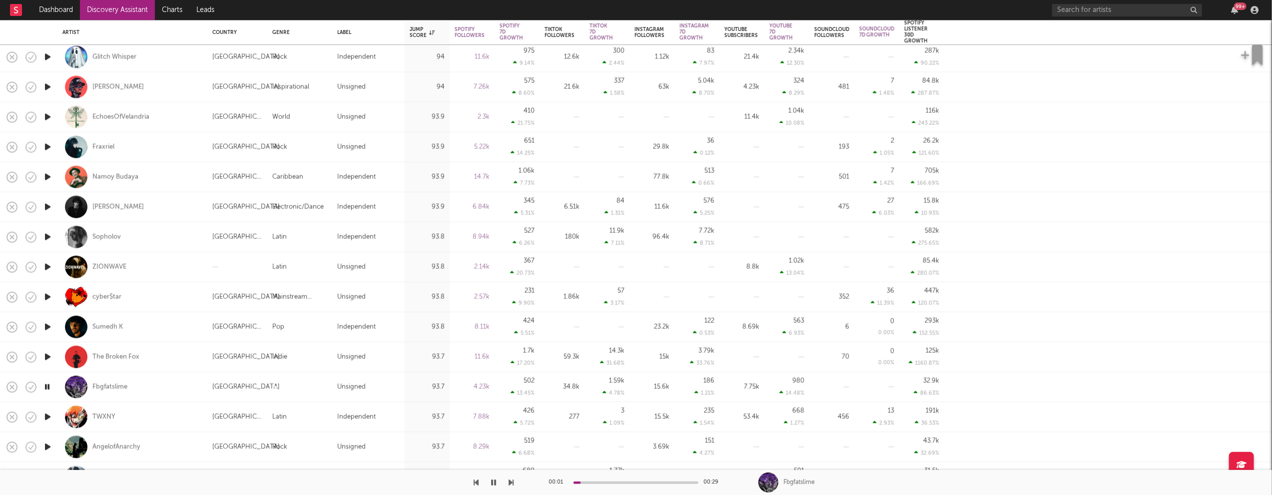
click at [47, 415] on icon "button" at bounding box center [47, 416] width 10 height 12
click at [47, 415] on icon "button" at bounding box center [46, 416] width 9 height 12
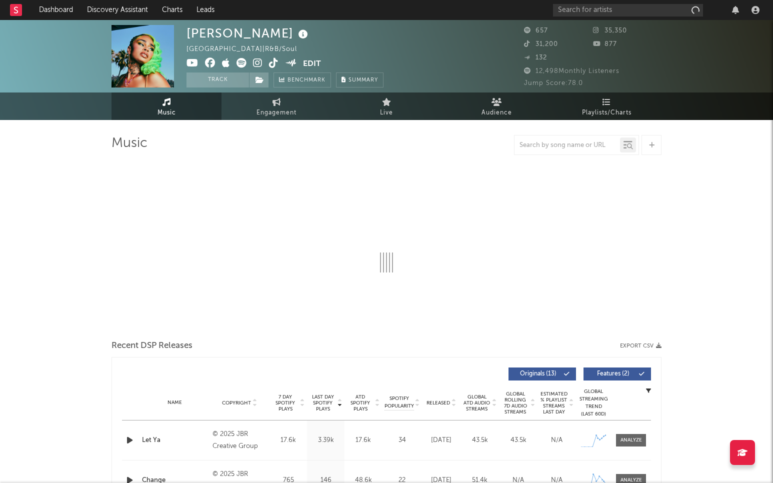
select select "6m"
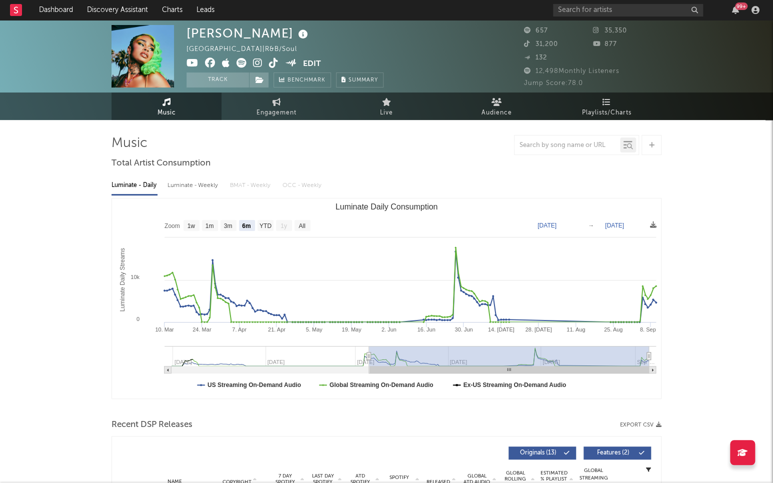
click at [193, 178] on div "Luminate - Weekly" at bounding box center [193, 185] width 52 height 17
select select "6m"
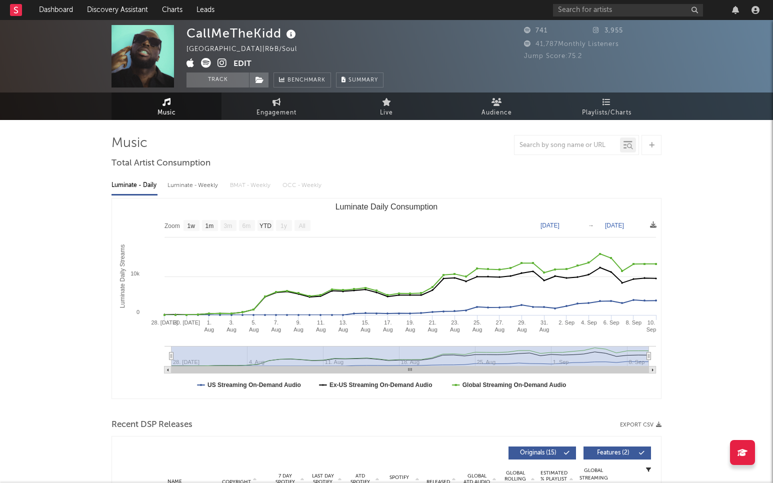
select select "1w"
click at [195, 189] on div "Luminate - Weekly" at bounding box center [193, 185] width 52 height 17
select select "1w"
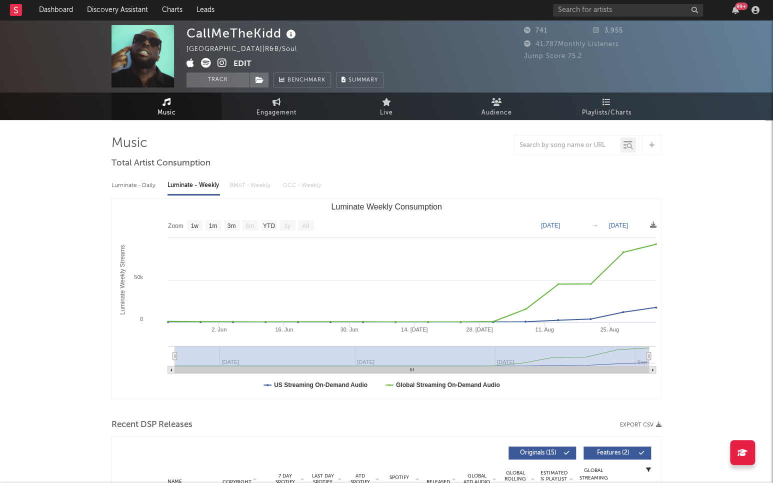
click at [220, 62] on icon at bounding box center [221, 63] width 9 height 10
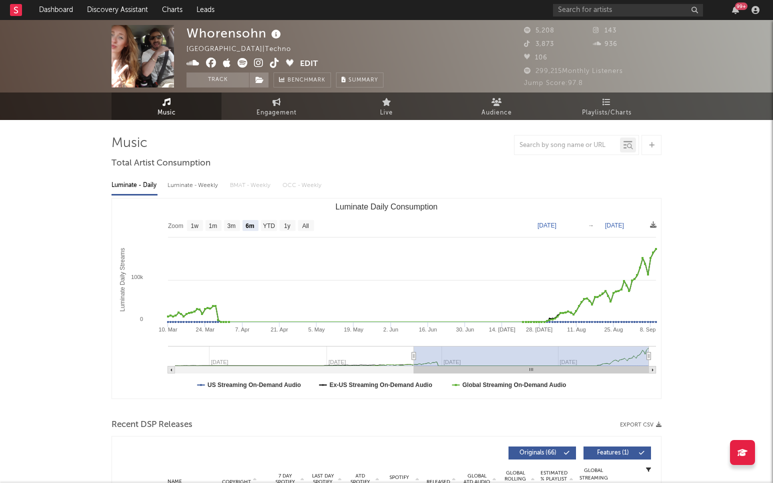
select select "6m"
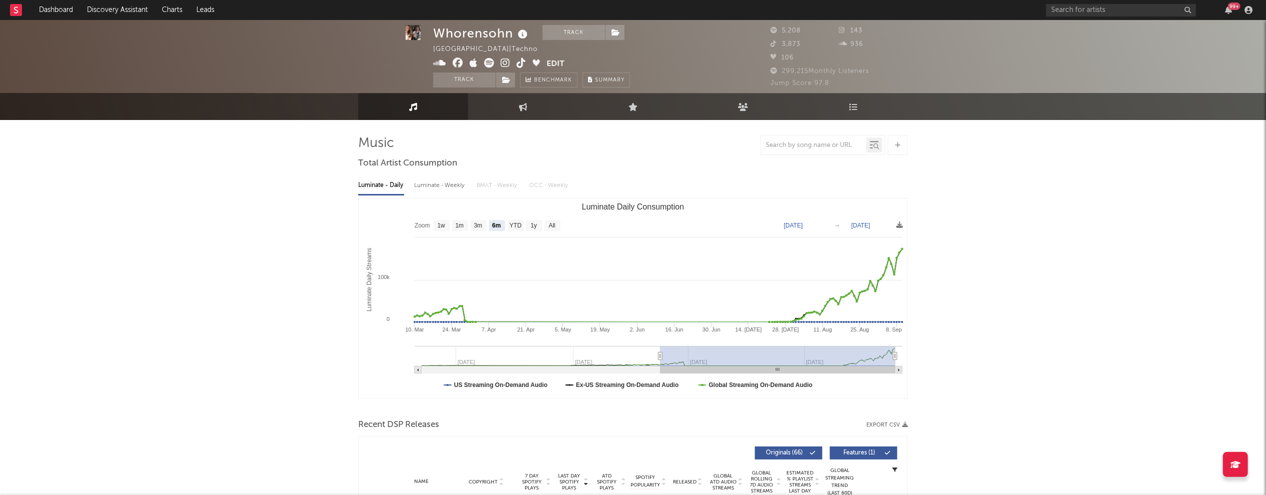
scroll to position [245, 0]
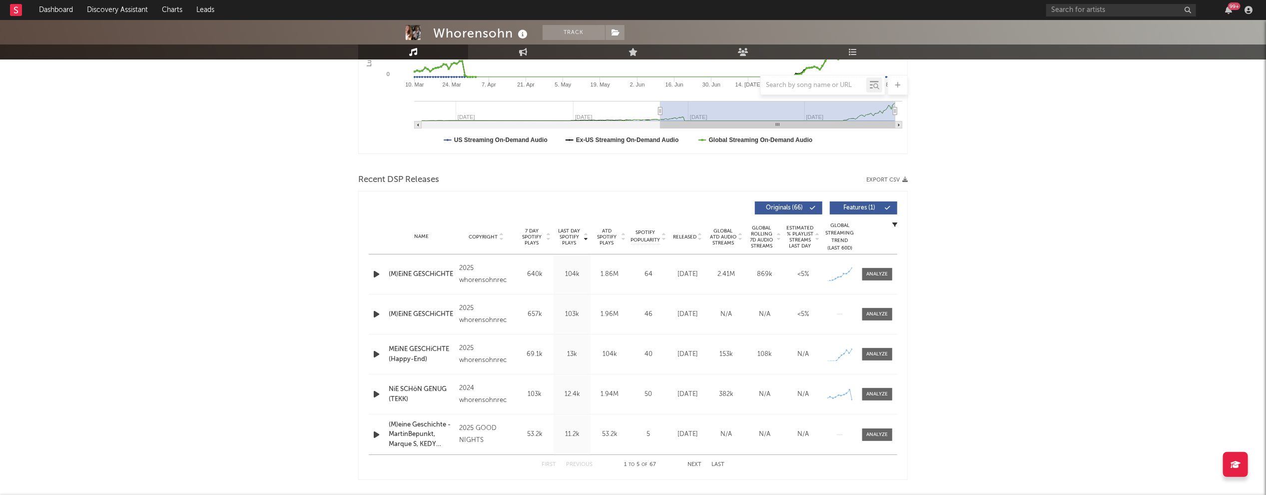
click at [374, 271] on icon "button" at bounding box center [376, 274] width 10 height 12
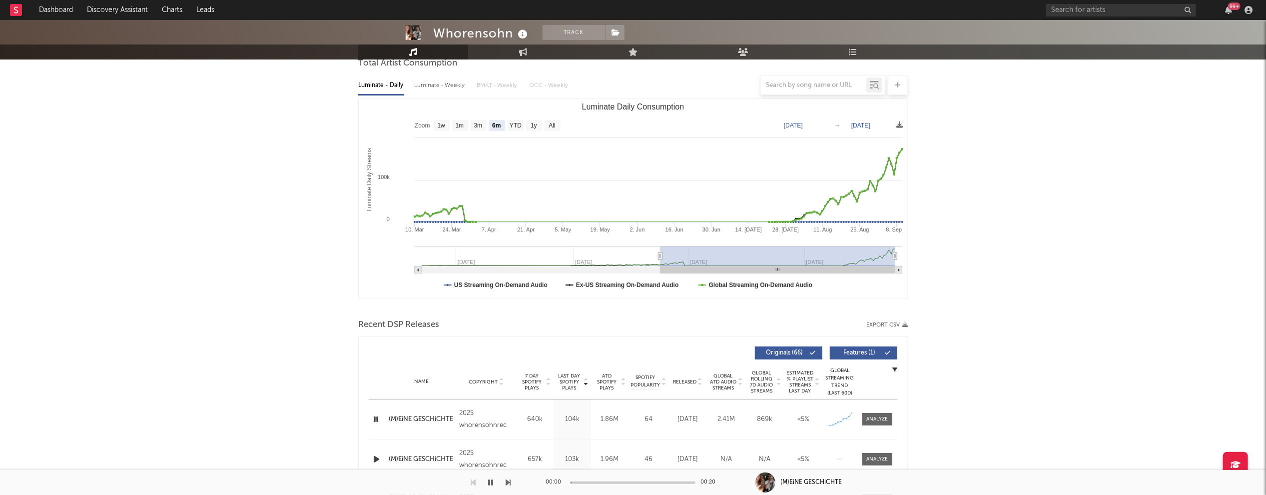
scroll to position [0, 0]
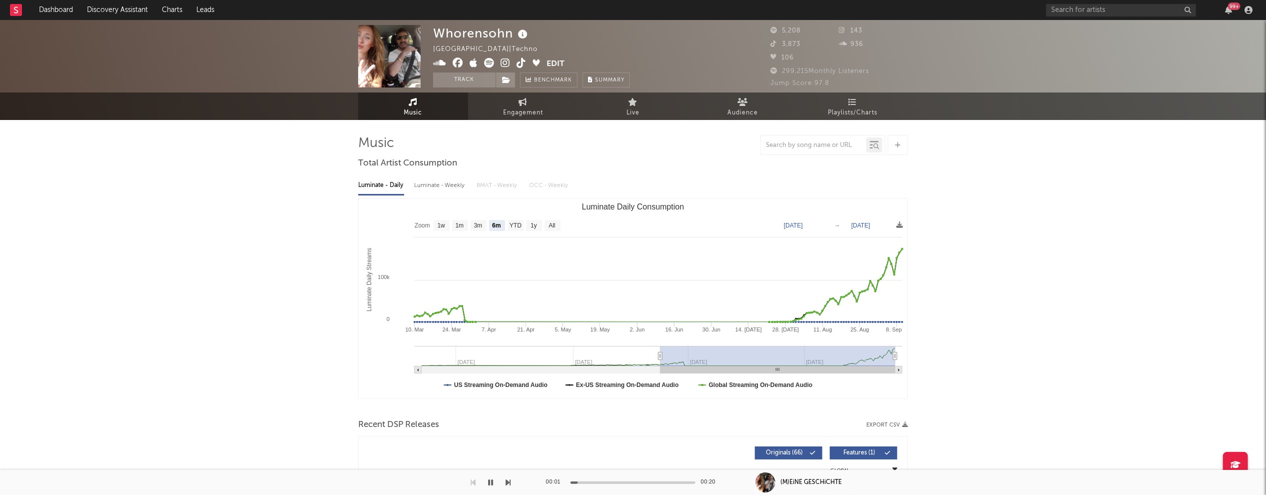
click at [422, 191] on div "Luminate - Weekly" at bounding box center [440, 185] width 52 height 17
select select "6m"
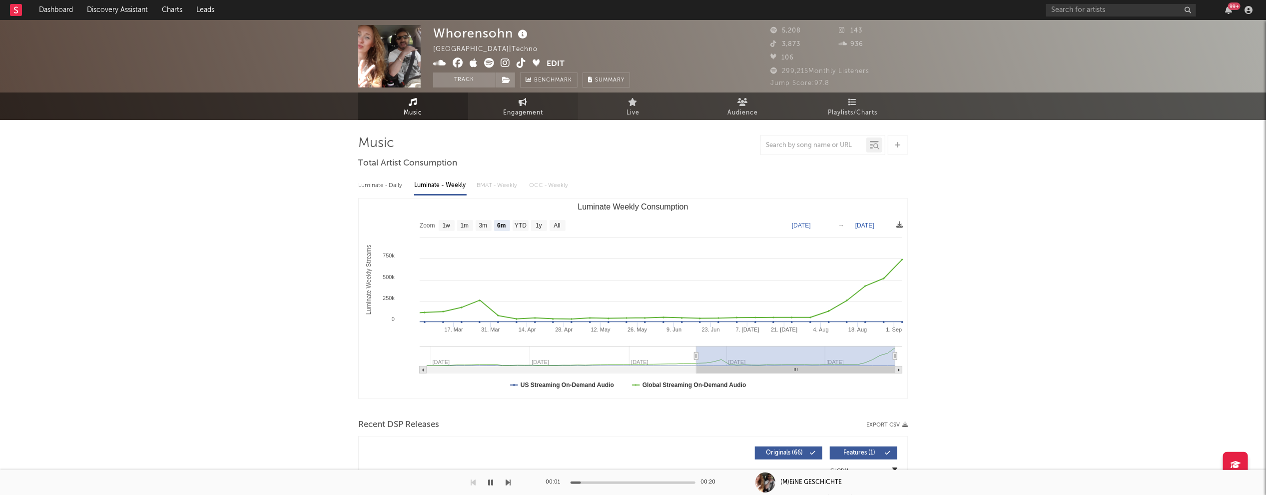
click at [536, 111] on span "Engagement" at bounding box center [523, 113] width 40 height 12
select select "1w"
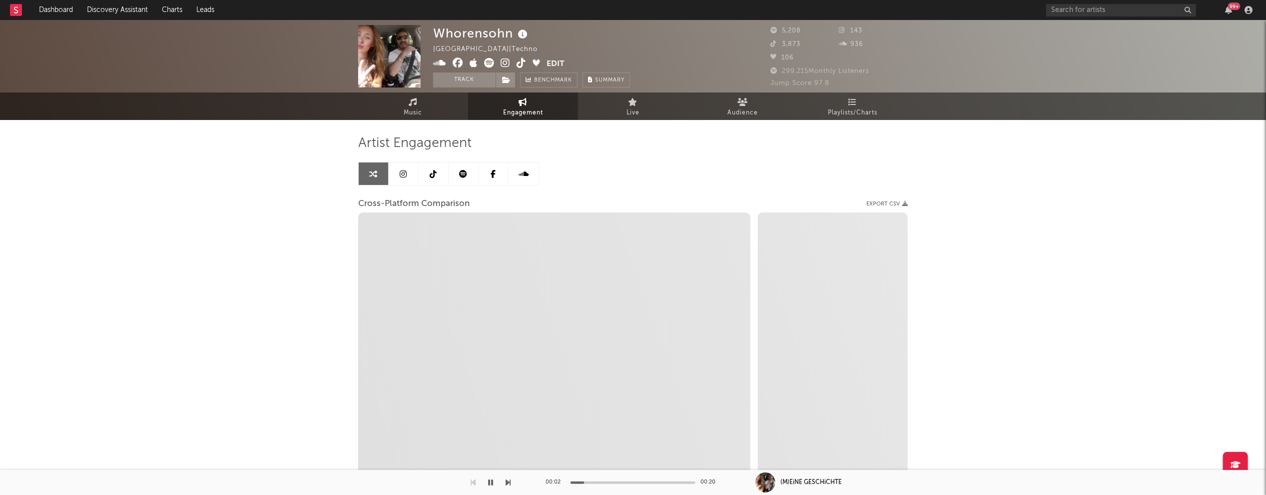
click at [505, 58] on icon at bounding box center [505, 63] width 9 height 10
select select "1m"
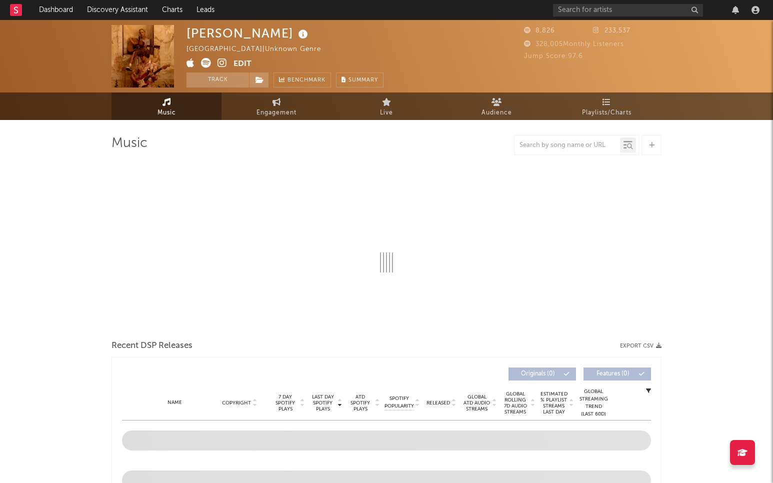
select select "1w"
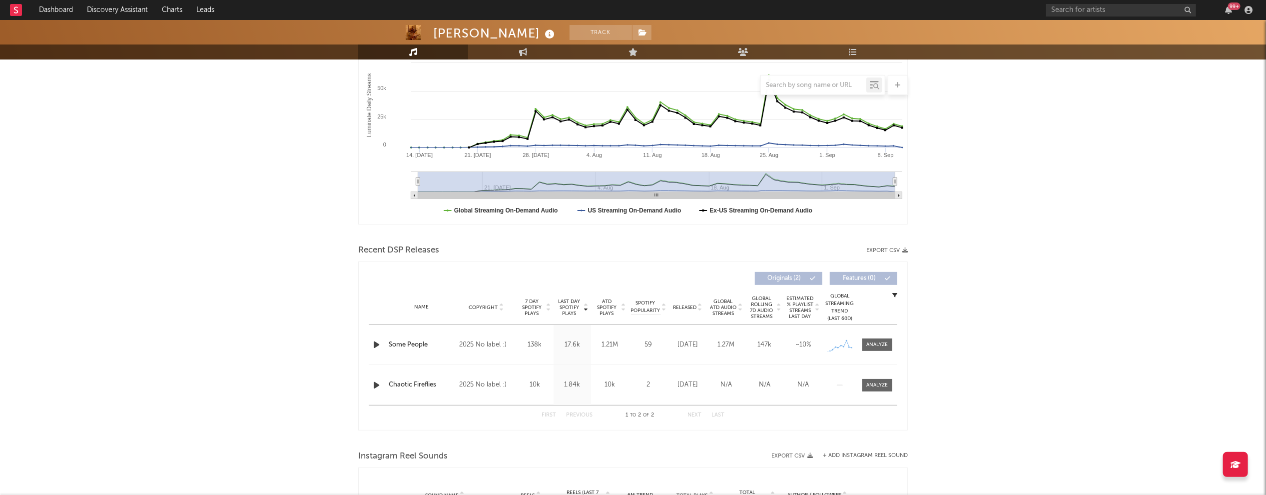
scroll to position [188, 0]
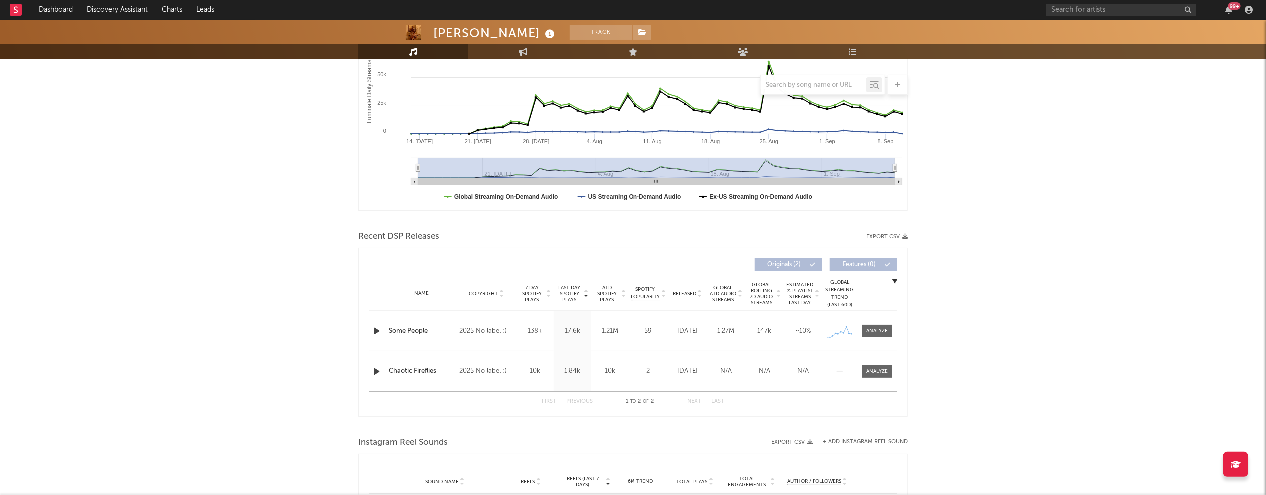
click at [375, 328] on icon "button" at bounding box center [376, 331] width 10 height 12
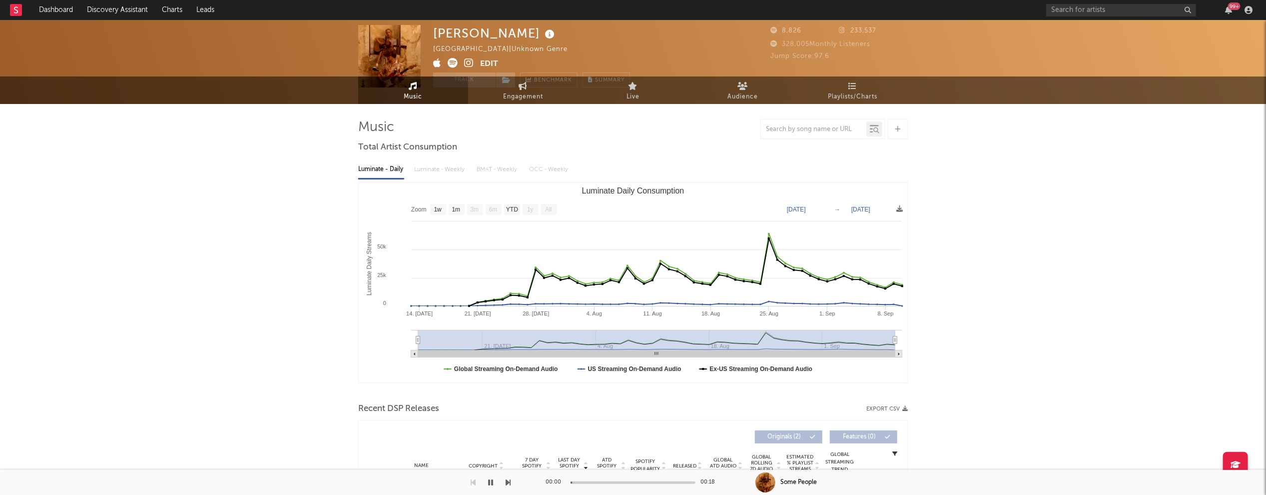
scroll to position [0, 0]
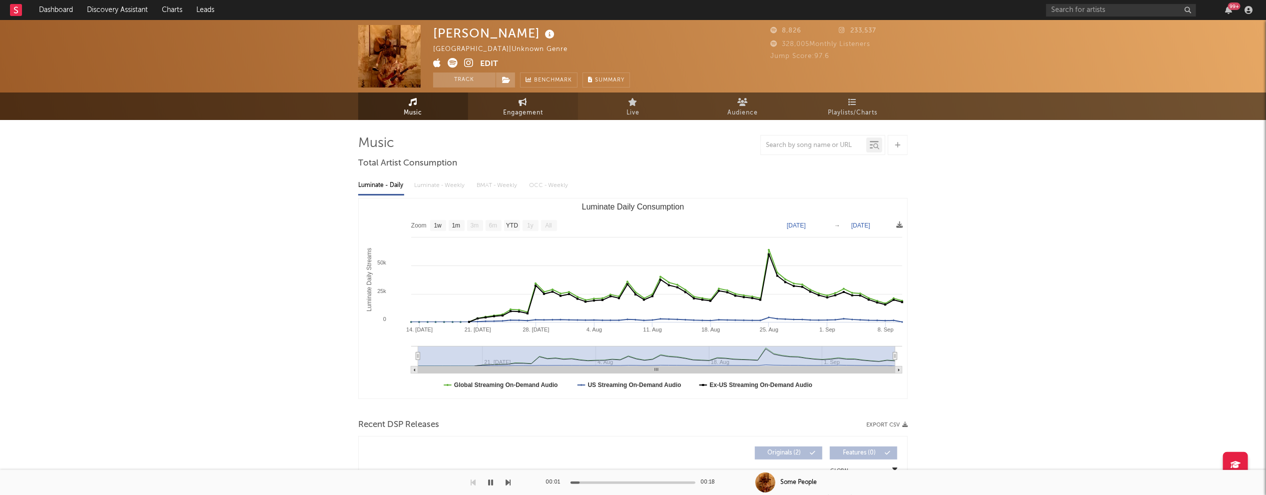
click at [533, 106] on link "Engagement" at bounding box center [523, 105] width 110 height 27
select select "1w"
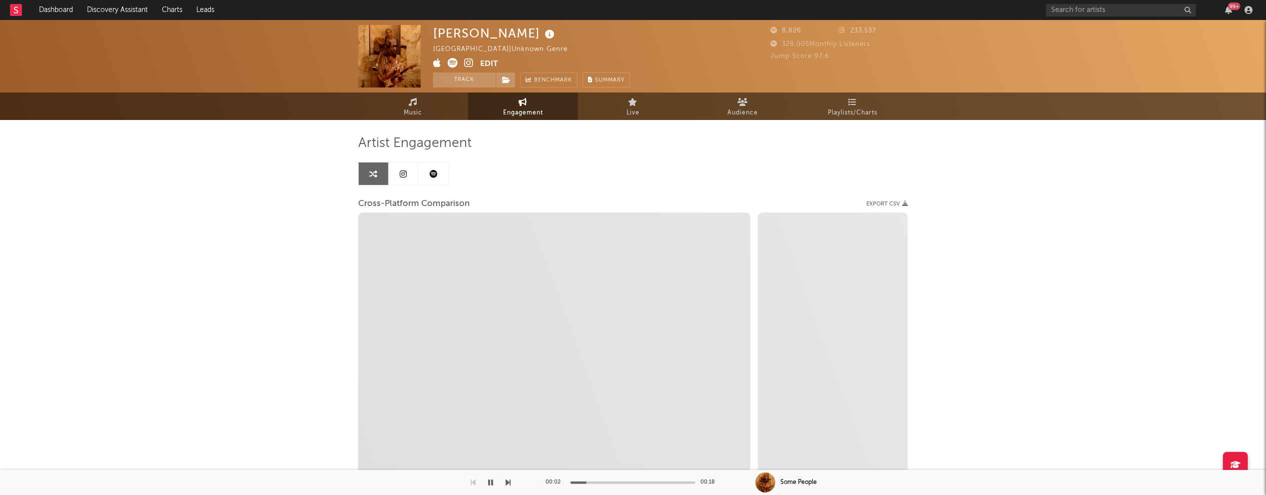
click at [467, 63] on icon at bounding box center [468, 63] width 9 height 10
select select "1m"
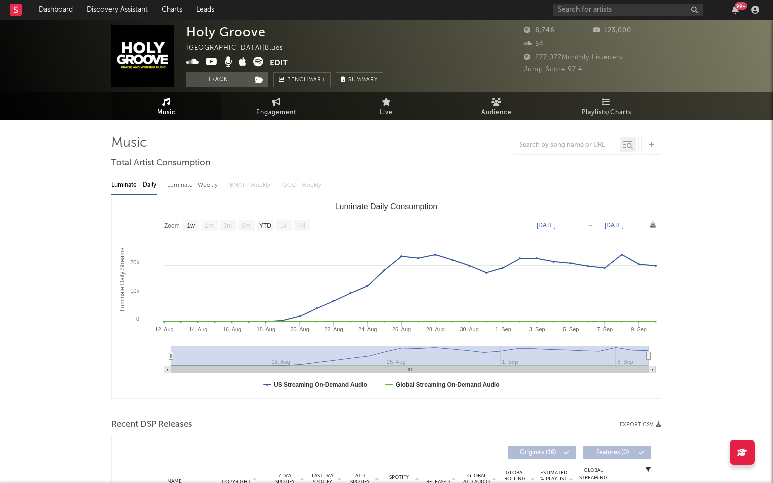
select select "1w"
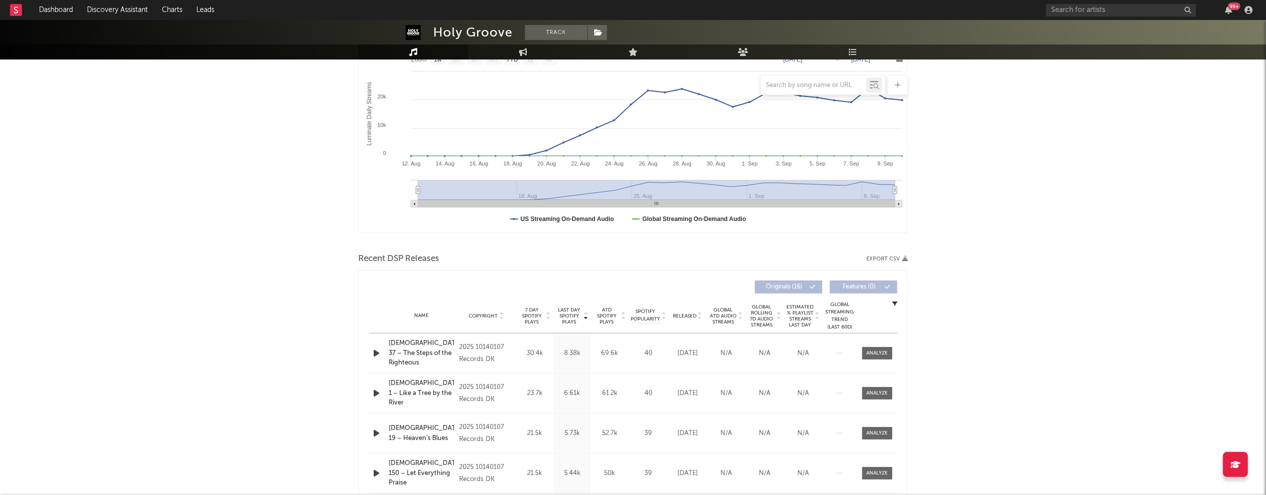
scroll to position [248, 0]
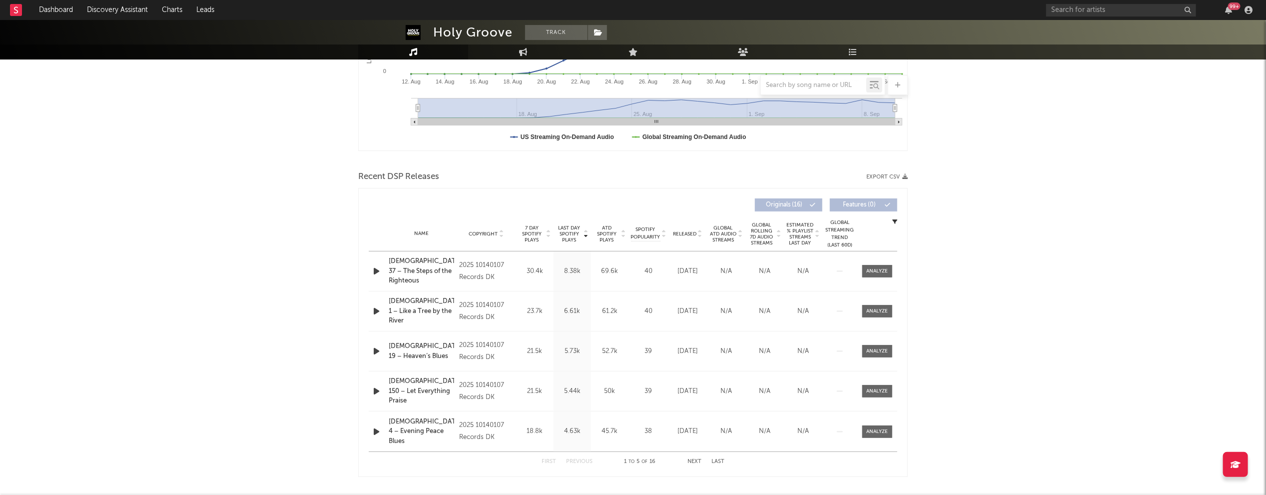
click at [376, 269] on icon "button" at bounding box center [376, 271] width 10 height 12
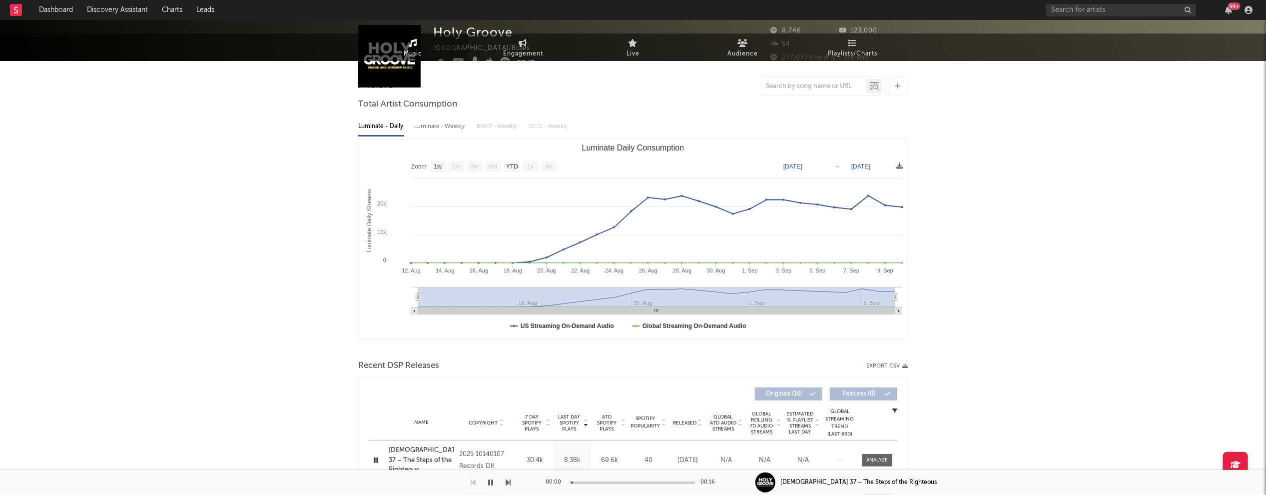
scroll to position [0, 0]
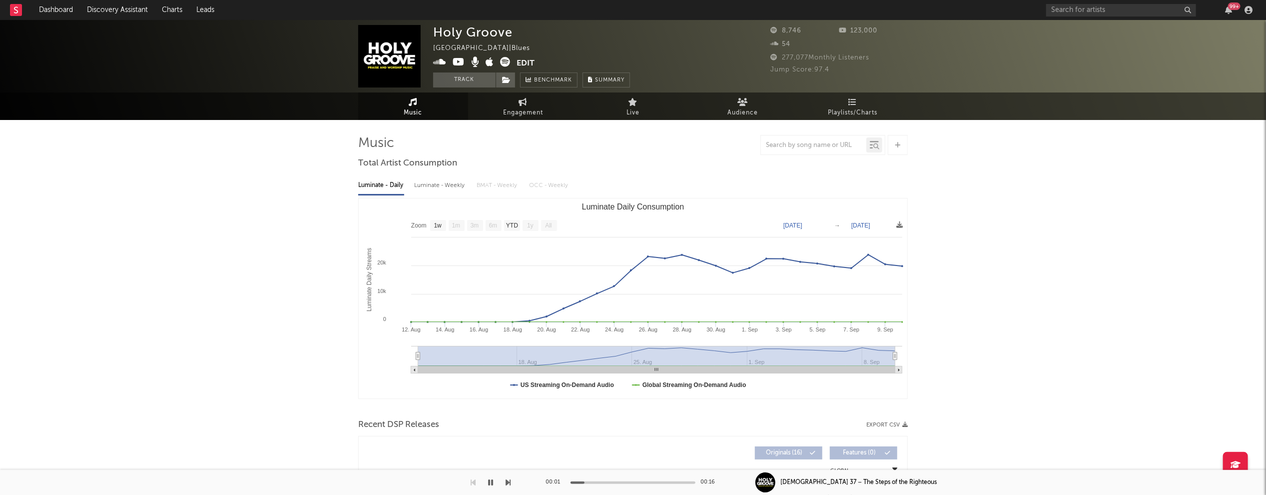
click at [458, 60] on icon at bounding box center [459, 62] width 12 height 10
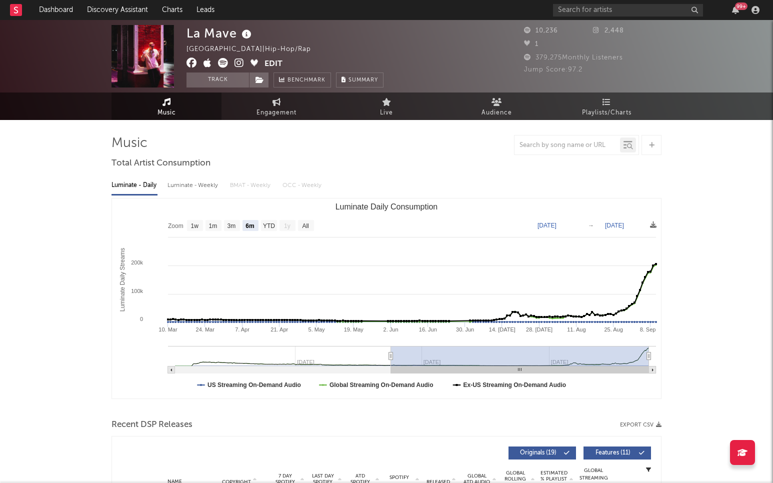
select select "6m"
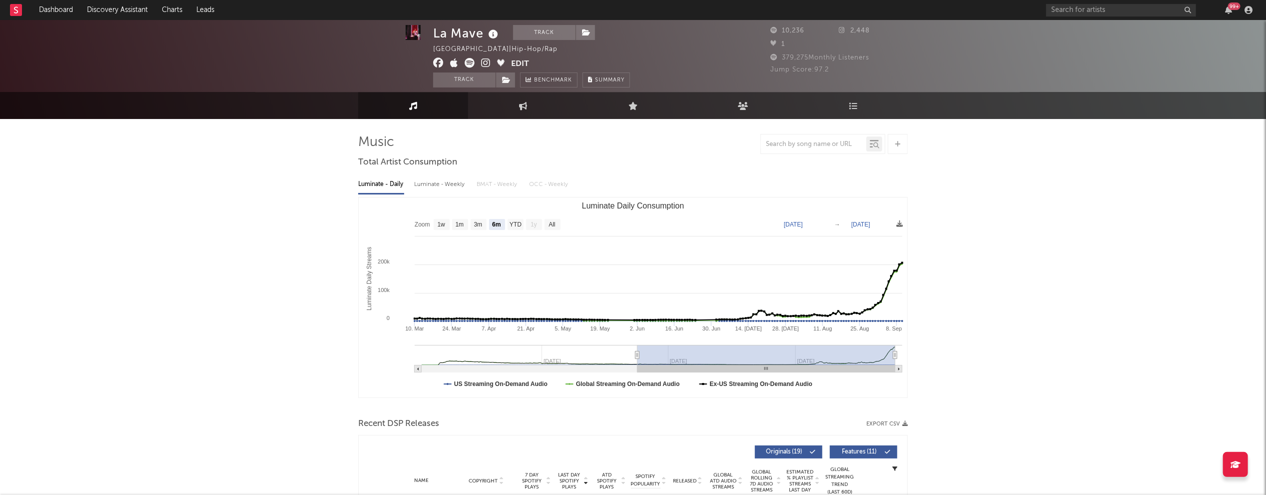
scroll to position [1, 0]
click at [442, 181] on div "Luminate - Weekly" at bounding box center [440, 183] width 52 height 17
select select "6m"
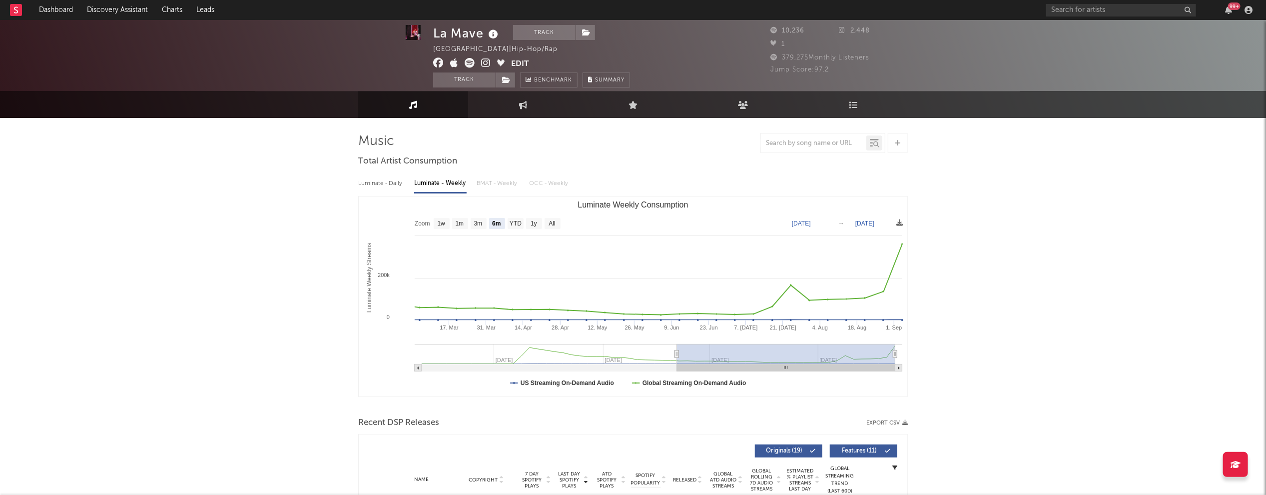
scroll to position [274, 0]
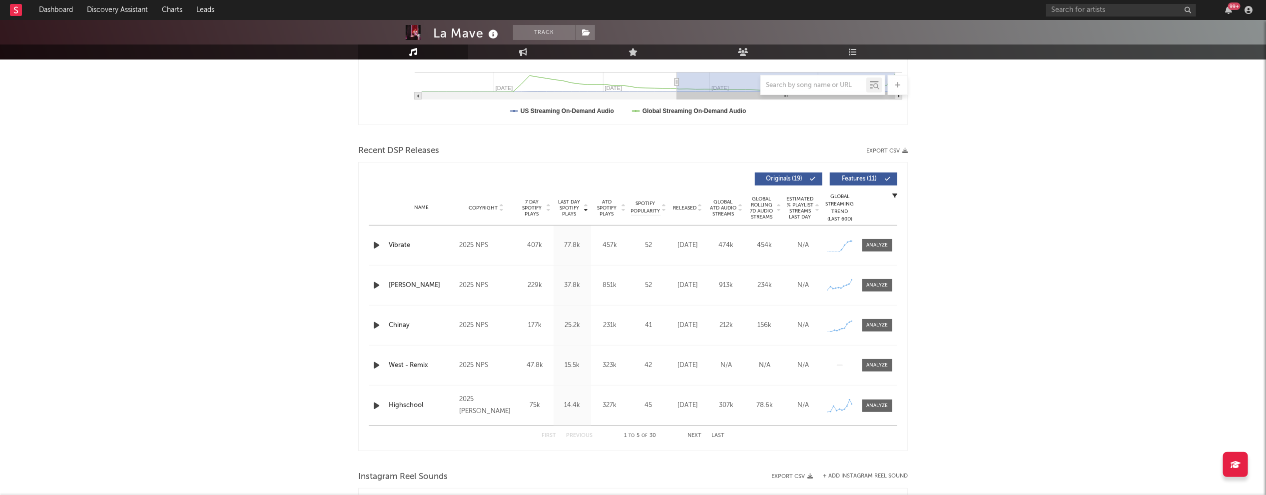
click at [377, 241] on icon "button" at bounding box center [376, 245] width 10 height 12
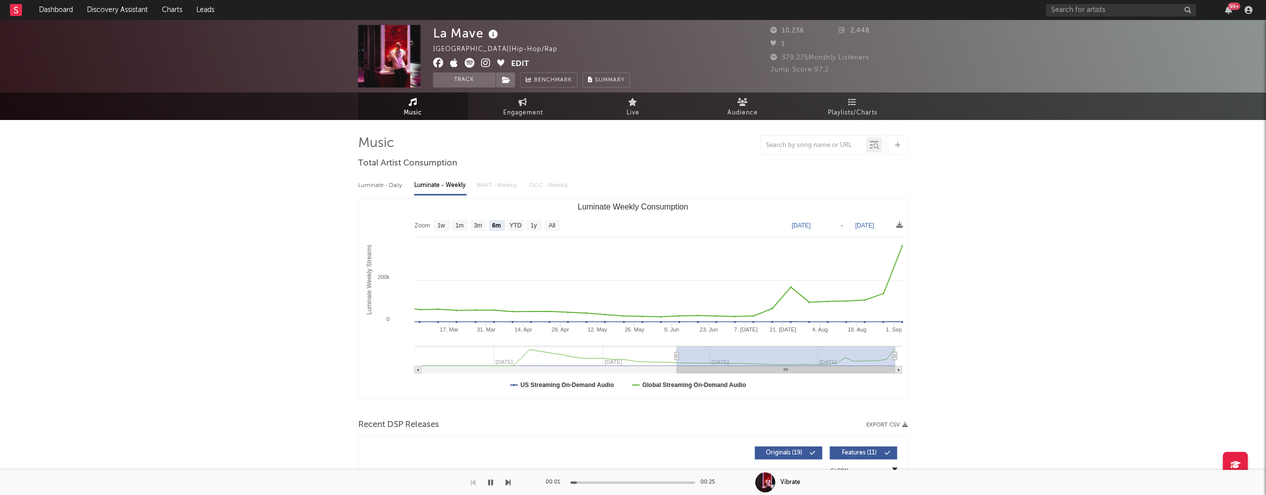
click at [488, 61] on icon at bounding box center [485, 63] width 9 height 10
drag, startPoint x: 435, startPoint y: 36, endPoint x: 480, endPoint y: 33, distance: 45.0
click at [480, 33] on div "La Mave" at bounding box center [466, 33] width 67 height 16
copy div "La Mave"
click at [492, 482] on icon "button" at bounding box center [490, 482] width 5 height 8
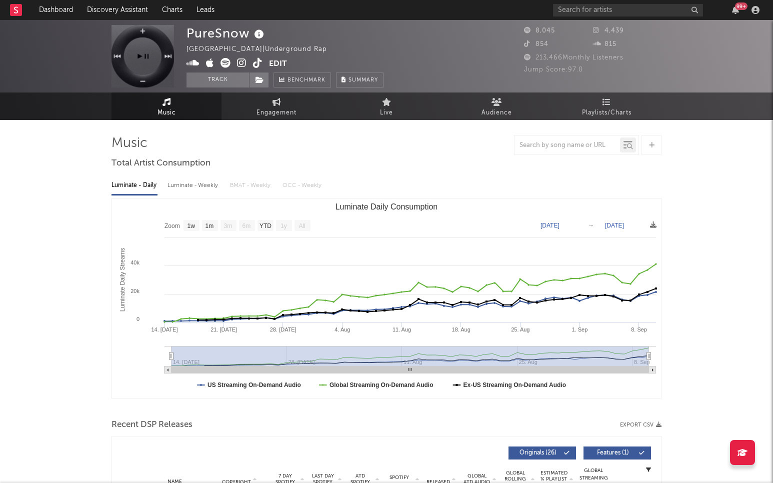
select select "1w"
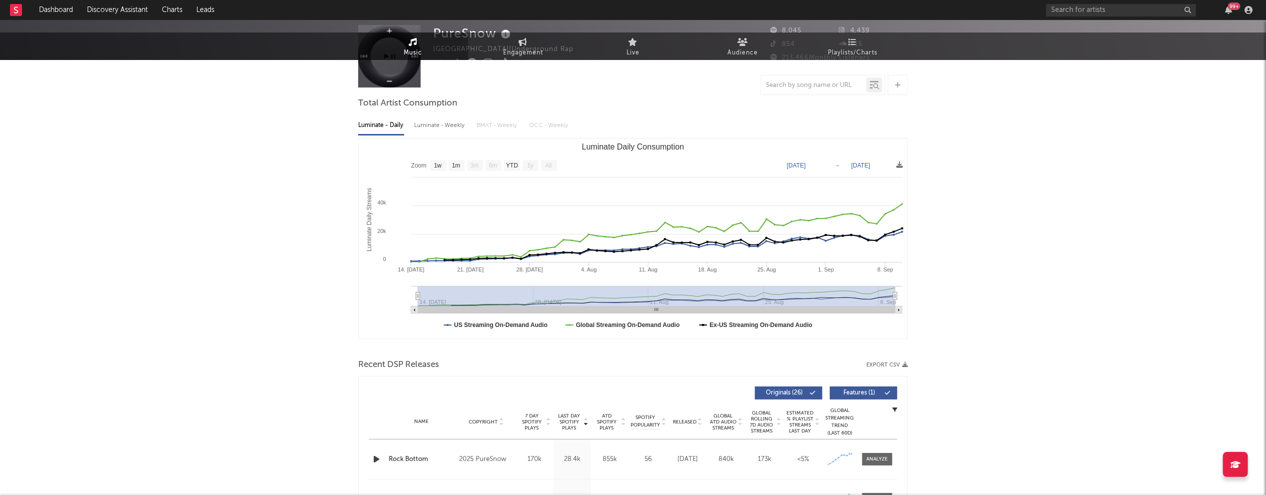
scroll to position [174, 0]
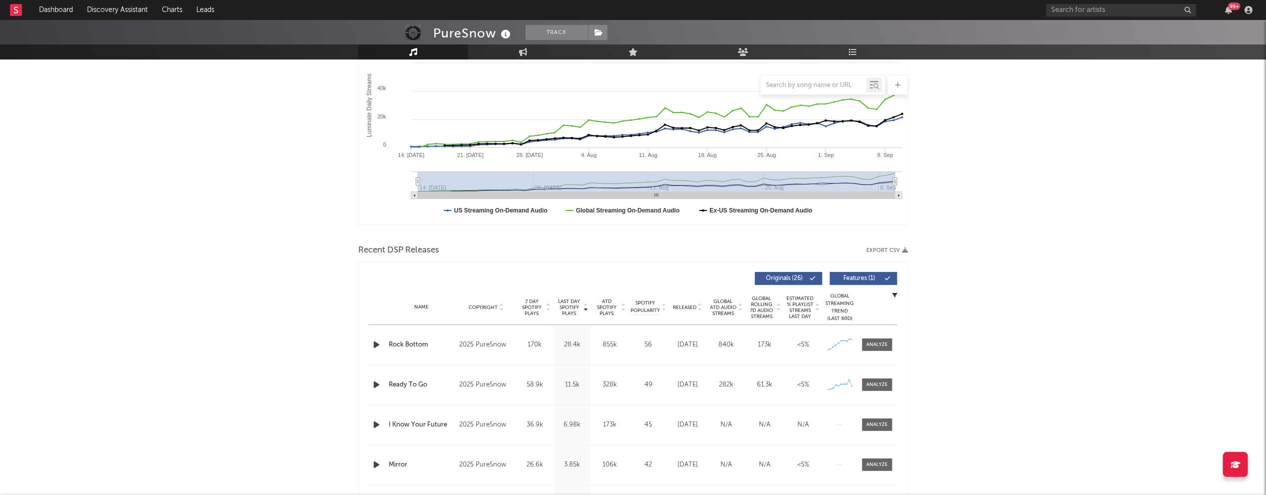
click at [376, 343] on icon "button" at bounding box center [376, 344] width 10 height 12
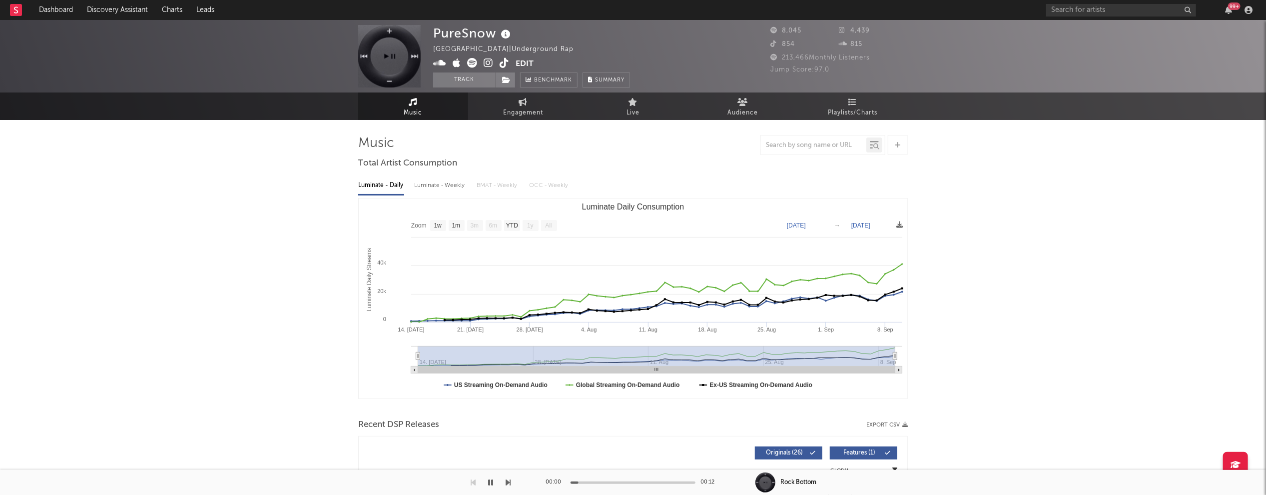
click at [466, 189] on div "Luminate - Weekly" at bounding box center [440, 185] width 52 height 17
select select "1w"
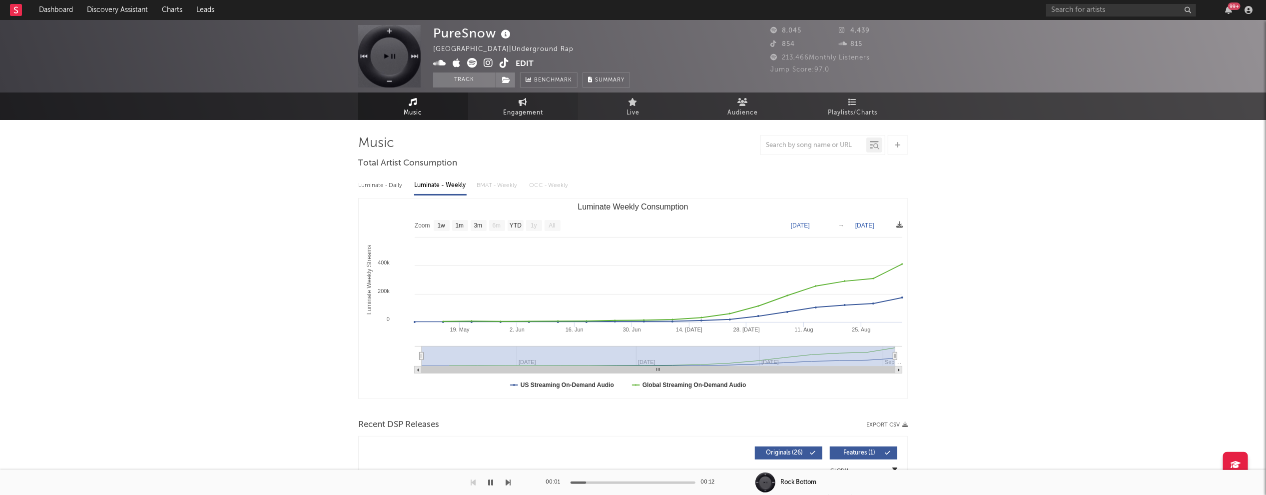
click at [537, 113] on span "Engagement" at bounding box center [523, 113] width 40 height 12
select select "1w"
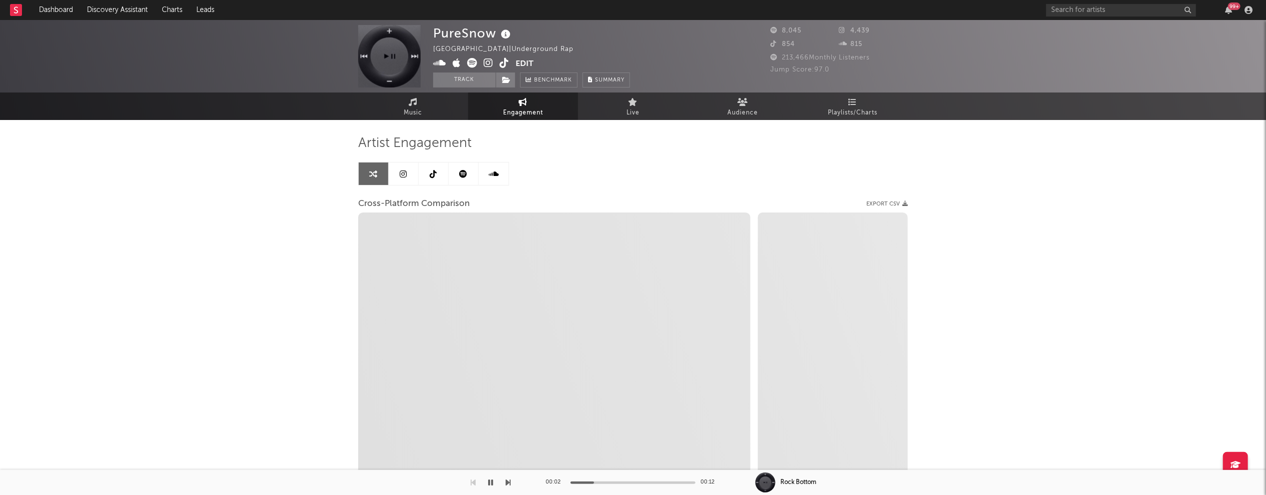
click at [487, 59] on icon at bounding box center [488, 63] width 9 height 10
select select "1m"
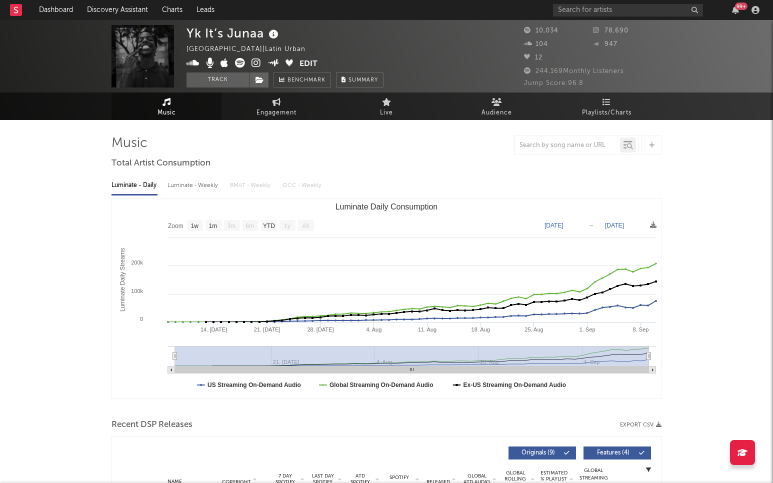
select select "1w"
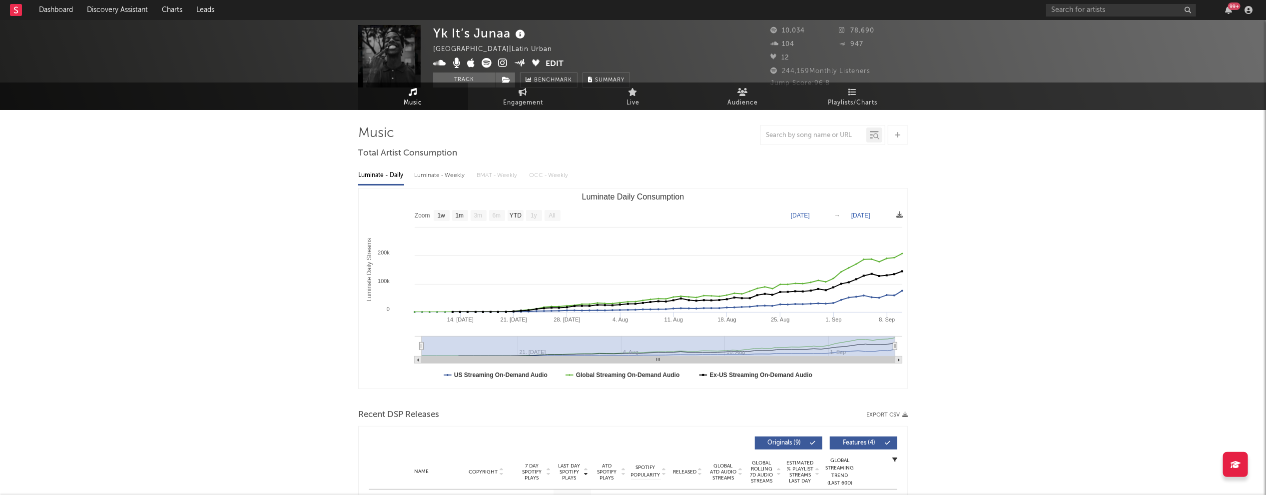
scroll to position [177, 0]
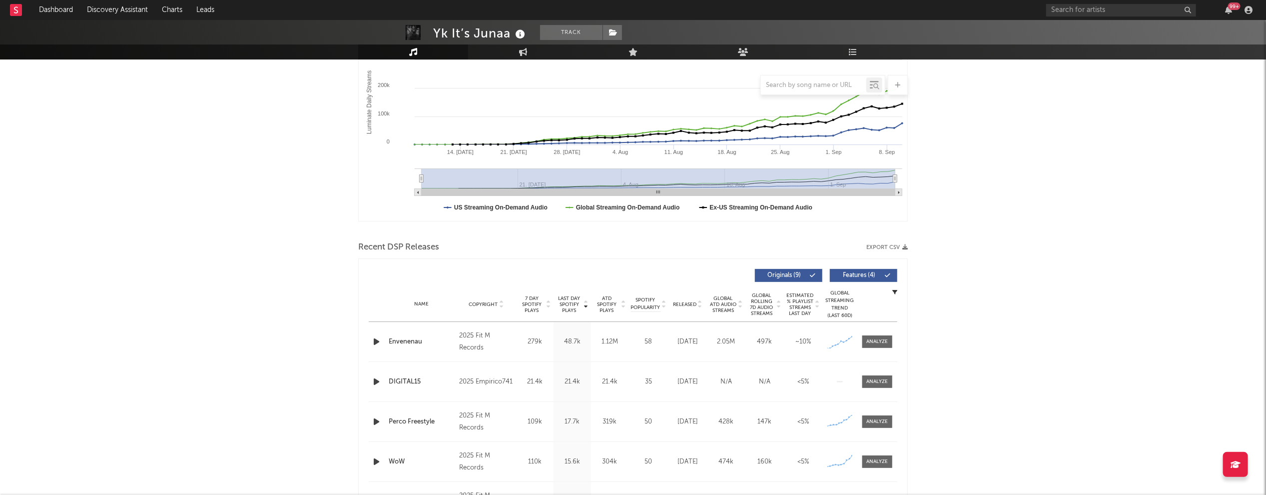
click at [378, 340] on icon "button" at bounding box center [376, 341] width 10 height 12
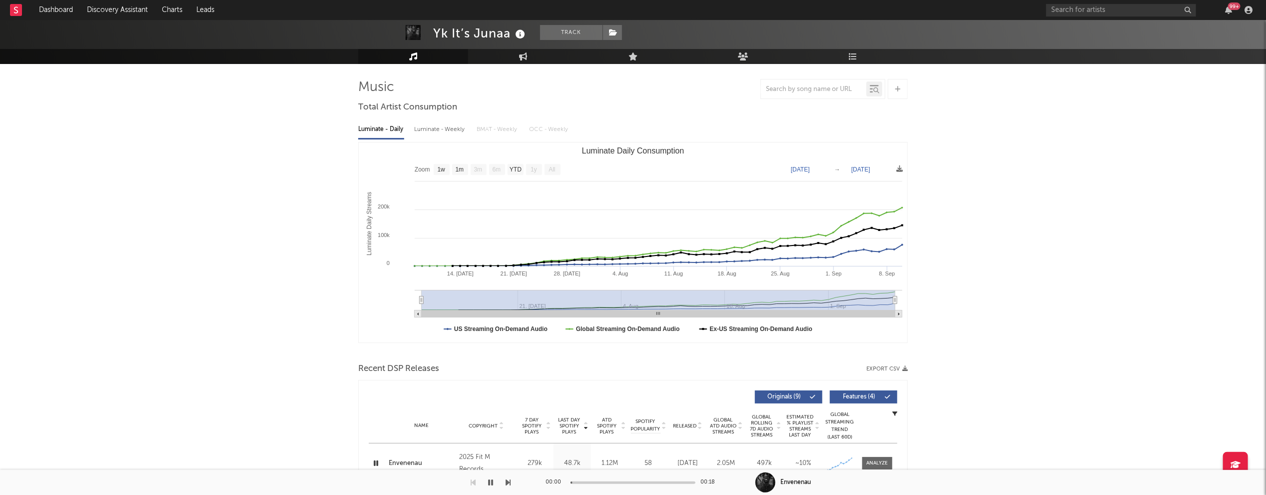
scroll to position [0, 0]
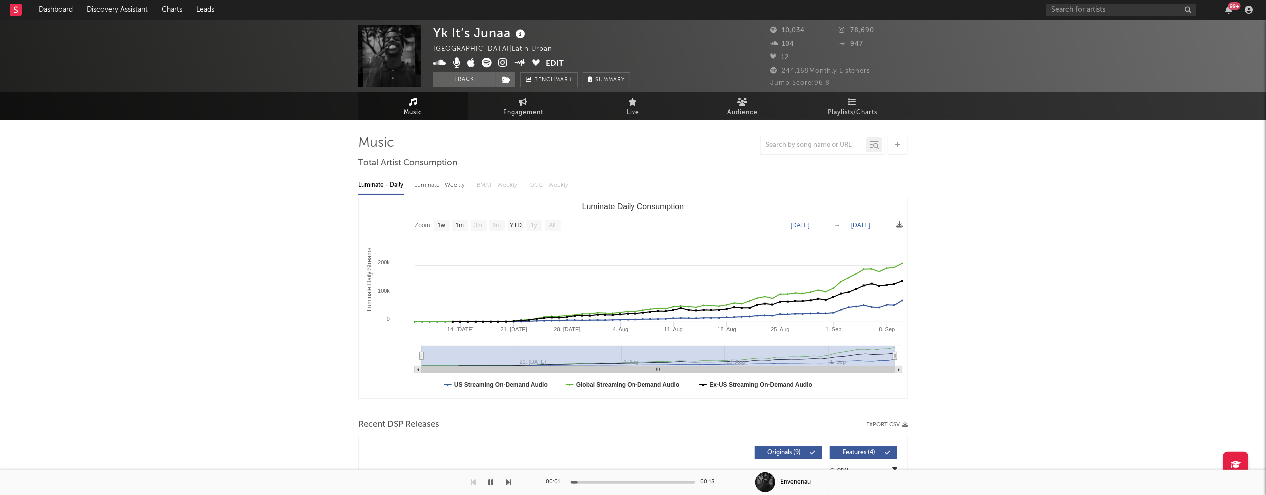
click at [438, 190] on div "Luminate - Weekly" at bounding box center [440, 185] width 52 height 17
select select "1w"
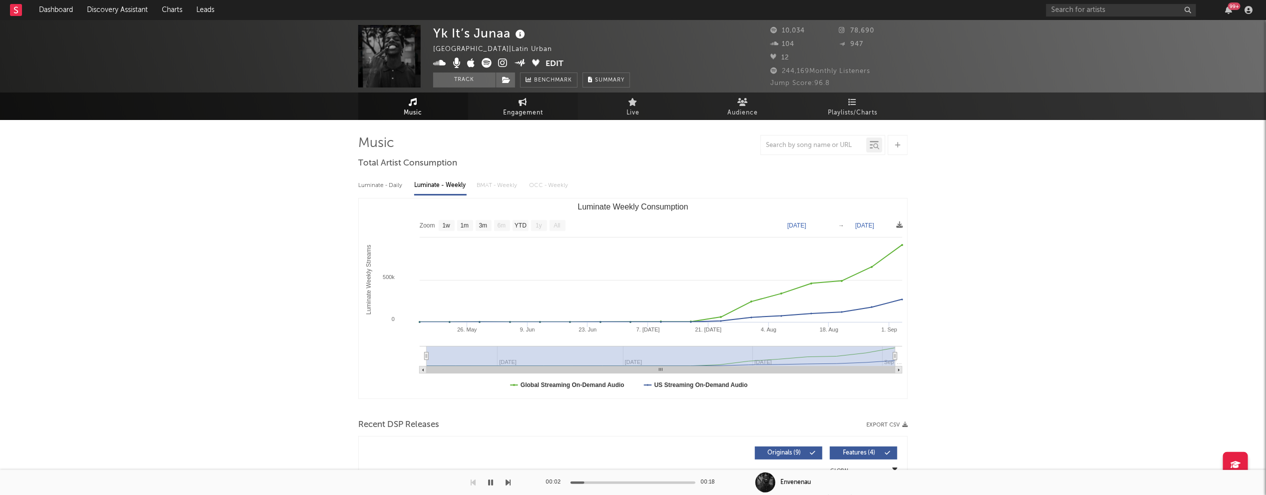
click at [525, 111] on span "Engagement" at bounding box center [523, 113] width 40 height 12
select select "1w"
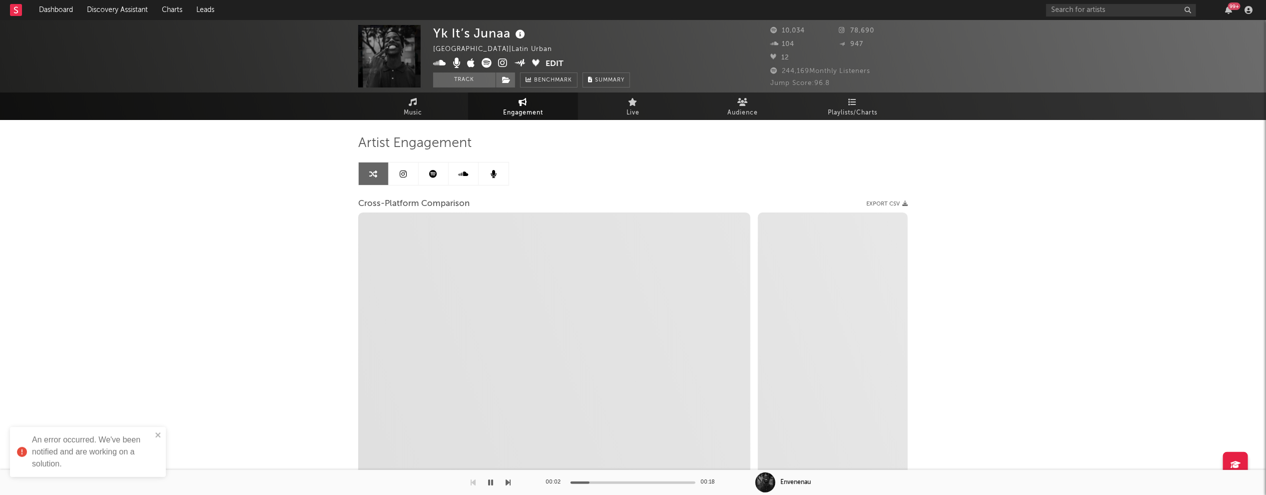
click at [502, 60] on icon at bounding box center [502, 63] width 9 height 10
select select "1m"
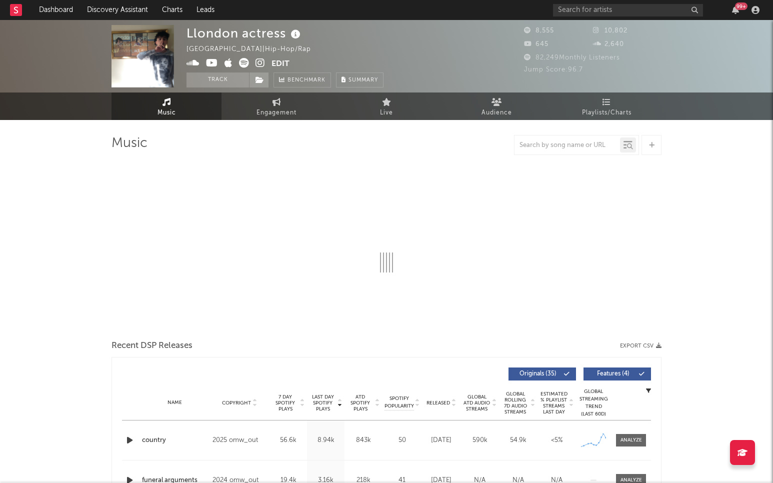
select select "1w"
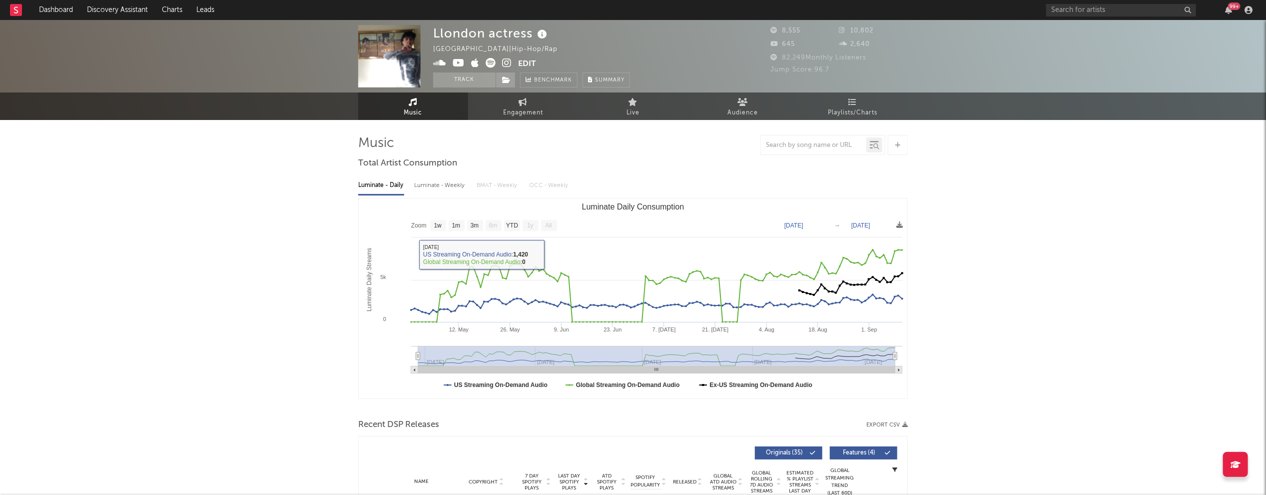
click at [435, 186] on div "Luminate - Weekly" at bounding box center [440, 185] width 52 height 17
select select "6m"
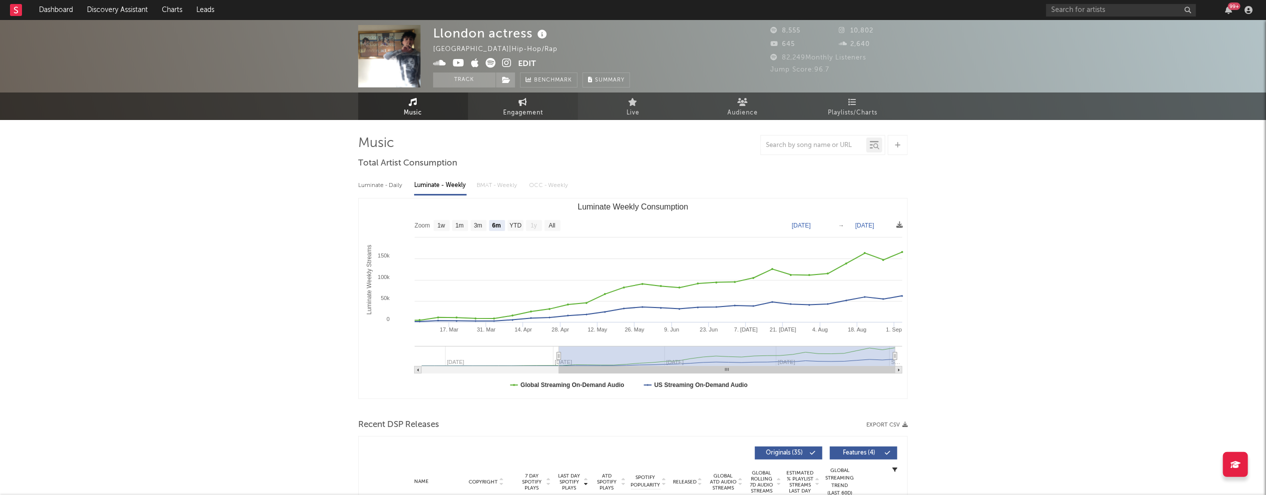
click at [527, 104] on icon at bounding box center [523, 102] width 8 height 8
select select "1w"
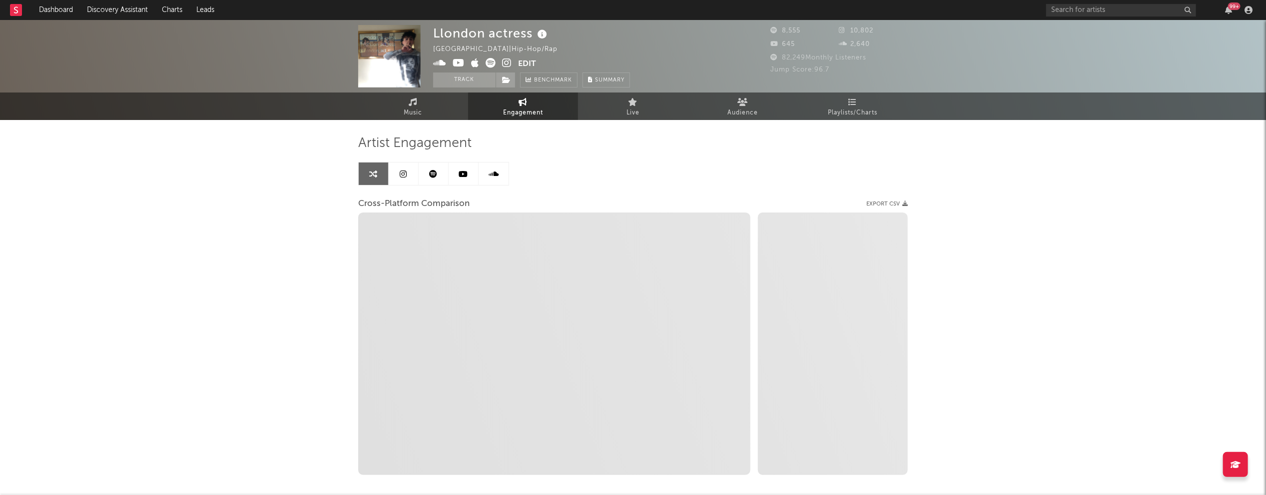
click at [509, 63] on icon at bounding box center [506, 63] width 9 height 10
select select "1m"
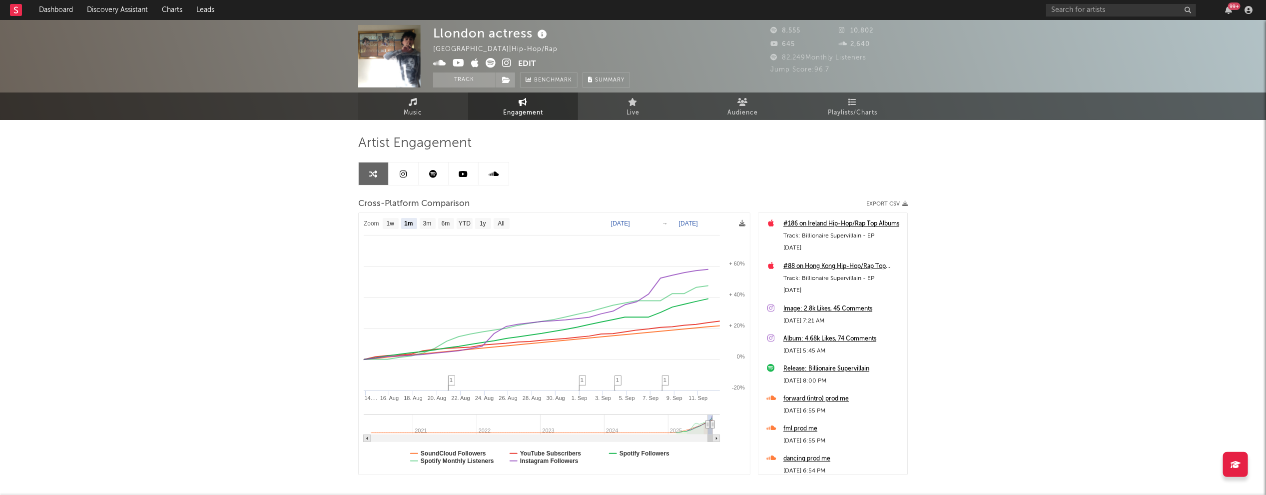
drag, startPoint x: 409, startPoint y: 106, endPoint x: 395, endPoint y: 110, distance: 14.7
click at [409, 106] on link "Music" at bounding box center [413, 105] width 110 height 27
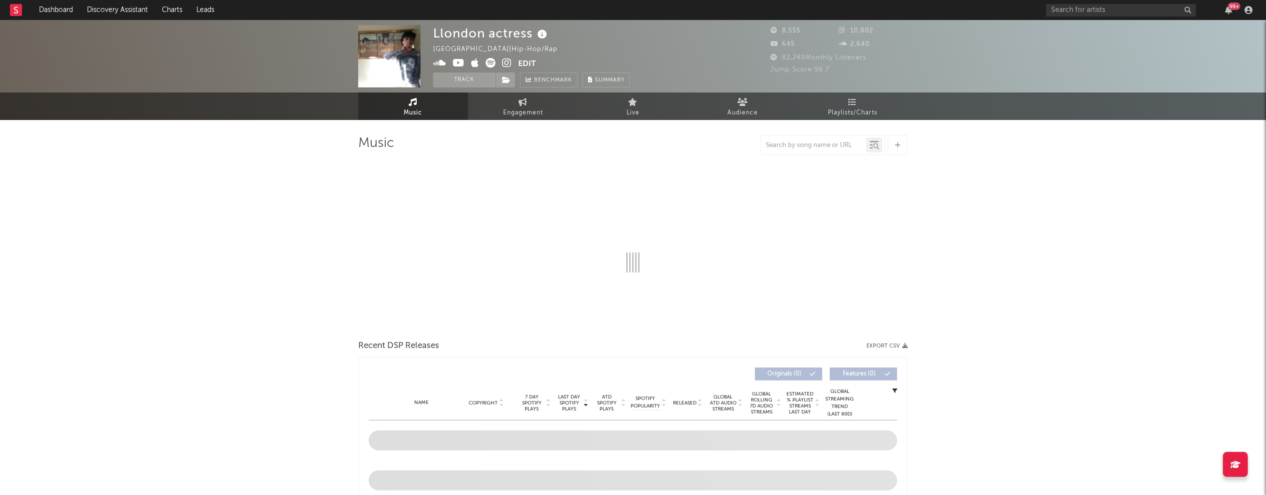
select select "1w"
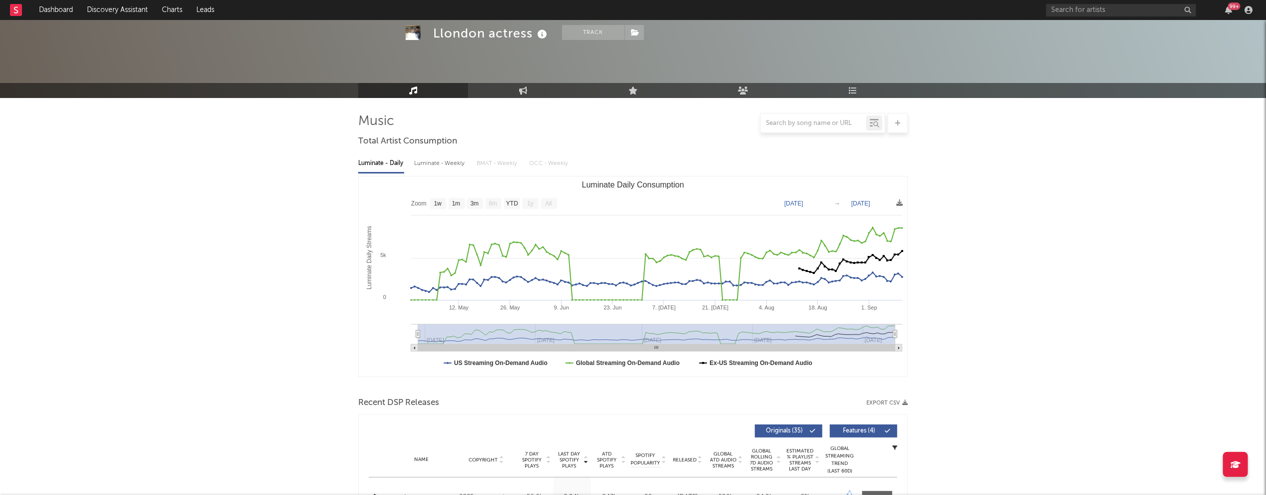
scroll to position [144, 0]
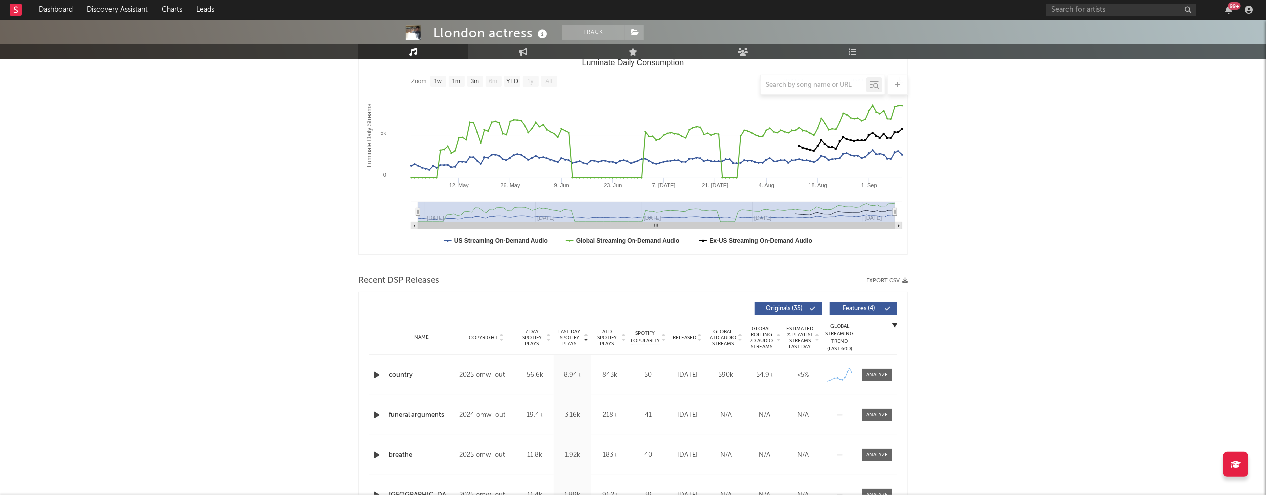
click at [374, 374] on icon "button" at bounding box center [376, 375] width 10 height 12
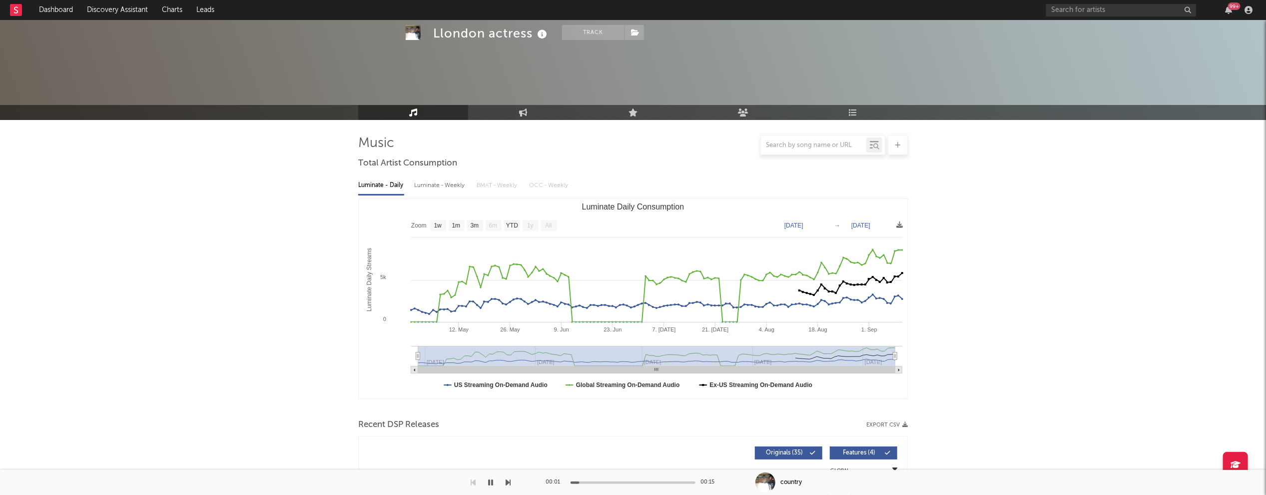
scroll to position [0, 0]
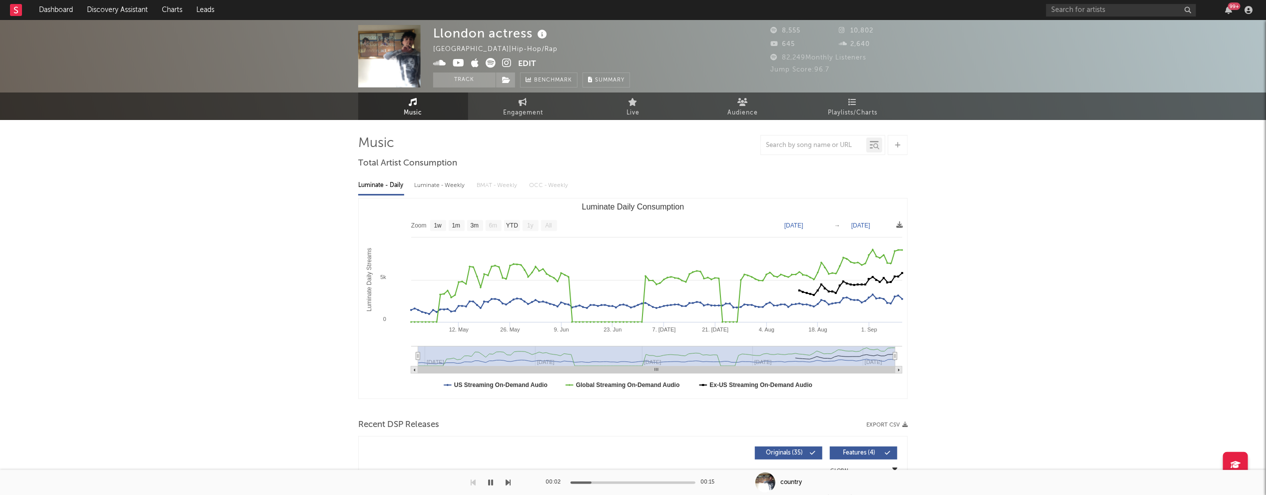
click at [433, 184] on div "Luminate - Weekly" at bounding box center [440, 185] width 52 height 17
select select "6m"
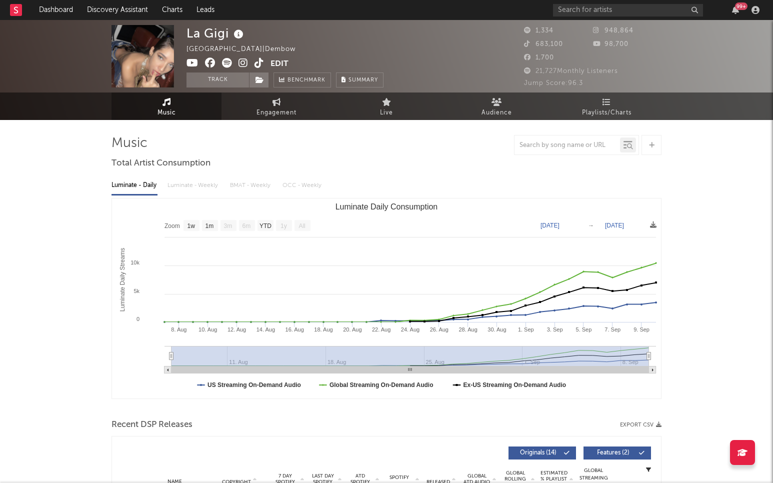
select select "1w"
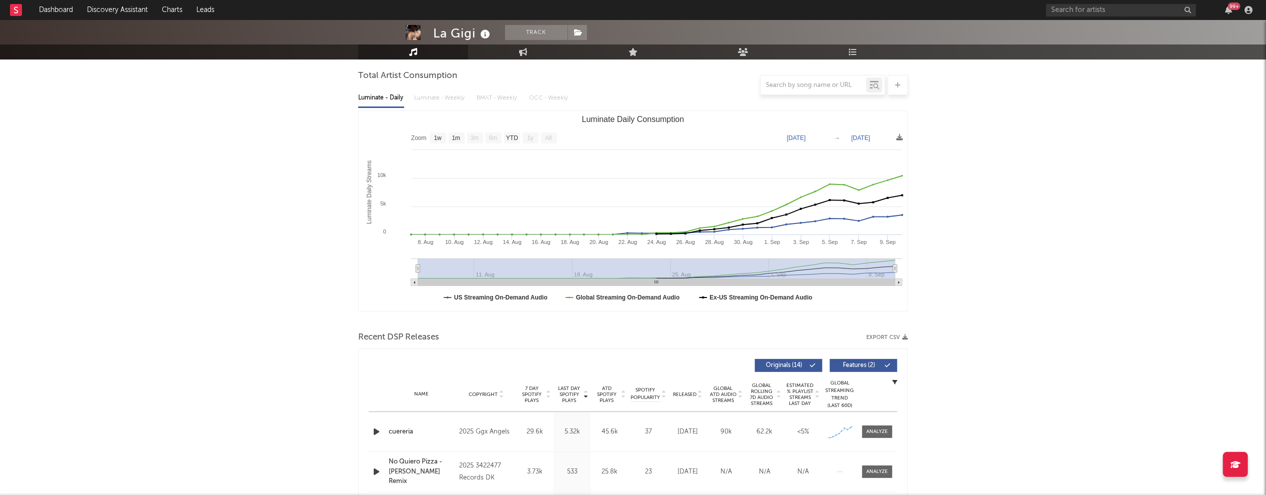
scroll to position [122, 0]
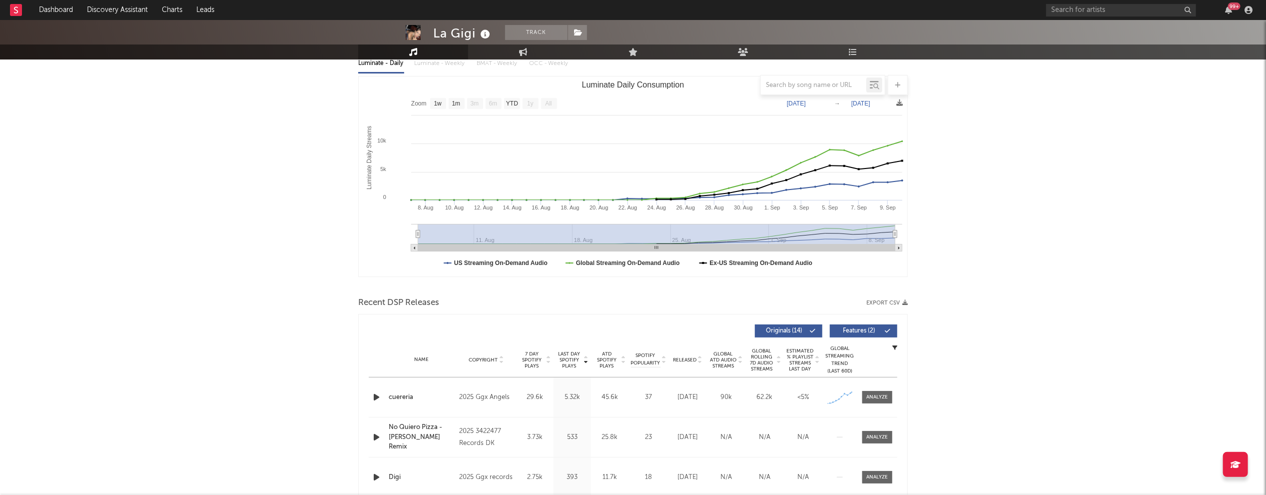
click at [373, 395] on icon "button" at bounding box center [376, 397] width 10 height 12
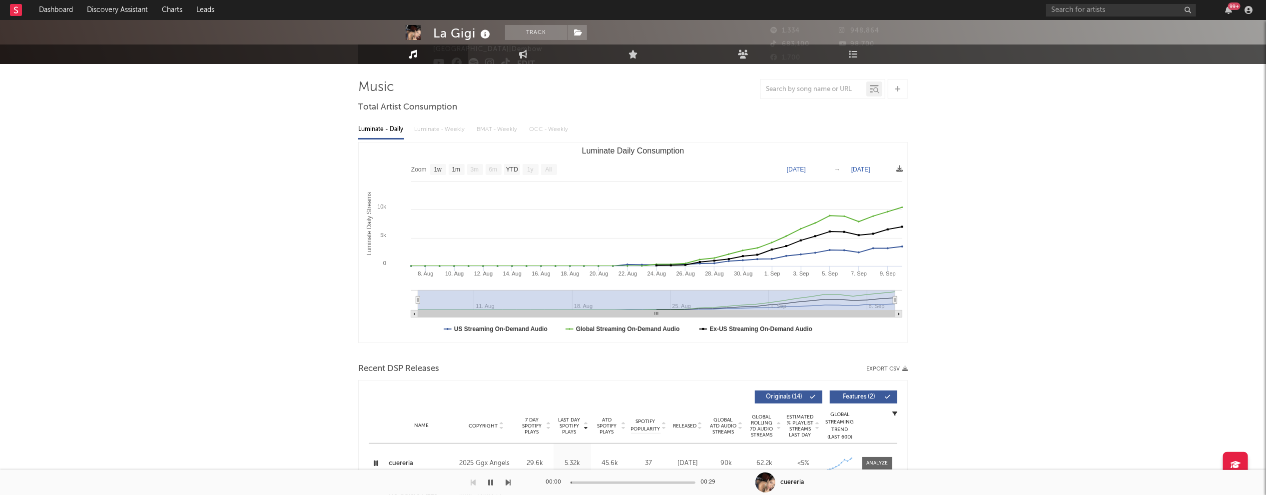
scroll to position [0, 0]
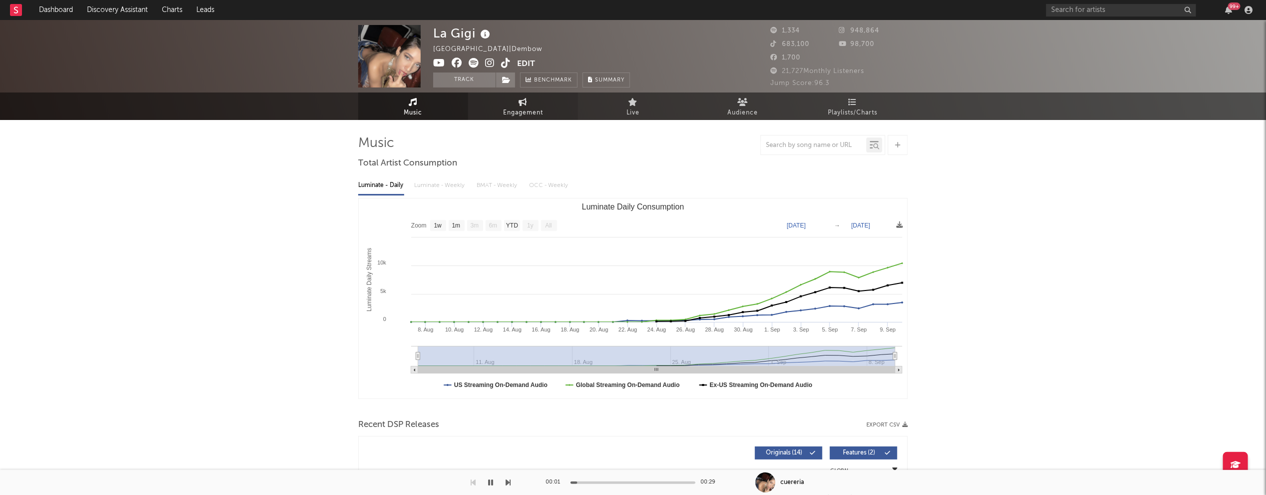
click at [519, 107] on span "Engagement" at bounding box center [523, 113] width 40 height 12
select select "1w"
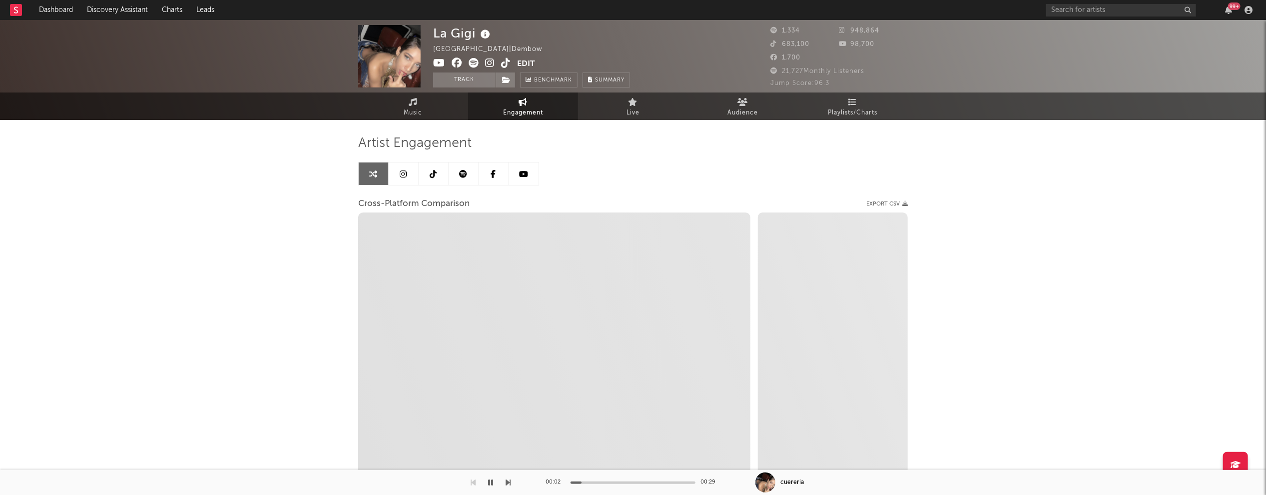
click at [491, 61] on icon at bounding box center [489, 63] width 9 height 10
select select "1m"
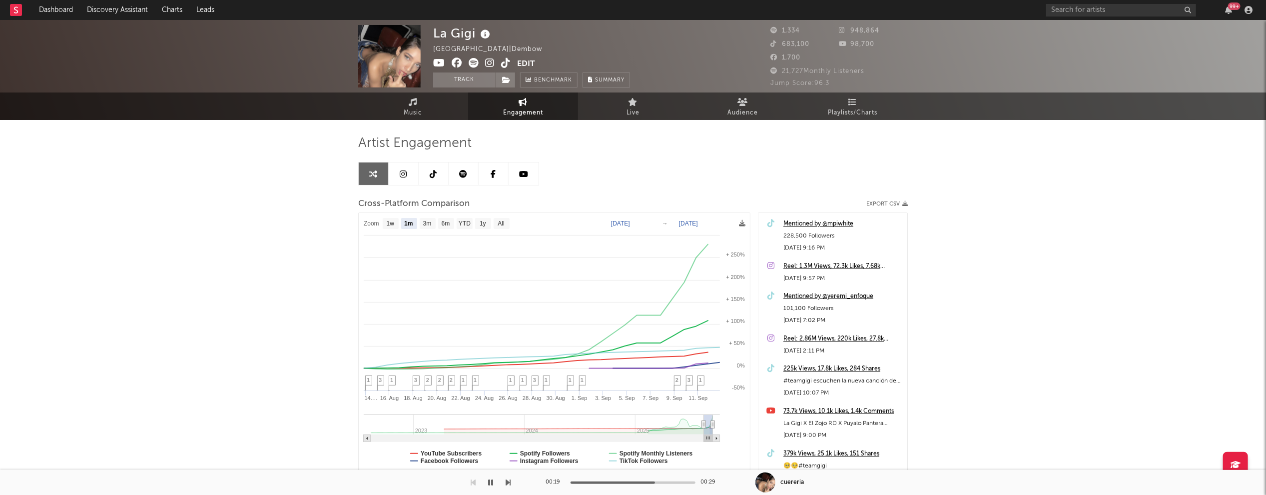
click at [528, 117] on span "Engagement" at bounding box center [523, 113] width 40 height 12
click at [413, 107] on span "Music" at bounding box center [413, 113] width 18 height 12
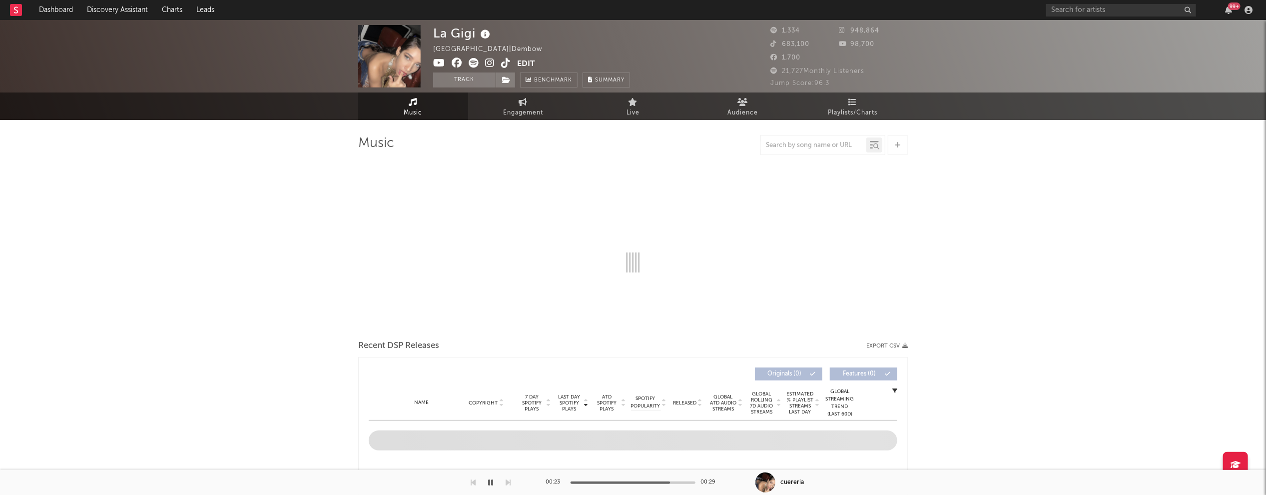
select select "1w"
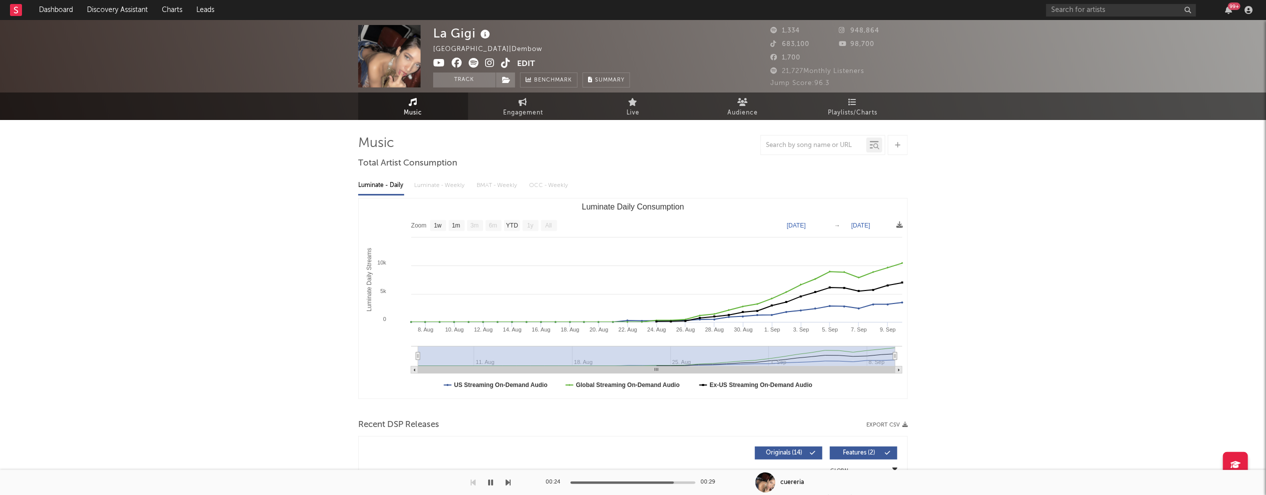
click at [490, 481] on icon "button" at bounding box center [490, 482] width 5 height 8
click at [437, 62] on icon at bounding box center [439, 63] width 12 height 10
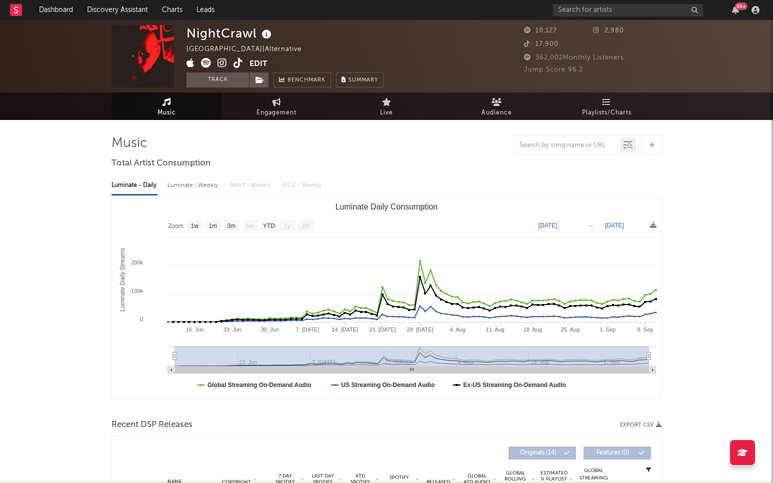
select select "1w"
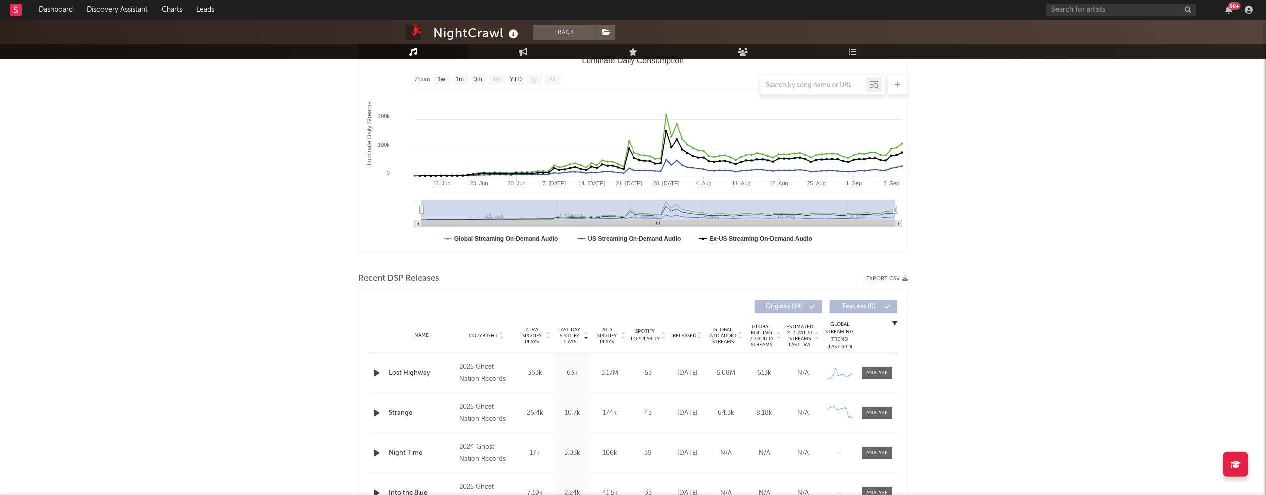
scroll to position [202, 0]
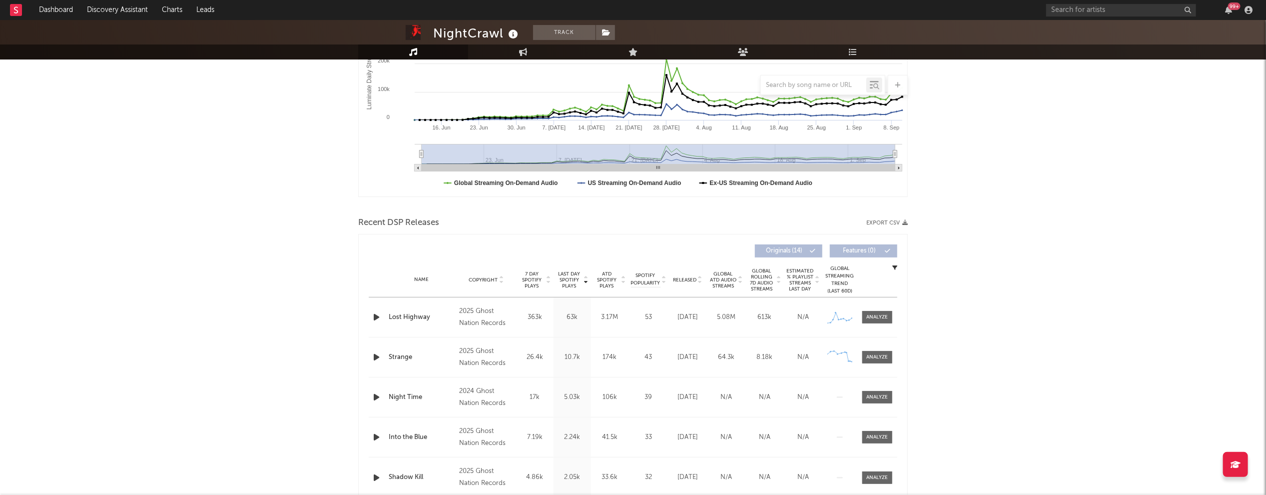
click at [377, 318] on icon "button" at bounding box center [376, 317] width 10 height 12
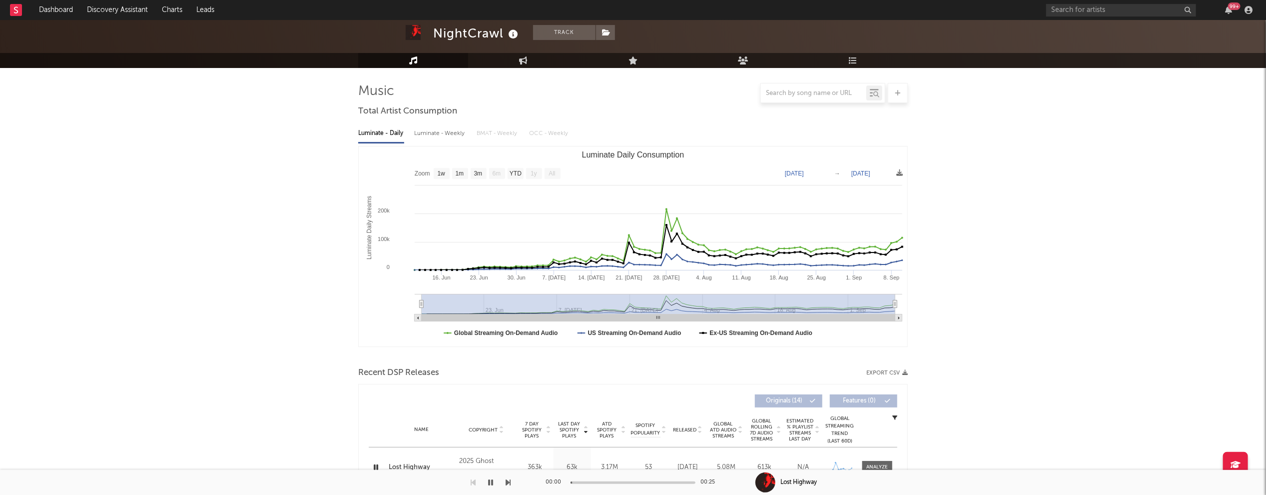
scroll to position [0, 0]
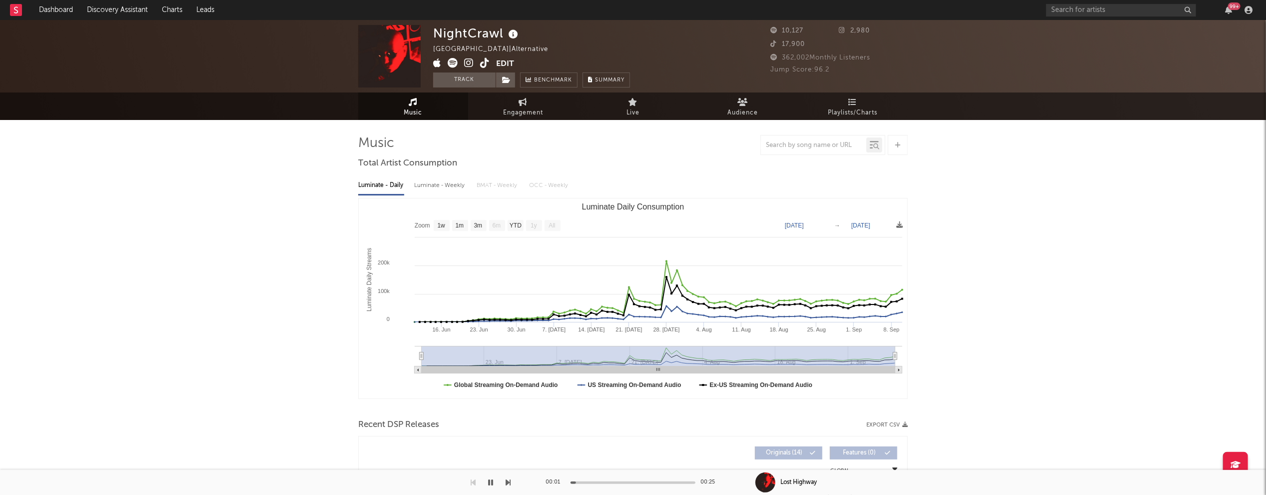
click at [437, 187] on div "Luminate - Weekly" at bounding box center [440, 185] width 52 height 17
select select "1w"
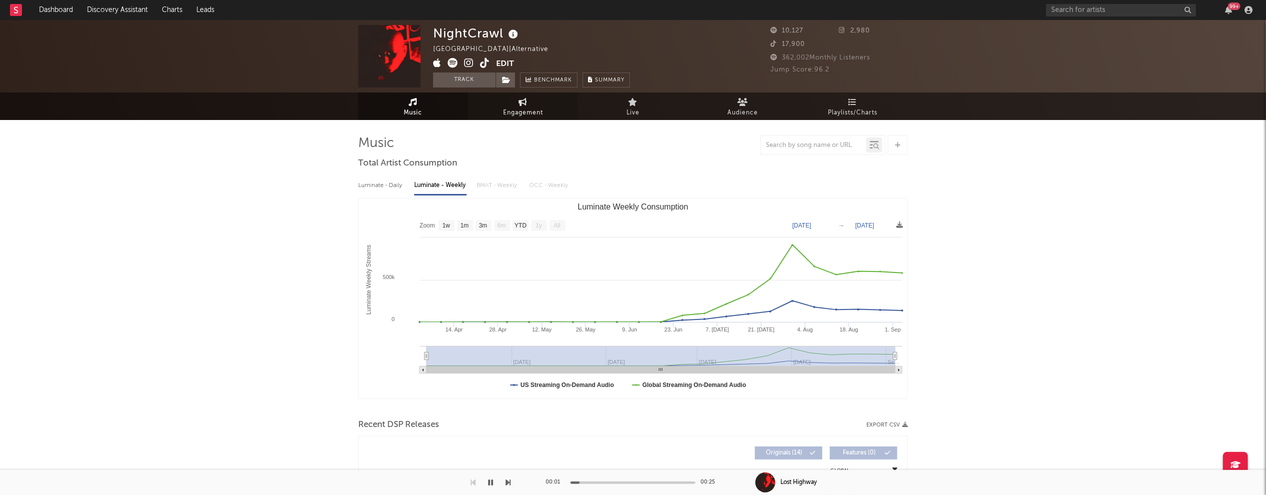
click at [520, 108] on span "Engagement" at bounding box center [523, 113] width 40 height 12
select select "1w"
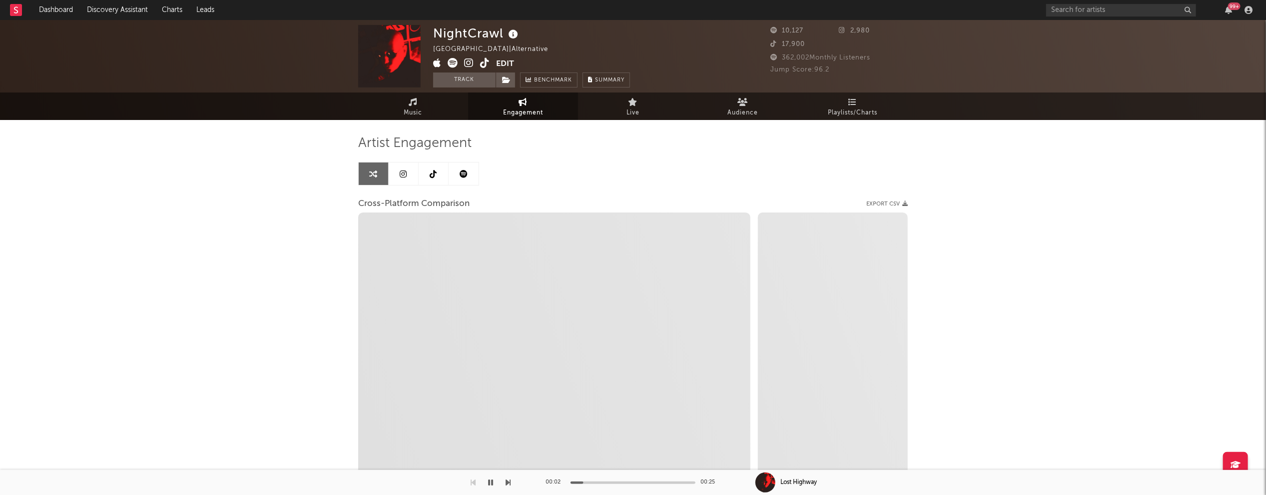
click at [467, 66] on icon at bounding box center [468, 63] width 9 height 10
select select "1m"
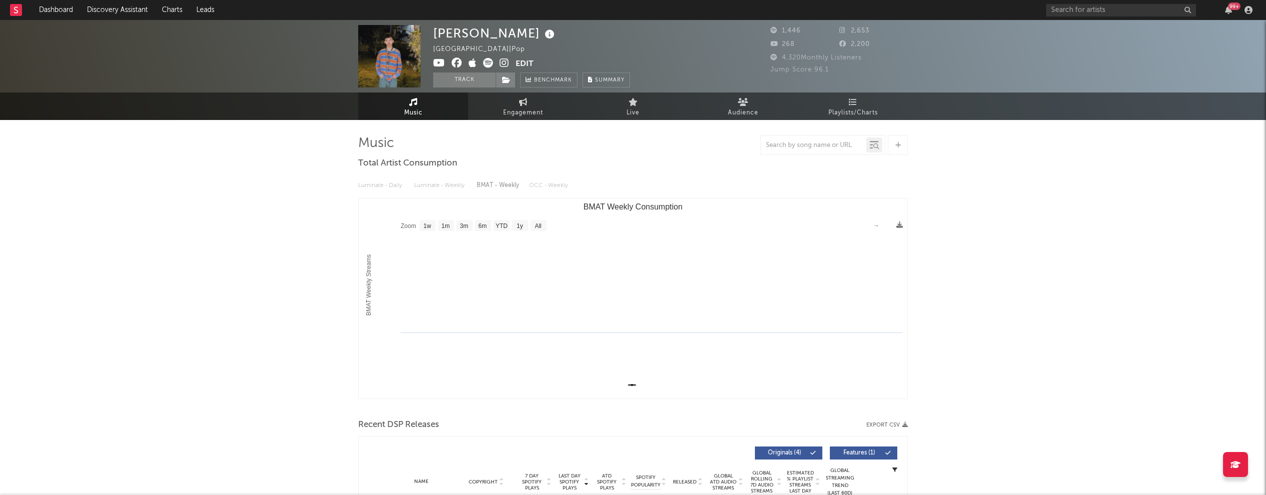
select select "1w"
click at [497, 113] on link "Engagement" at bounding box center [523, 105] width 110 height 27
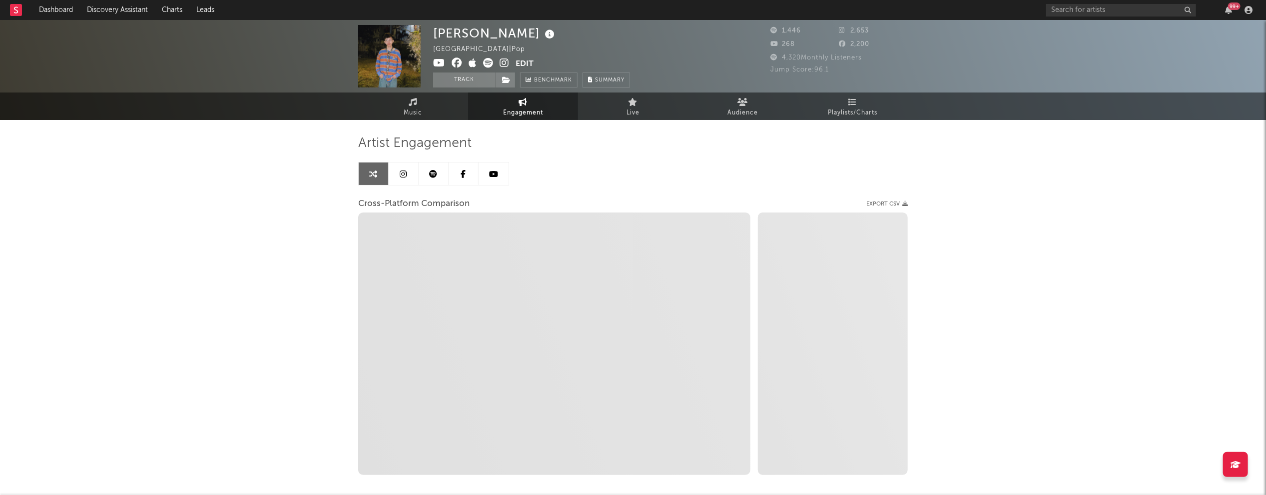
select select "1w"
click at [503, 62] on icon at bounding box center [504, 63] width 9 height 10
select select "1m"
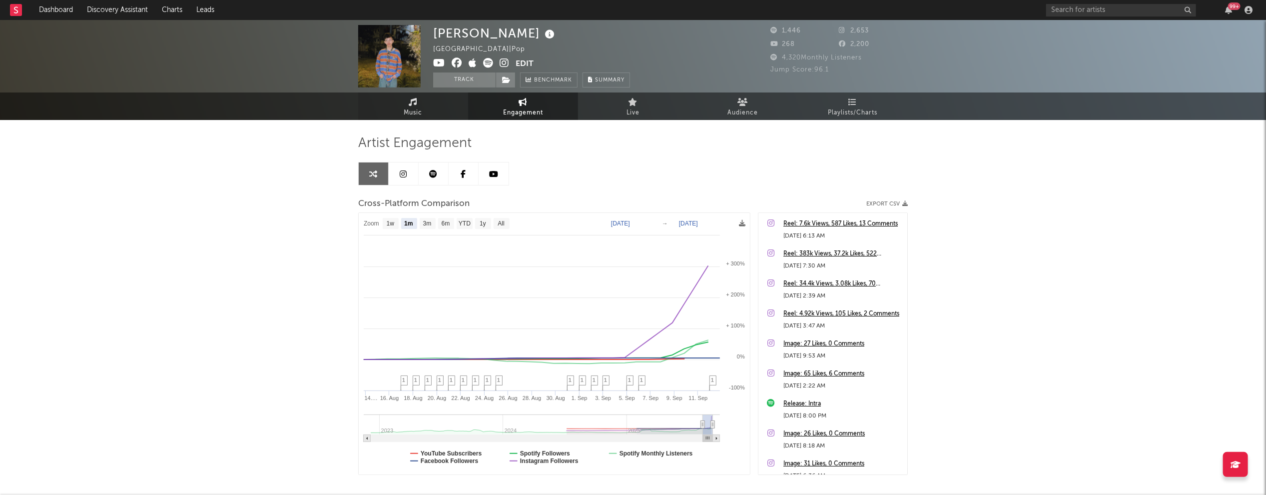
click at [405, 107] on span "Music" at bounding box center [413, 113] width 18 height 12
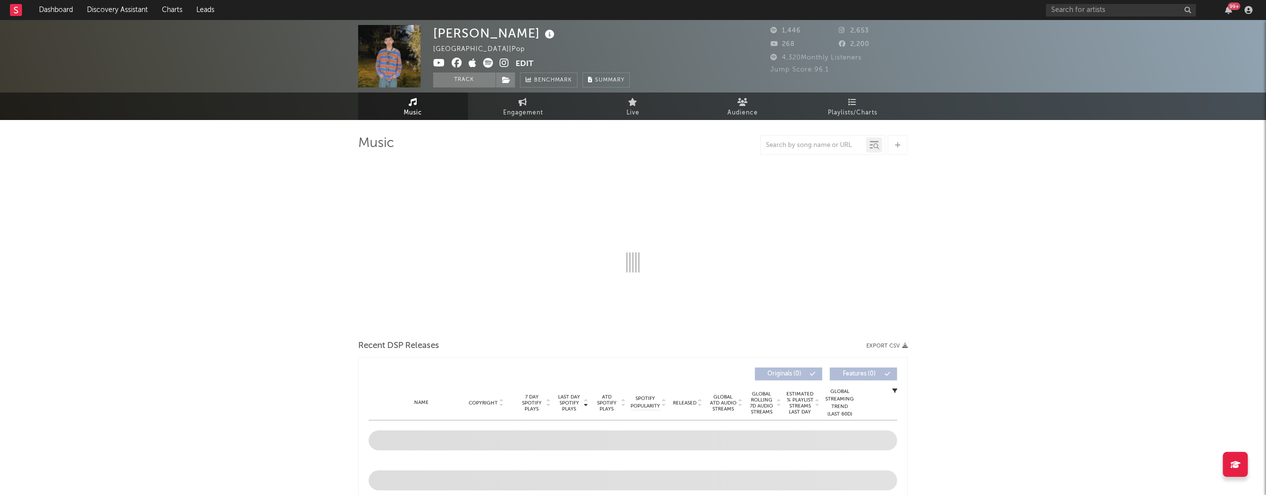
select select "1w"
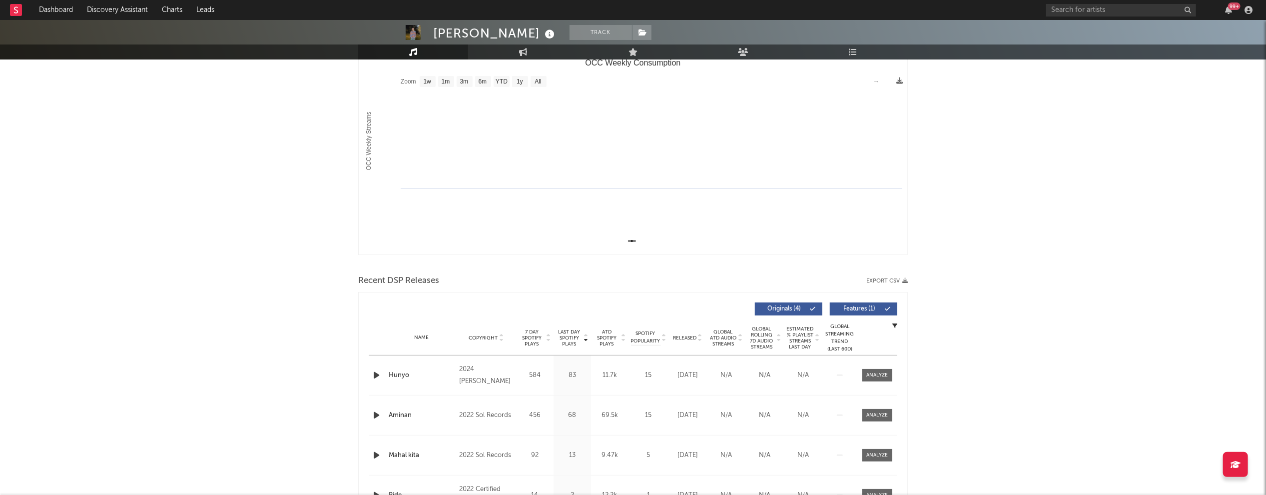
scroll to position [158, 0]
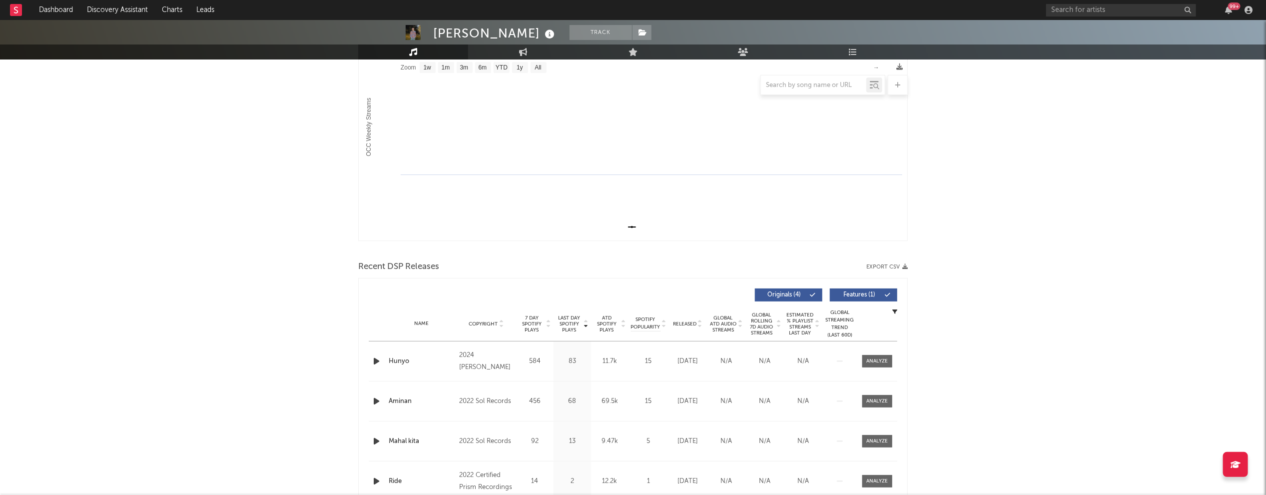
click at [373, 358] on icon "button" at bounding box center [376, 361] width 10 height 12
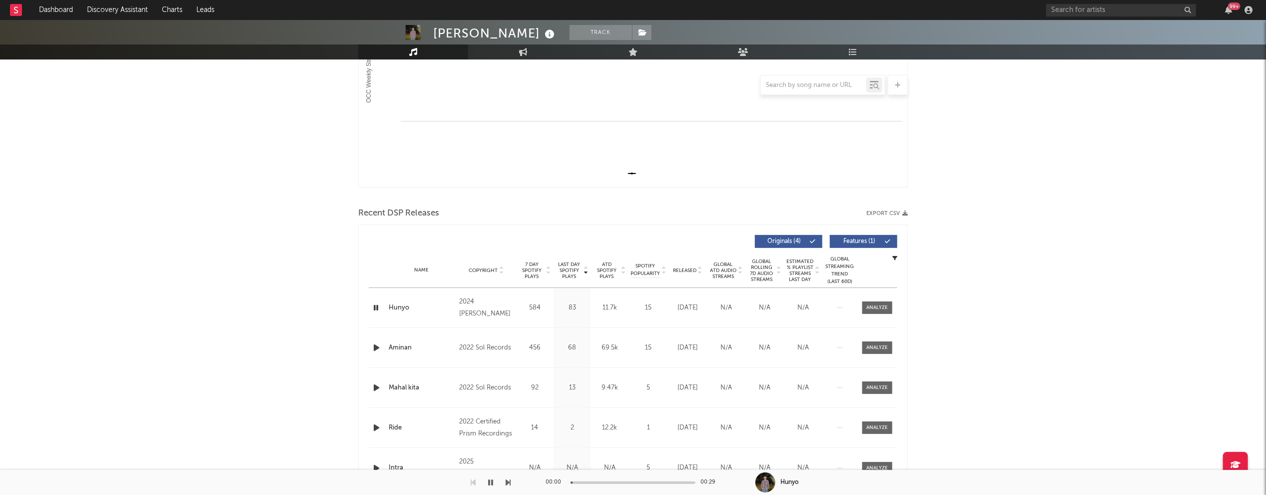
scroll to position [212, 0]
